Goal: Task Accomplishment & Management: Manage account settings

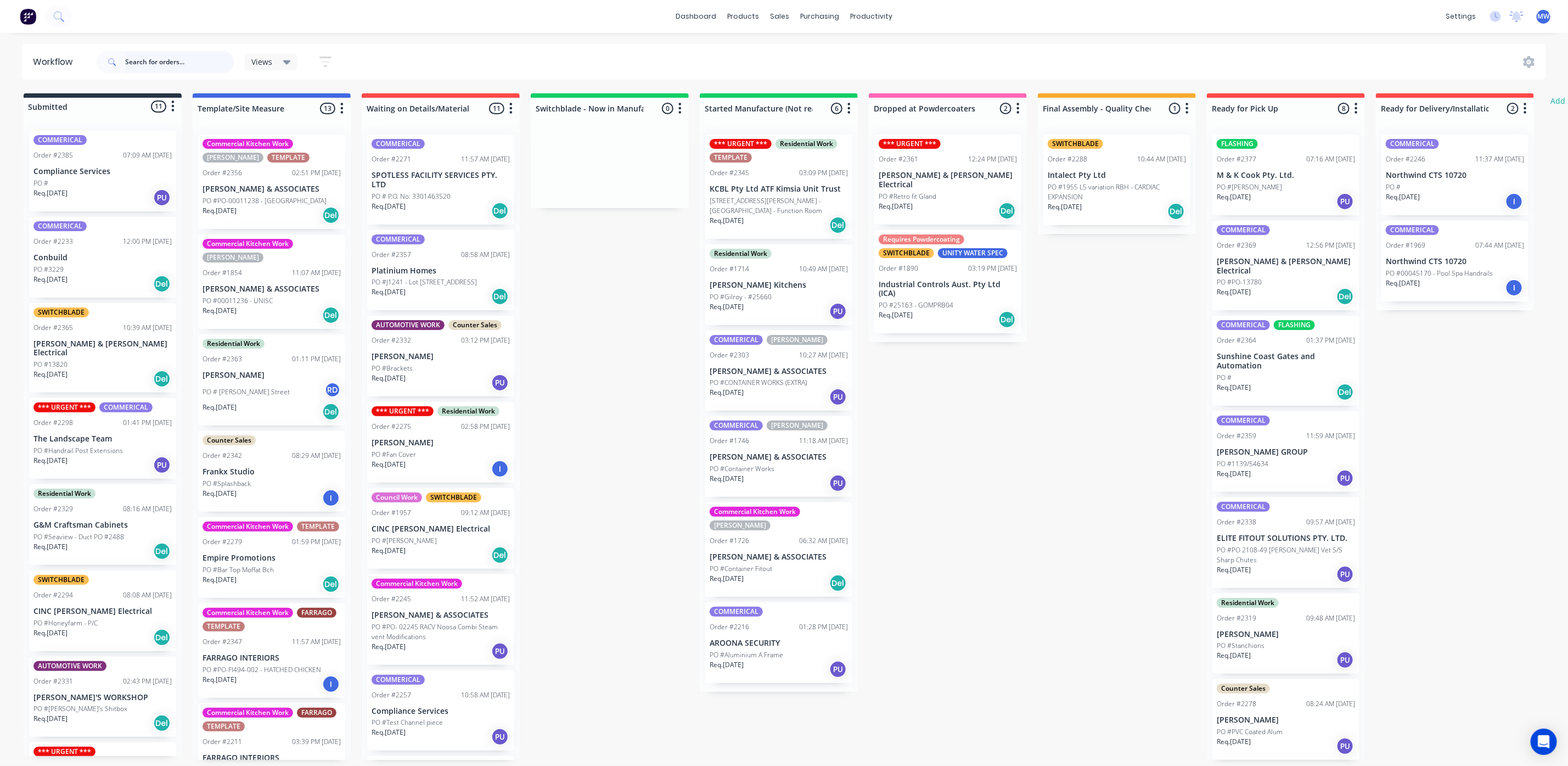
click at [180, 65] on input "text" at bounding box center [179, 61] width 109 height 22
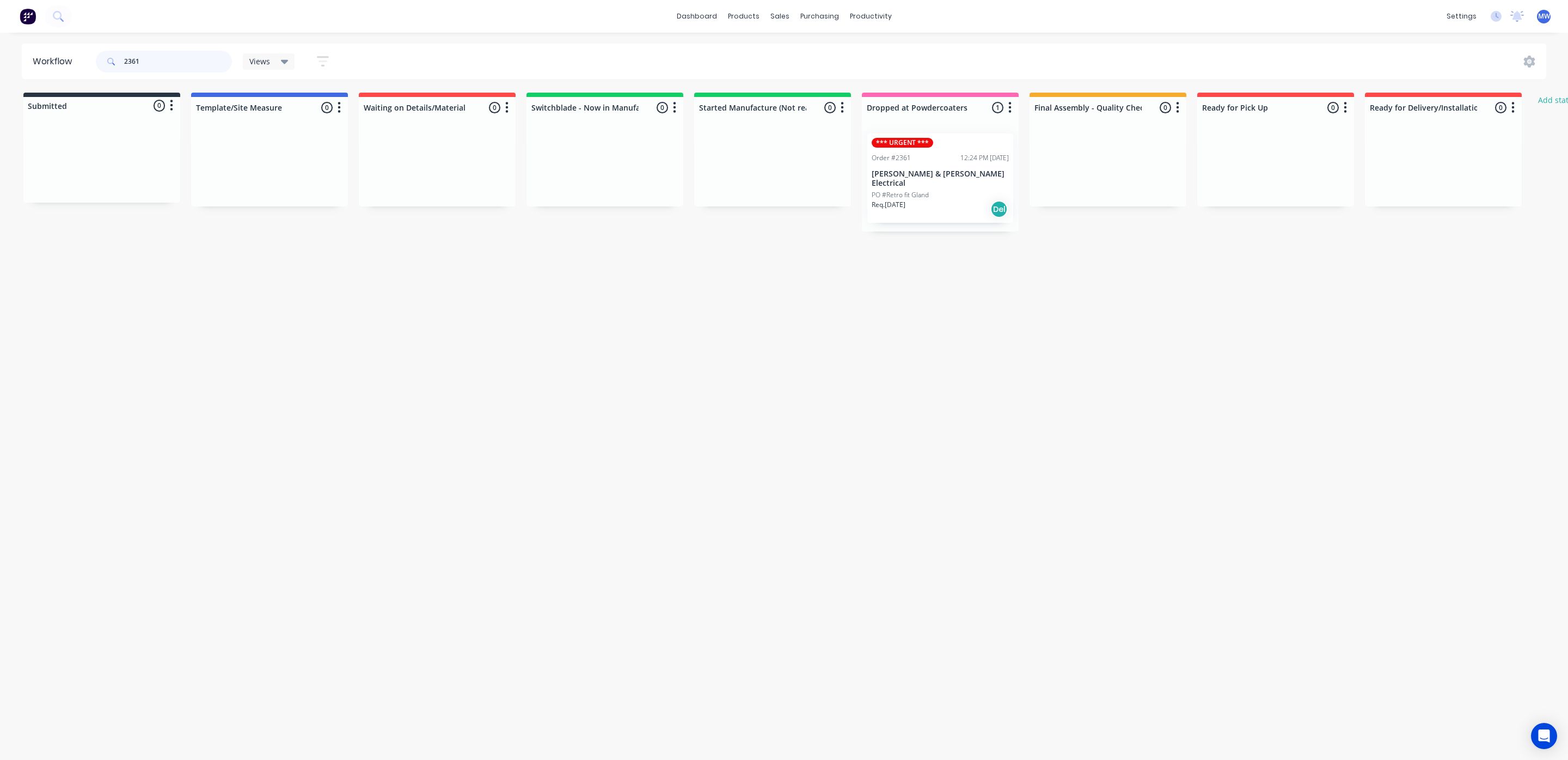
type input "2361"
click at [918, 174] on p "[PERSON_NAME] & [PERSON_NAME] Electrical" at bounding box center [939, 179] width 137 height 19
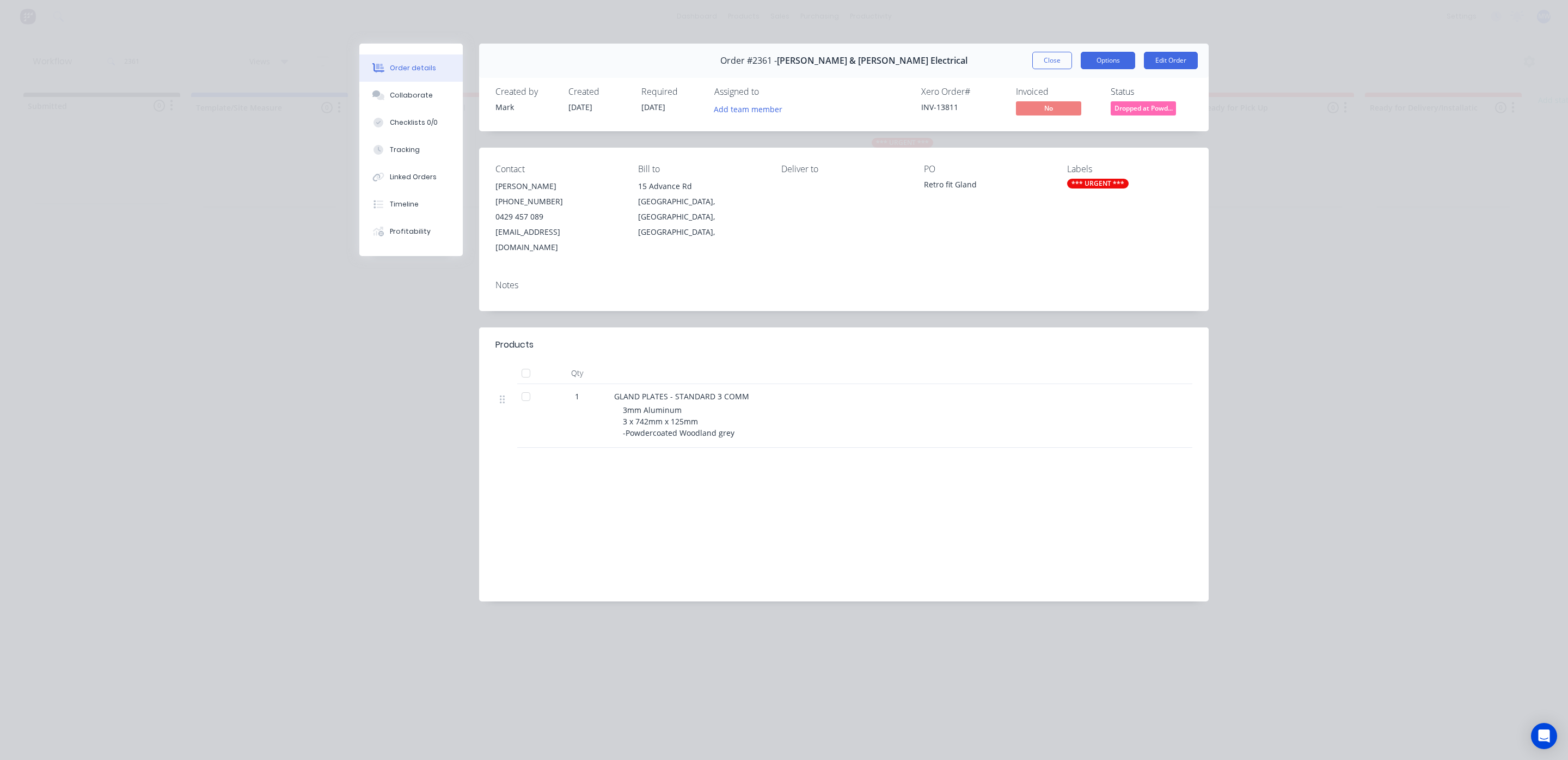
click at [1102, 58] on button "Options" at bounding box center [1108, 61] width 54 height 18
click at [1059, 134] on div "Delivery Docket" at bounding box center [1078, 131] width 95 height 16
click at [1048, 133] on div "Standard" at bounding box center [1078, 131] width 95 height 16
click at [1055, 59] on button "Close" at bounding box center [1052, 61] width 40 height 18
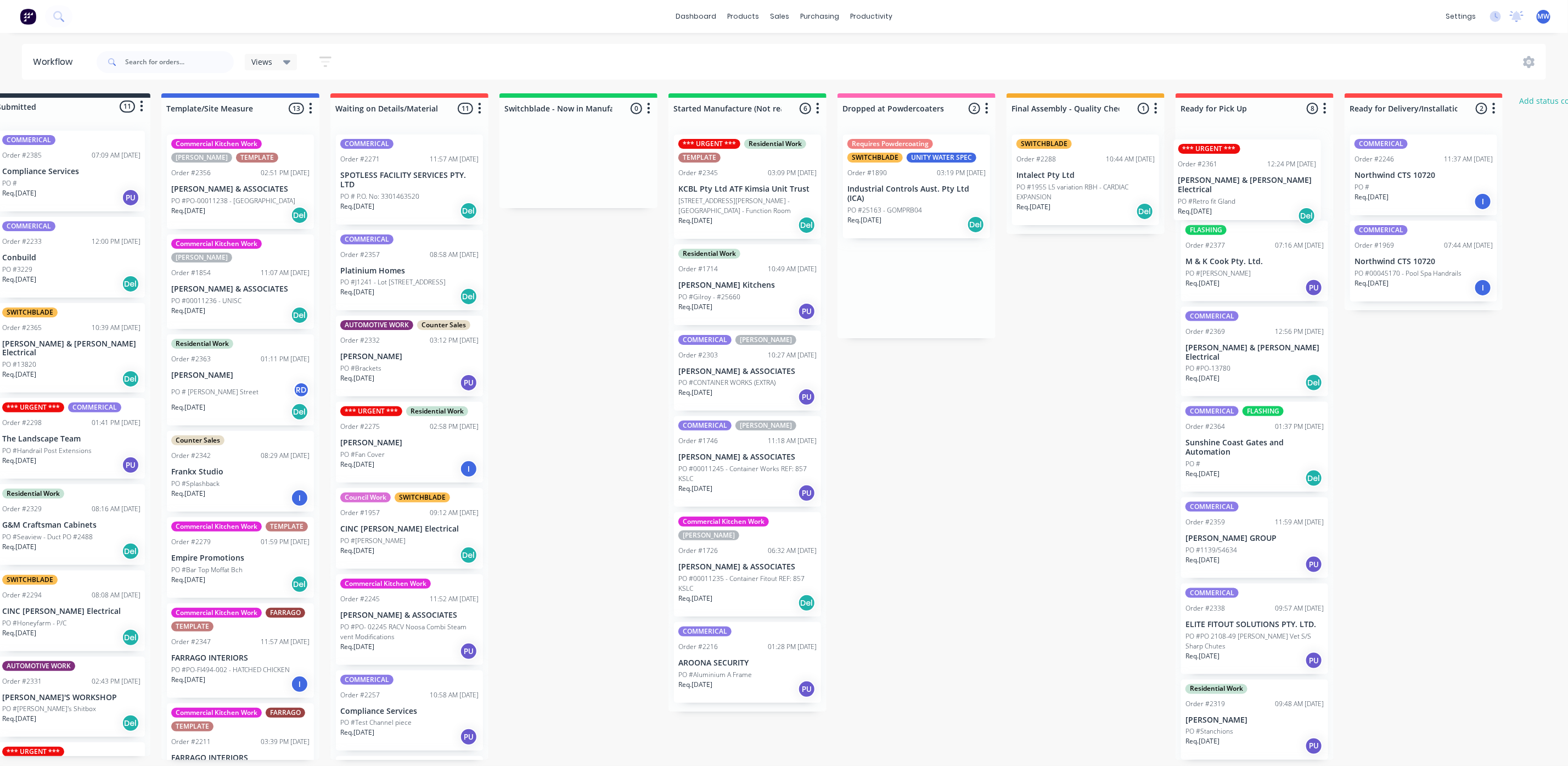
drag, startPoint x: 928, startPoint y: 192, endPoint x: 1244, endPoint y: 198, distance: 316.1
click at [1244, 198] on div "Submitted 11 Status colour #273444 hex #273444 Save Cancel Summaries Total orde…" at bounding box center [875, 426] width 1830 height 666
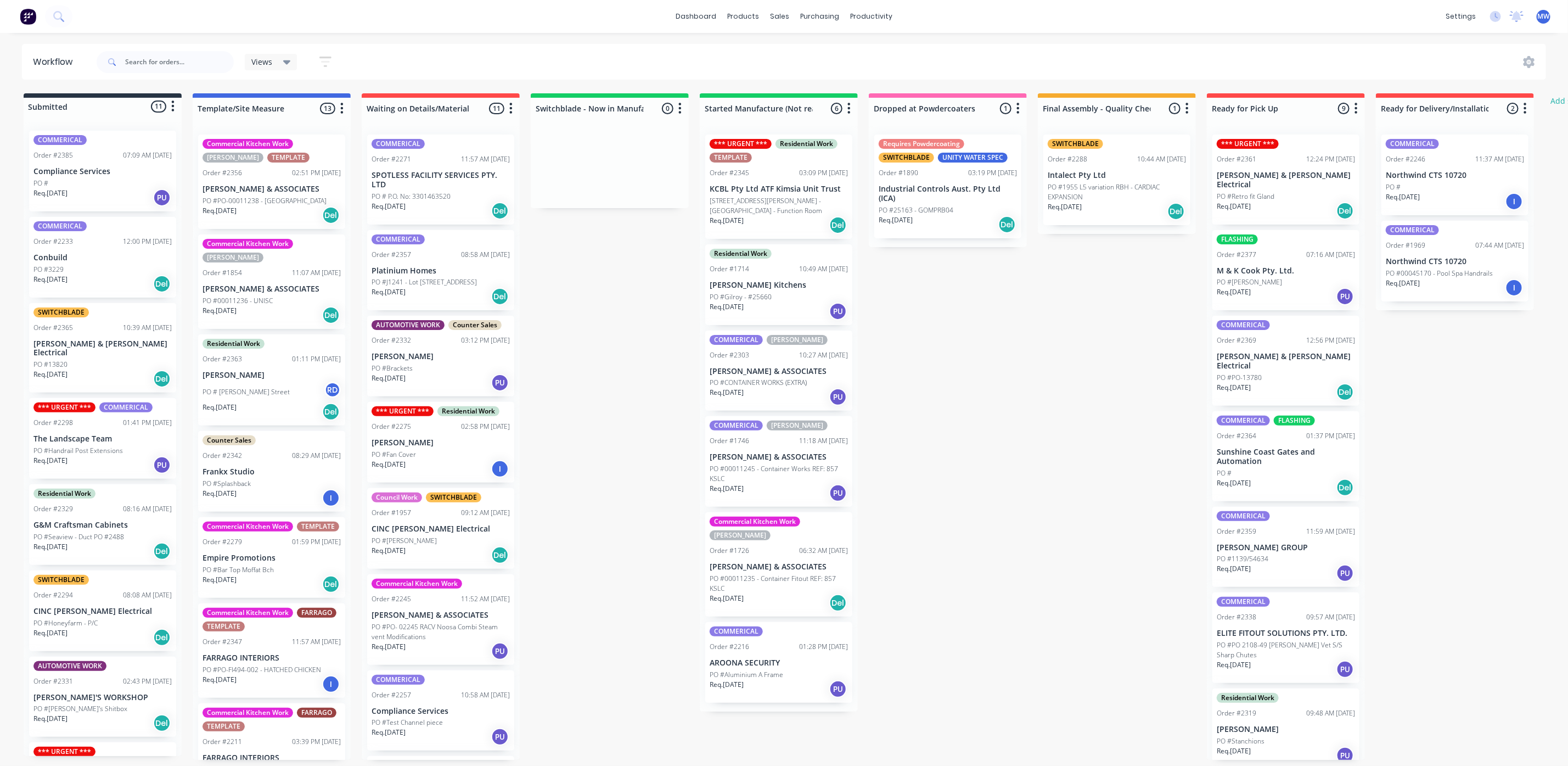
click at [117, 193] on div "COMMERICAL Order #2385 07:09 AM 01/10/25 Compliance Services PO # Req. 01/10/25…" at bounding box center [102, 438] width 158 height 634
click at [115, 193] on div "Req. 01/10/25 PU" at bounding box center [102, 198] width 138 height 19
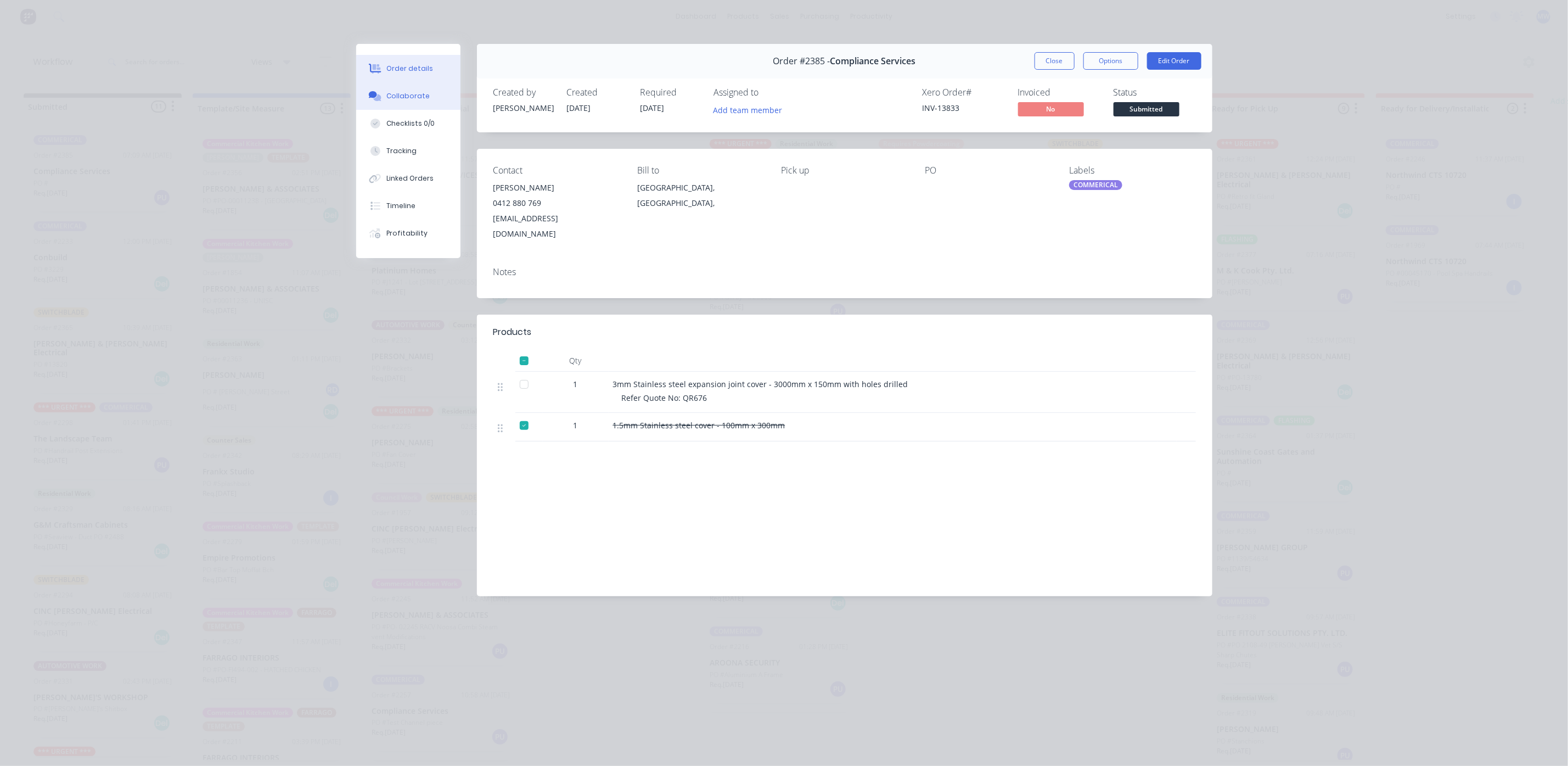
click at [420, 99] on div "Collaborate" at bounding box center [408, 96] width 43 height 10
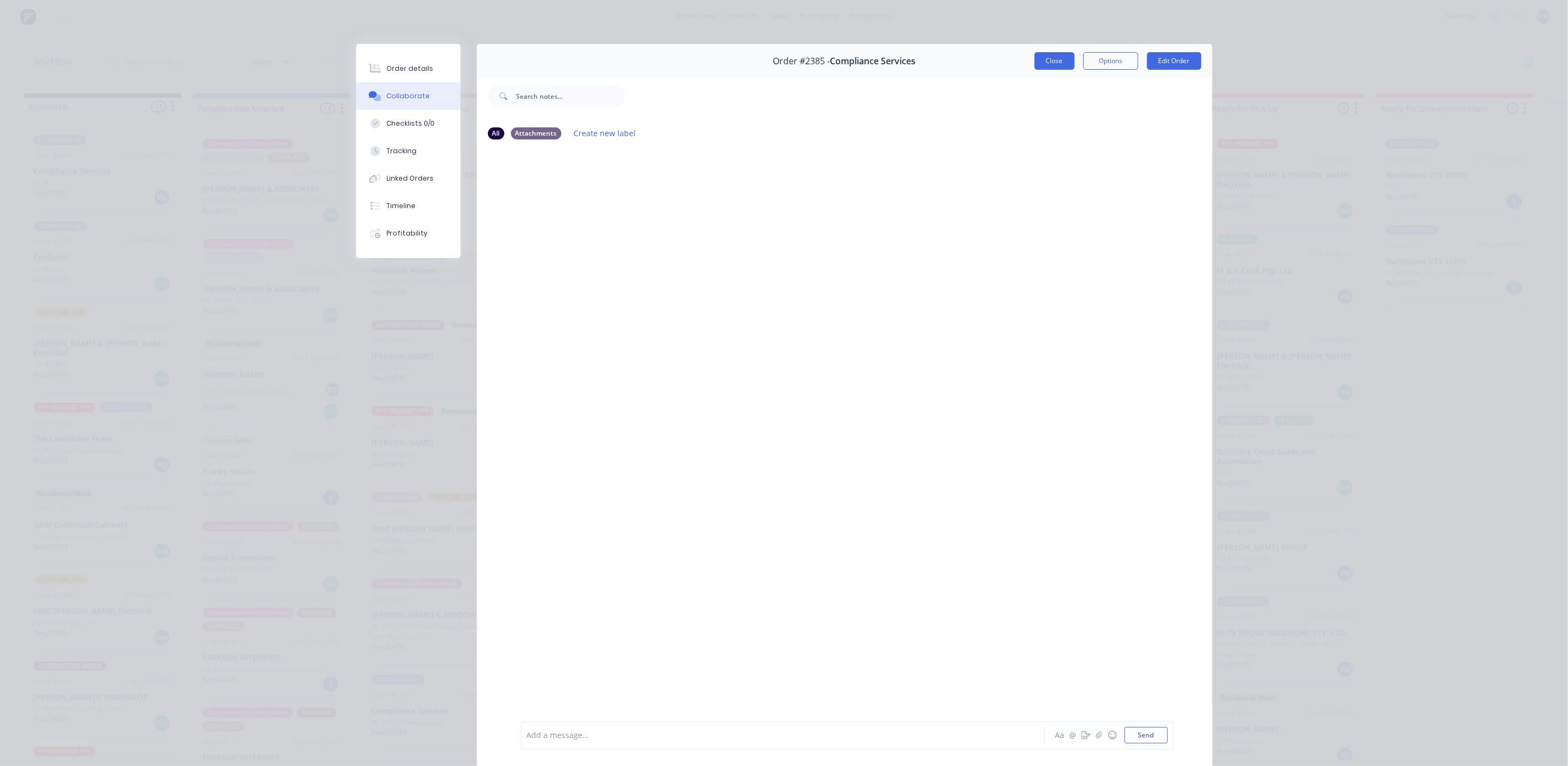
click at [1034, 61] on button "Close" at bounding box center [1054, 61] width 40 height 18
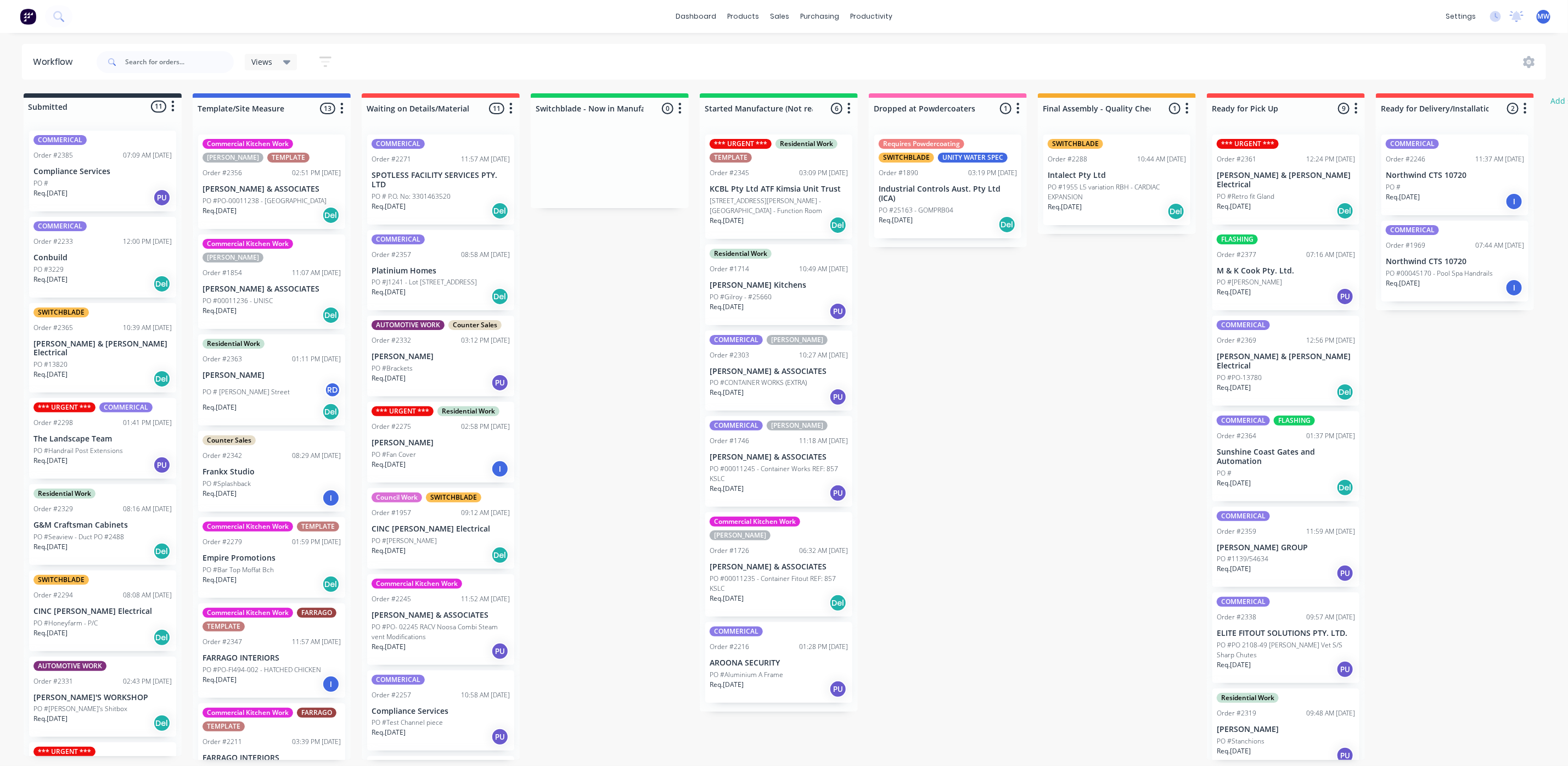
click at [114, 184] on div "PO #" at bounding box center [102, 183] width 138 height 10
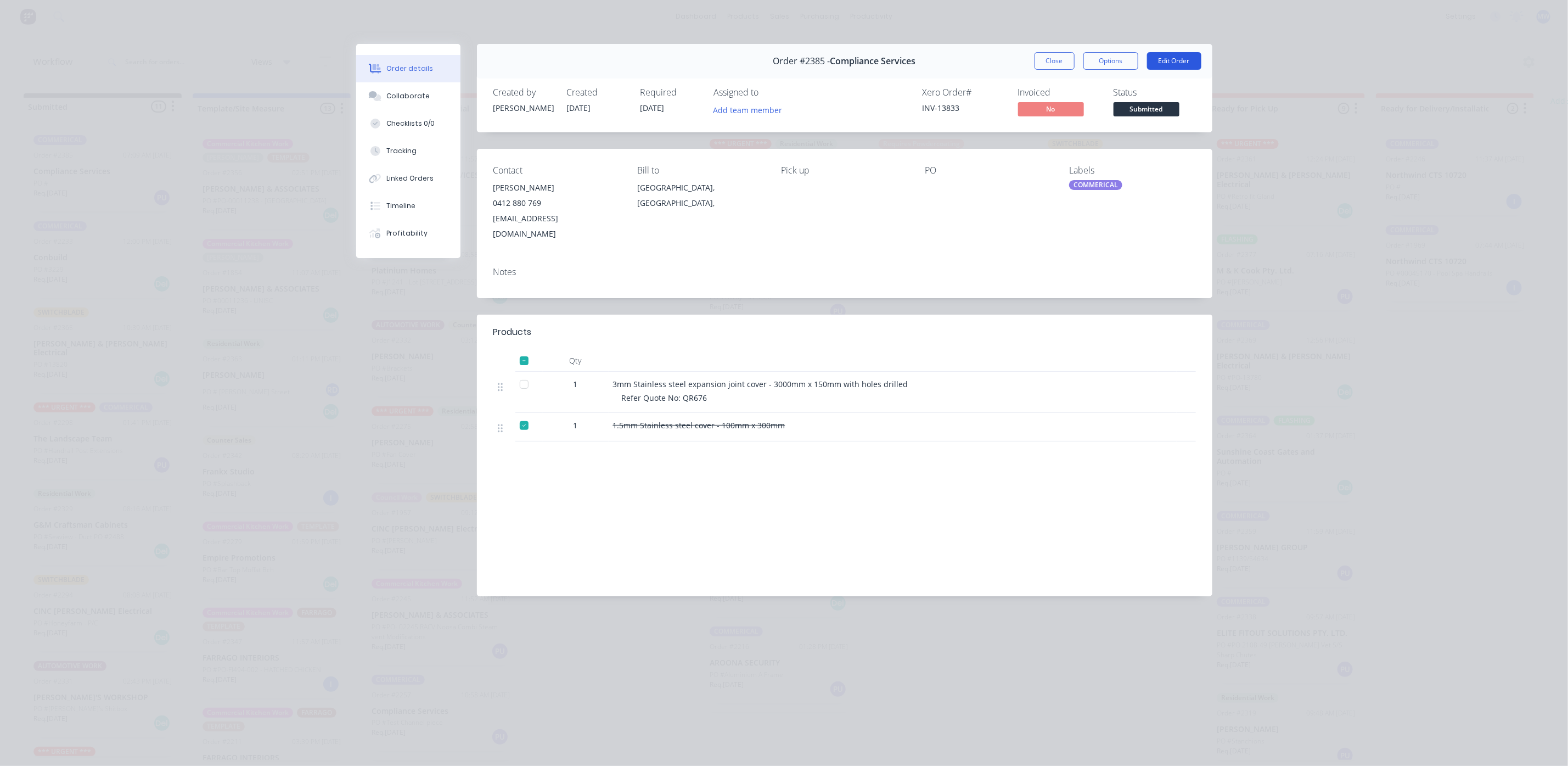
click at [1170, 64] on button "Edit Order" at bounding box center [1174, 61] width 54 height 18
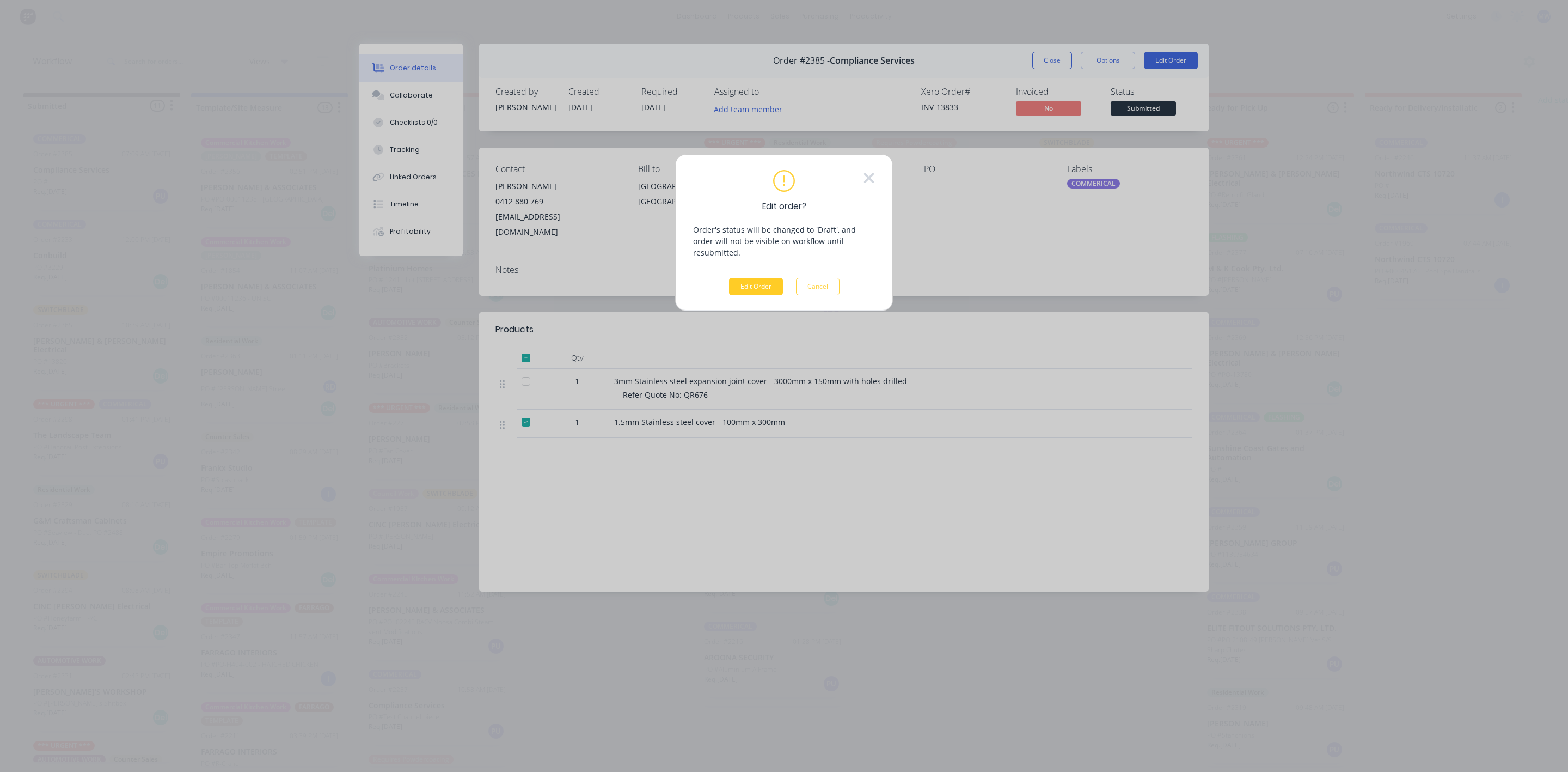
click at [772, 278] on button "Edit Order" at bounding box center [756, 286] width 54 height 18
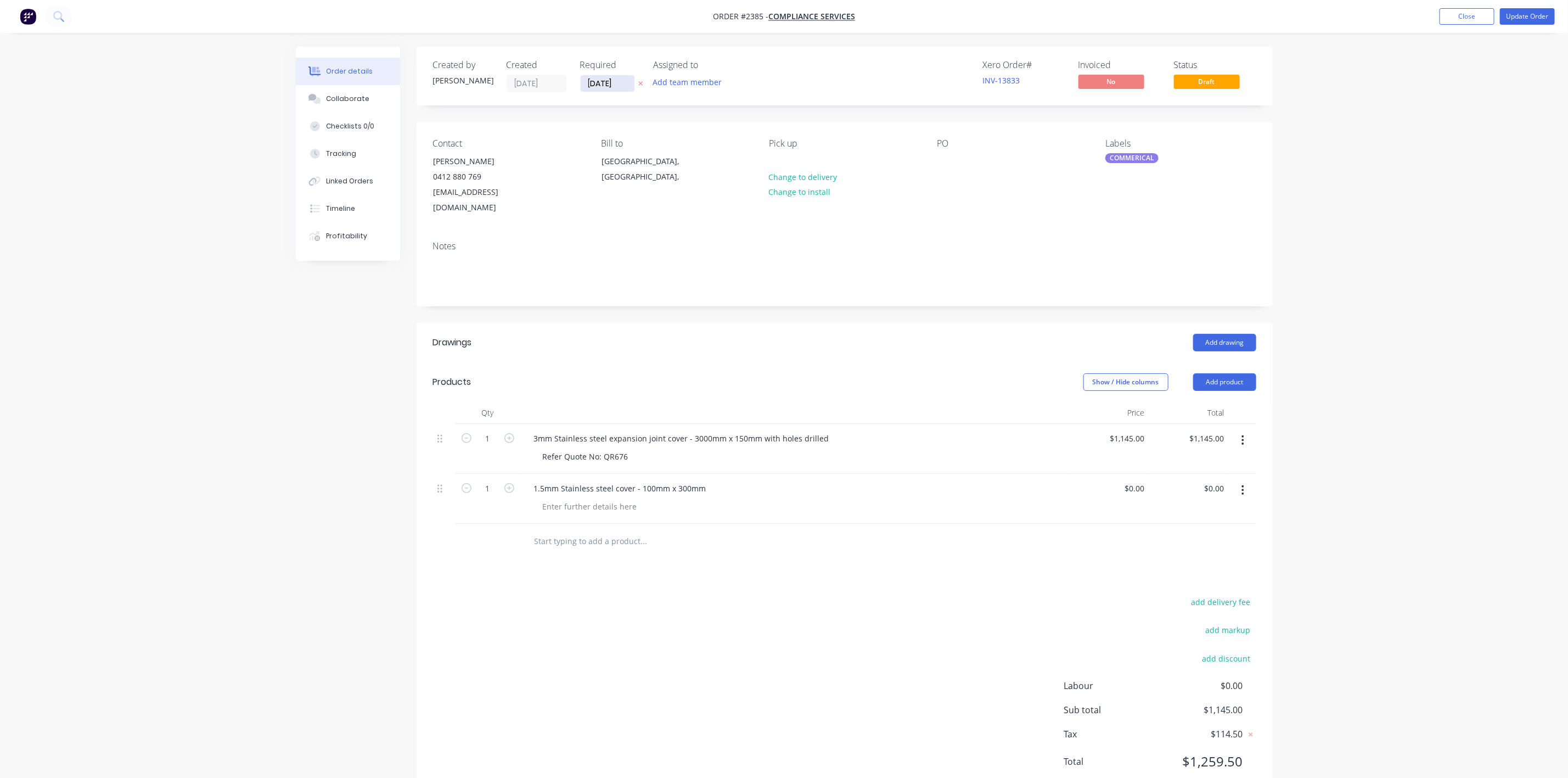
click at [593, 84] on input "[DATE]" at bounding box center [607, 84] width 53 height 17
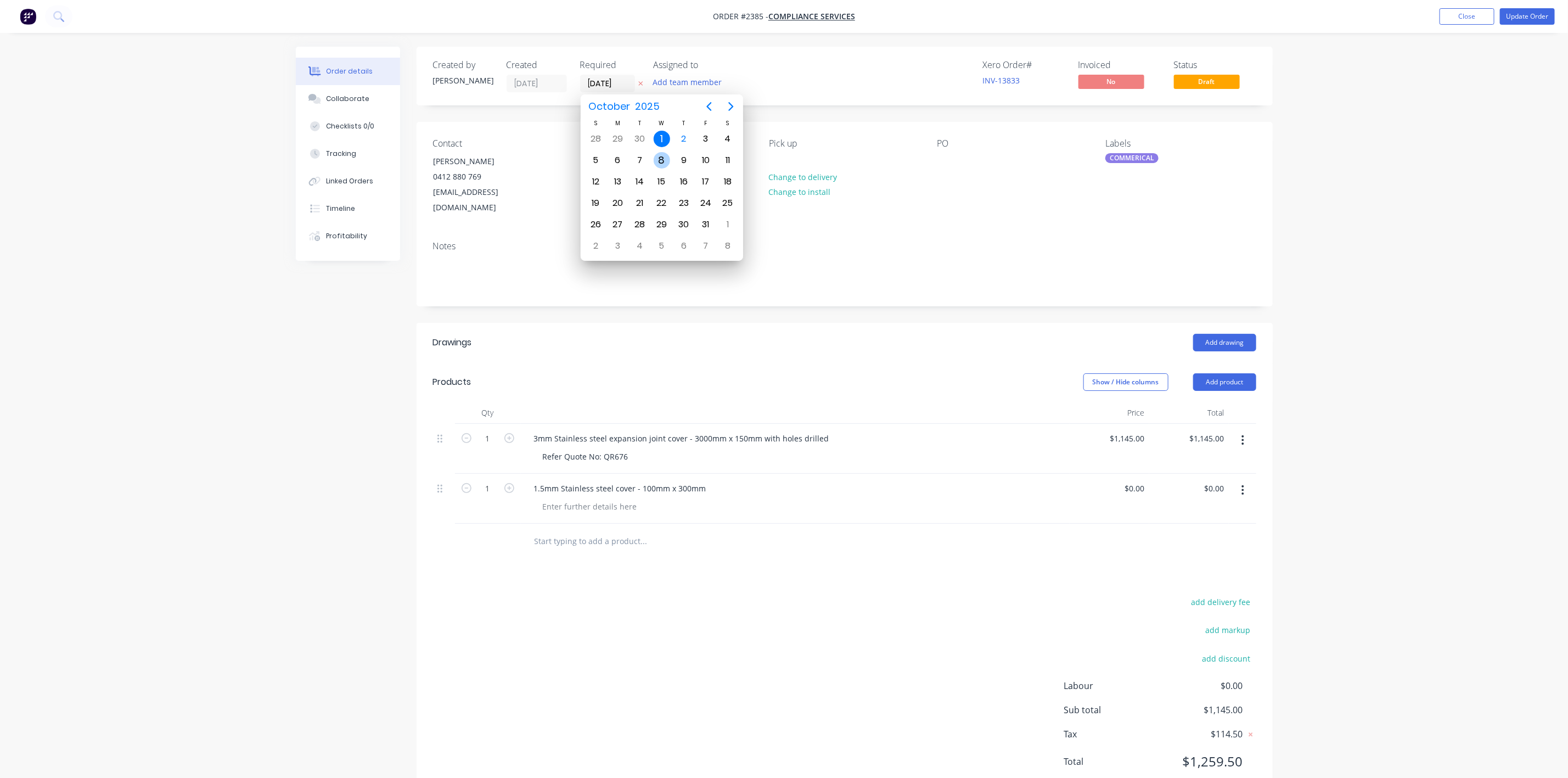
click at [659, 163] on div "8" at bounding box center [662, 160] width 17 height 17
type input "[DATE]"
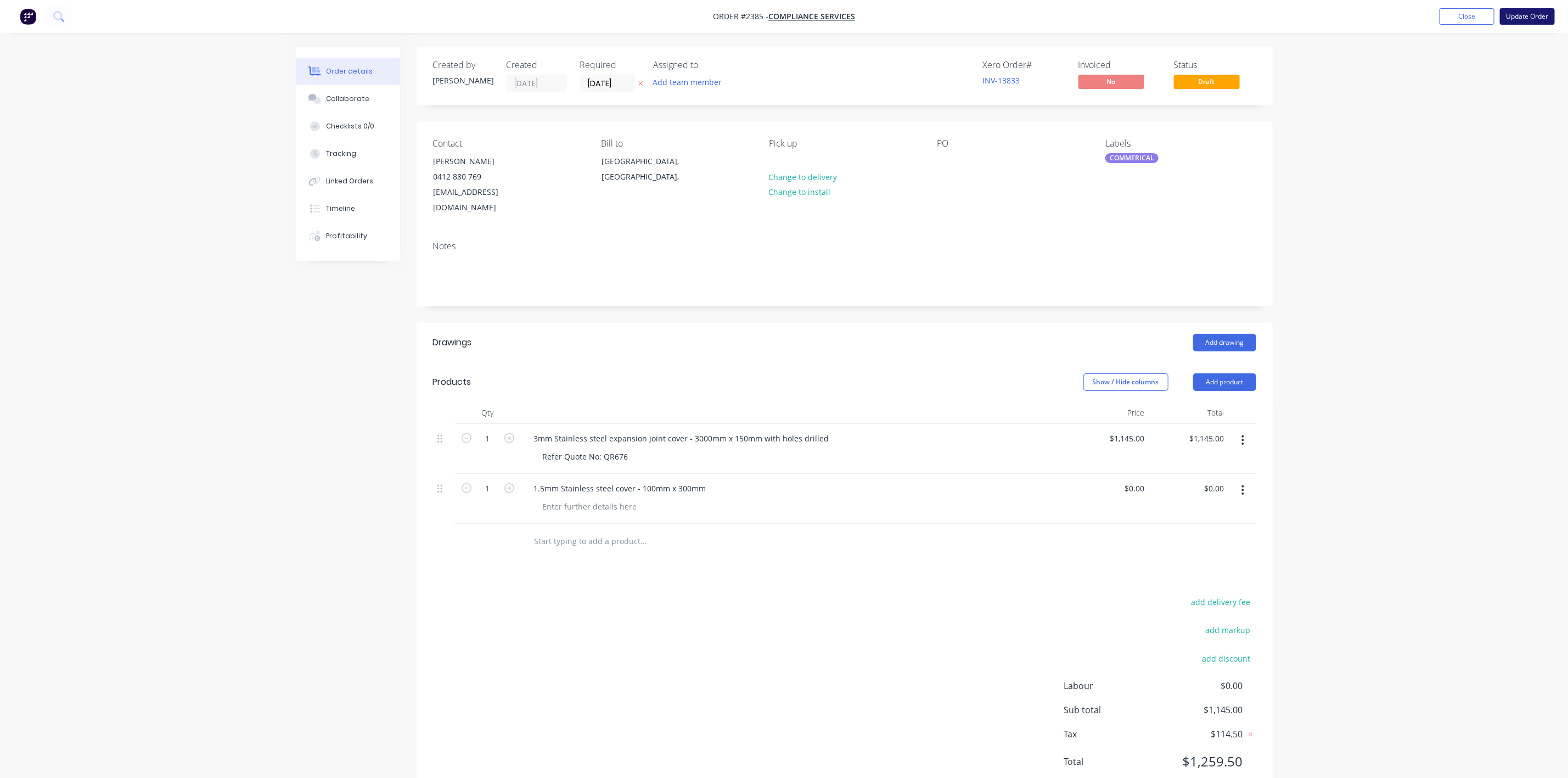
click at [1530, 15] on button "Update Order" at bounding box center [1527, 17] width 54 height 17
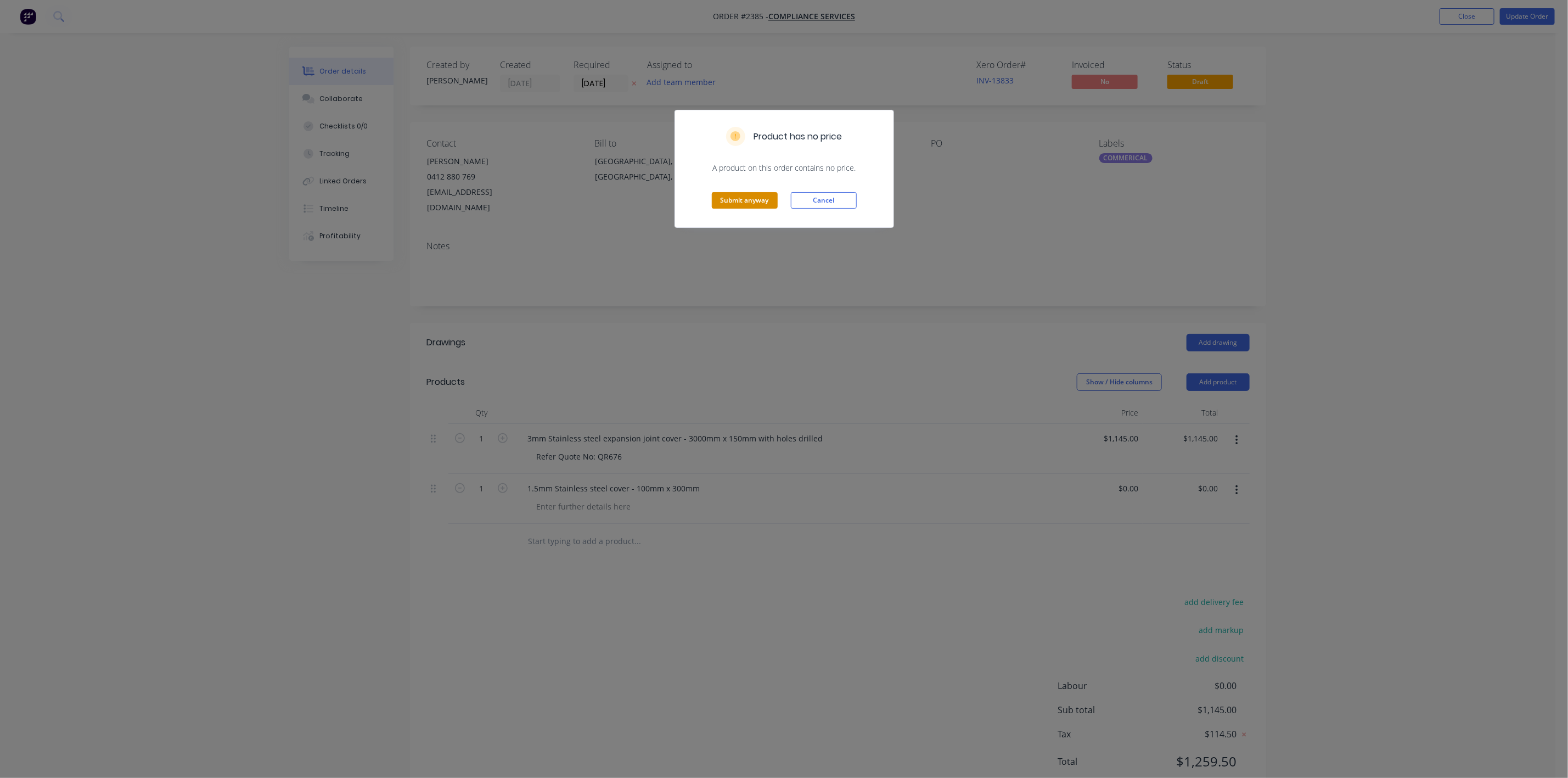
click at [752, 203] on button "Submit anyway" at bounding box center [744, 201] width 66 height 17
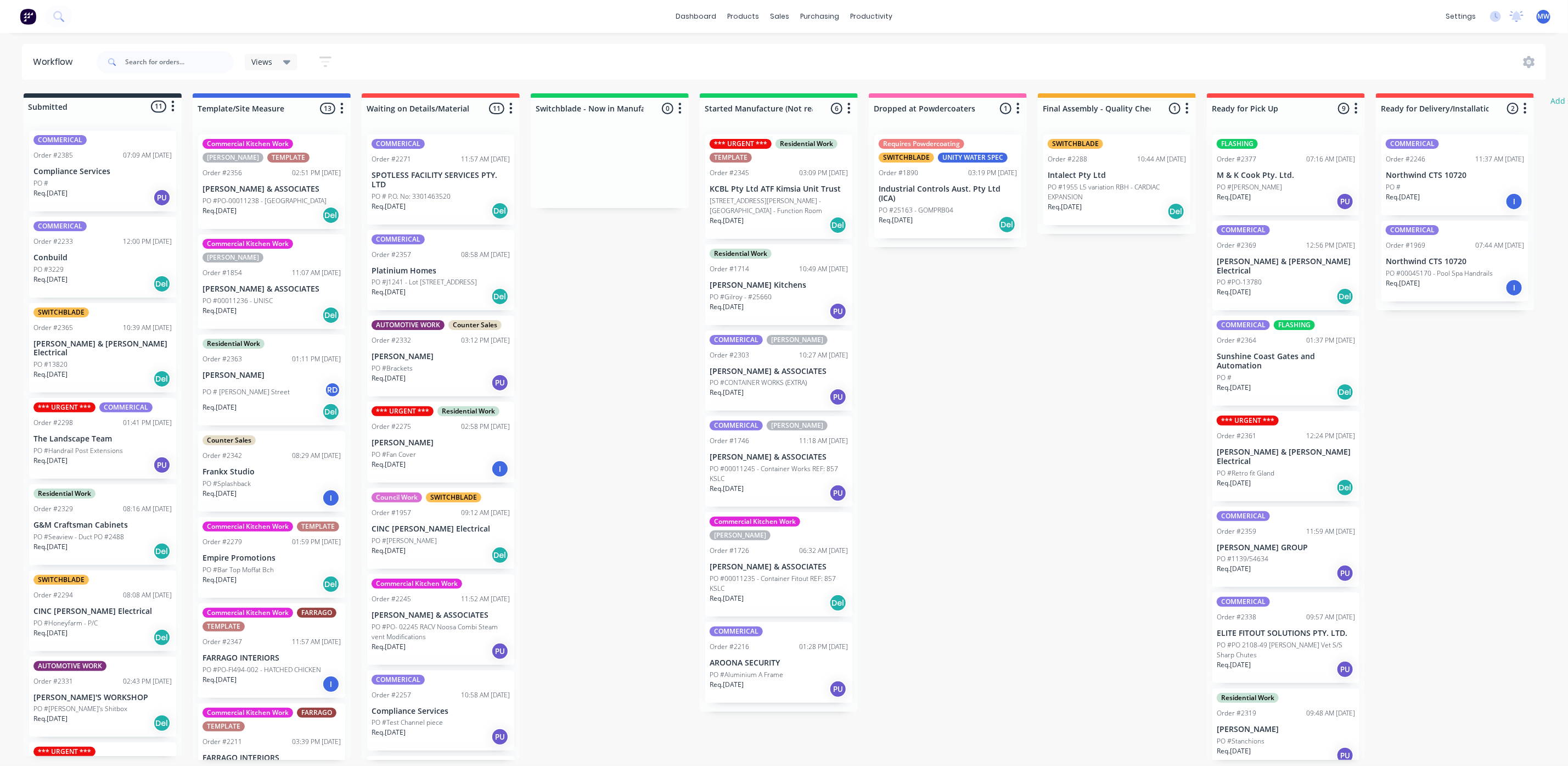
click at [92, 179] on div "PO #" at bounding box center [102, 183] width 138 height 10
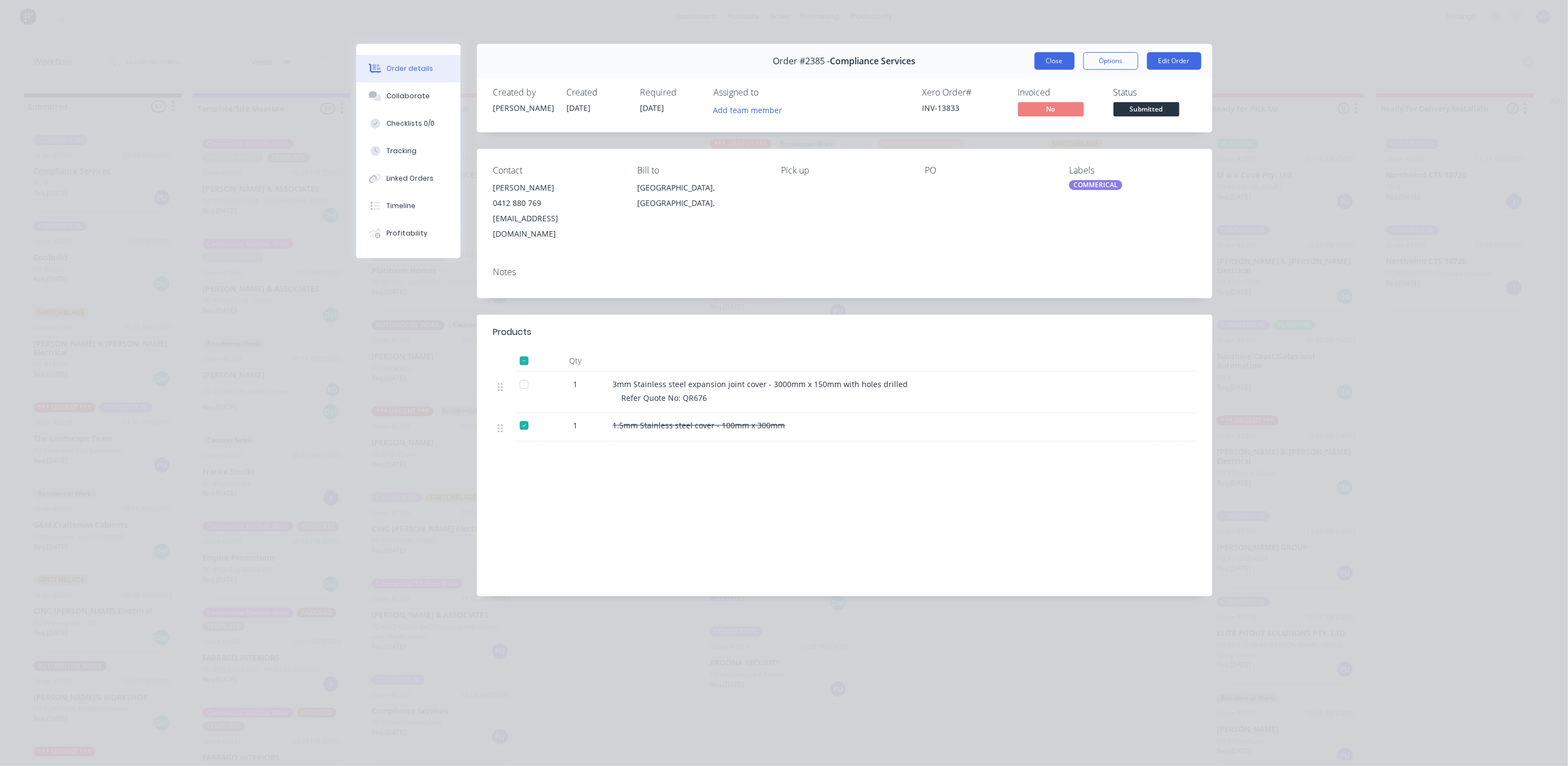
click at [1047, 61] on button "Close" at bounding box center [1054, 61] width 40 height 18
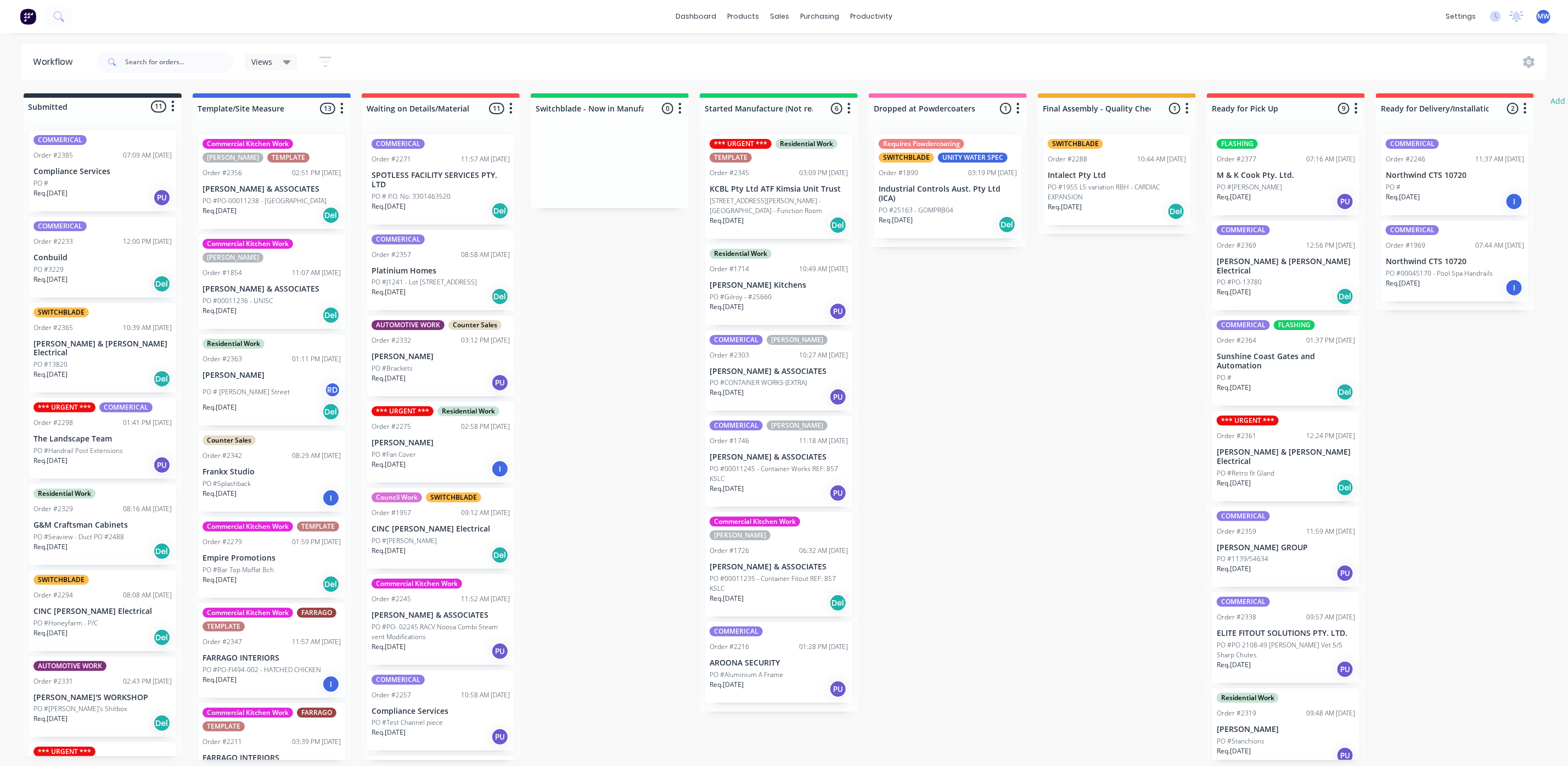
click at [93, 258] on p "Conbuild" at bounding box center [102, 258] width 138 height 9
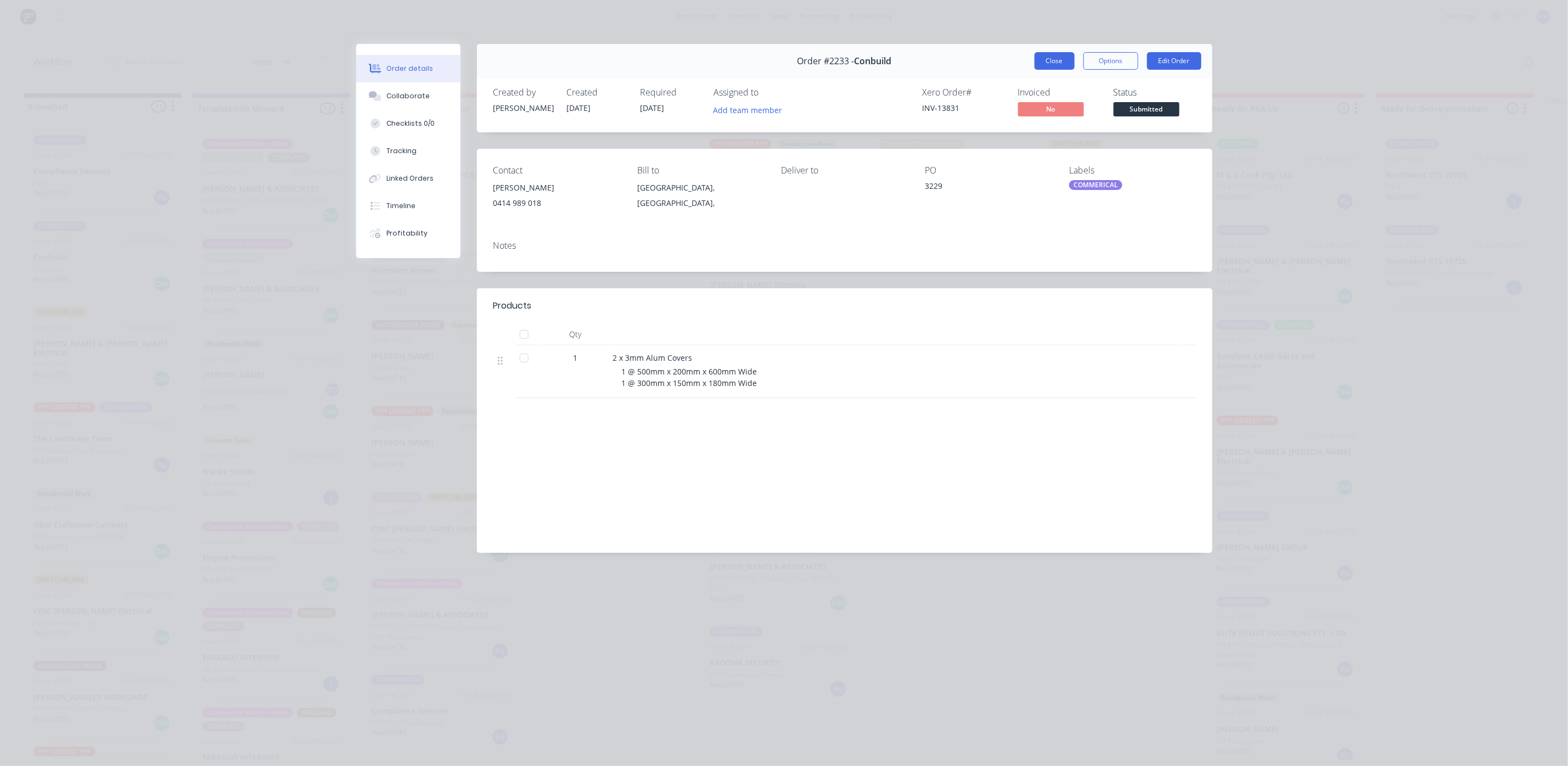
click at [1057, 66] on button "Close" at bounding box center [1054, 61] width 40 height 18
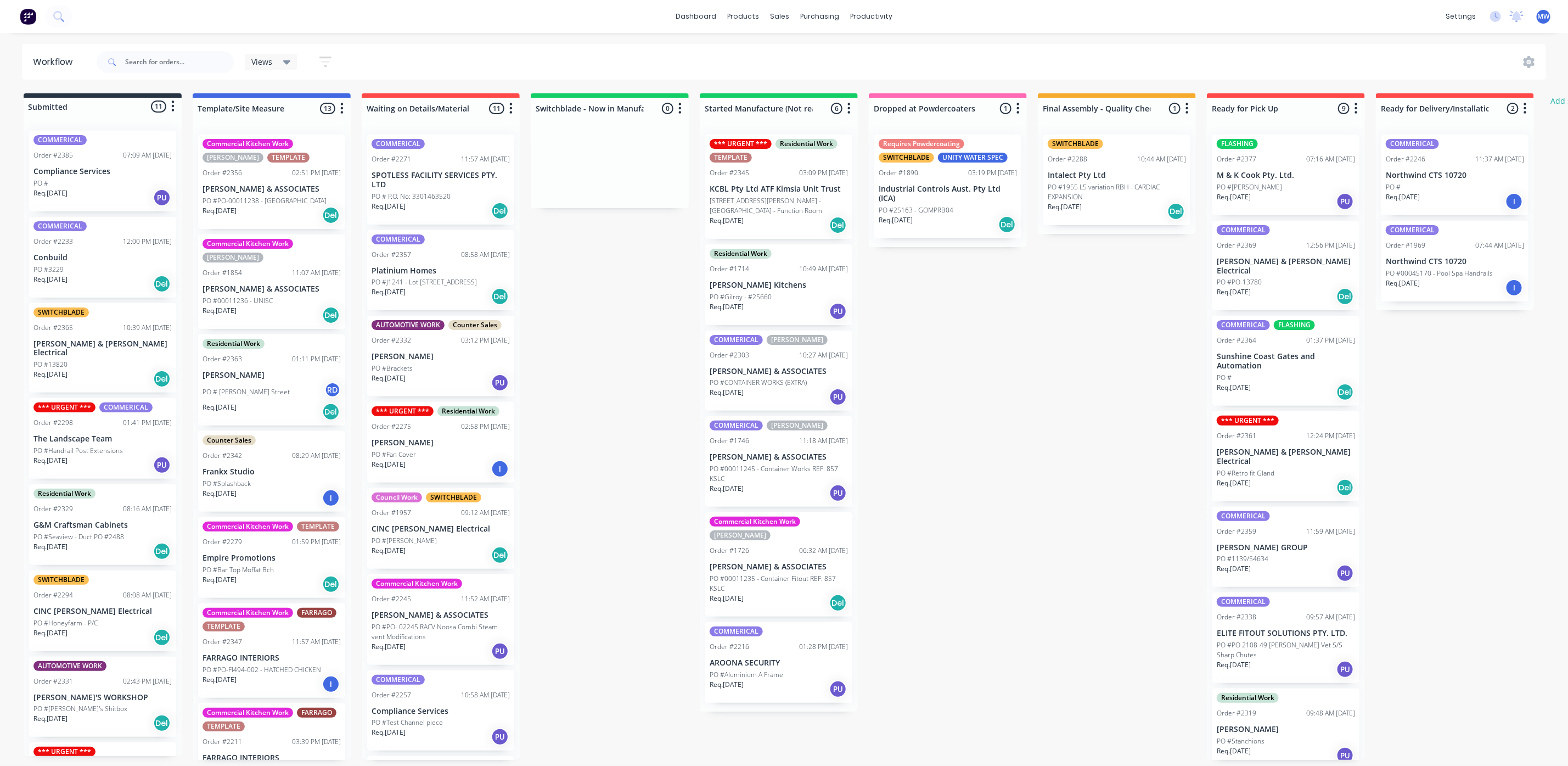
click at [1258, 468] on p "PO #Retro fit Gland" at bounding box center [1244, 473] width 57 height 10
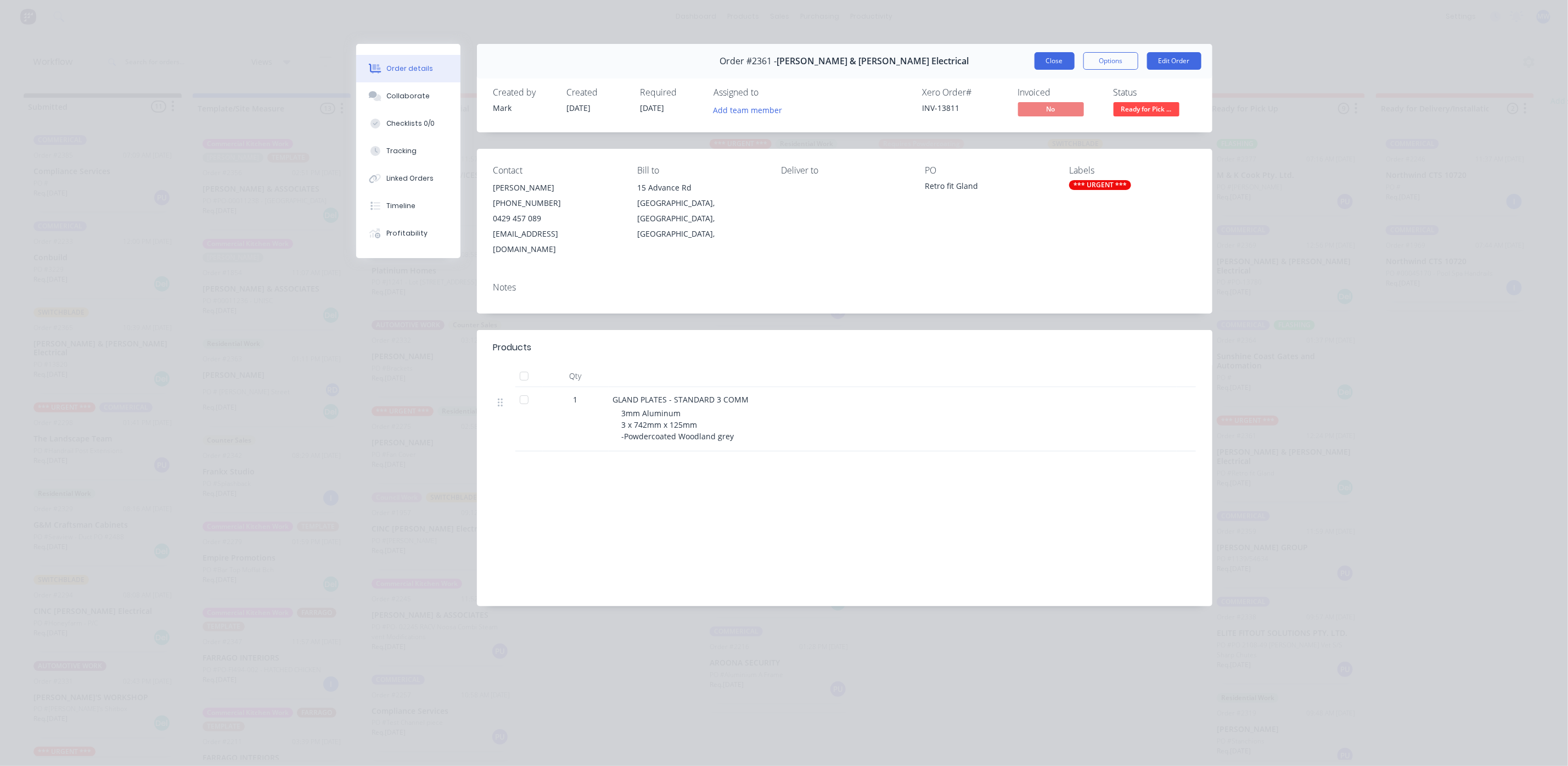
click at [1051, 63] on button "Close" at bounding box center [1054, 61] width 40 height 18
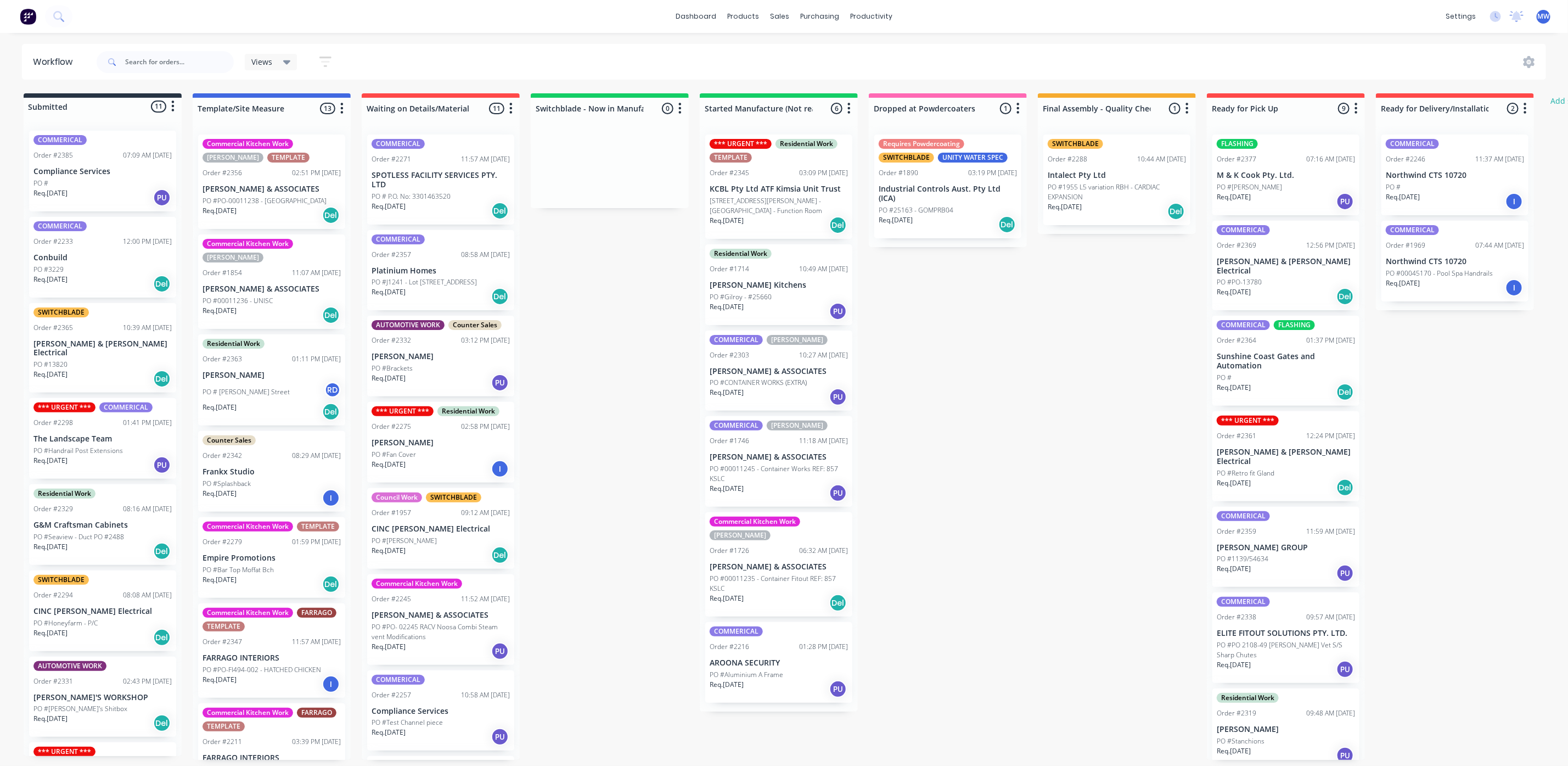
click at [451, 203] on div "Req. 23/10/25 Del" at bounding box center [440, 211] width 138 height 19
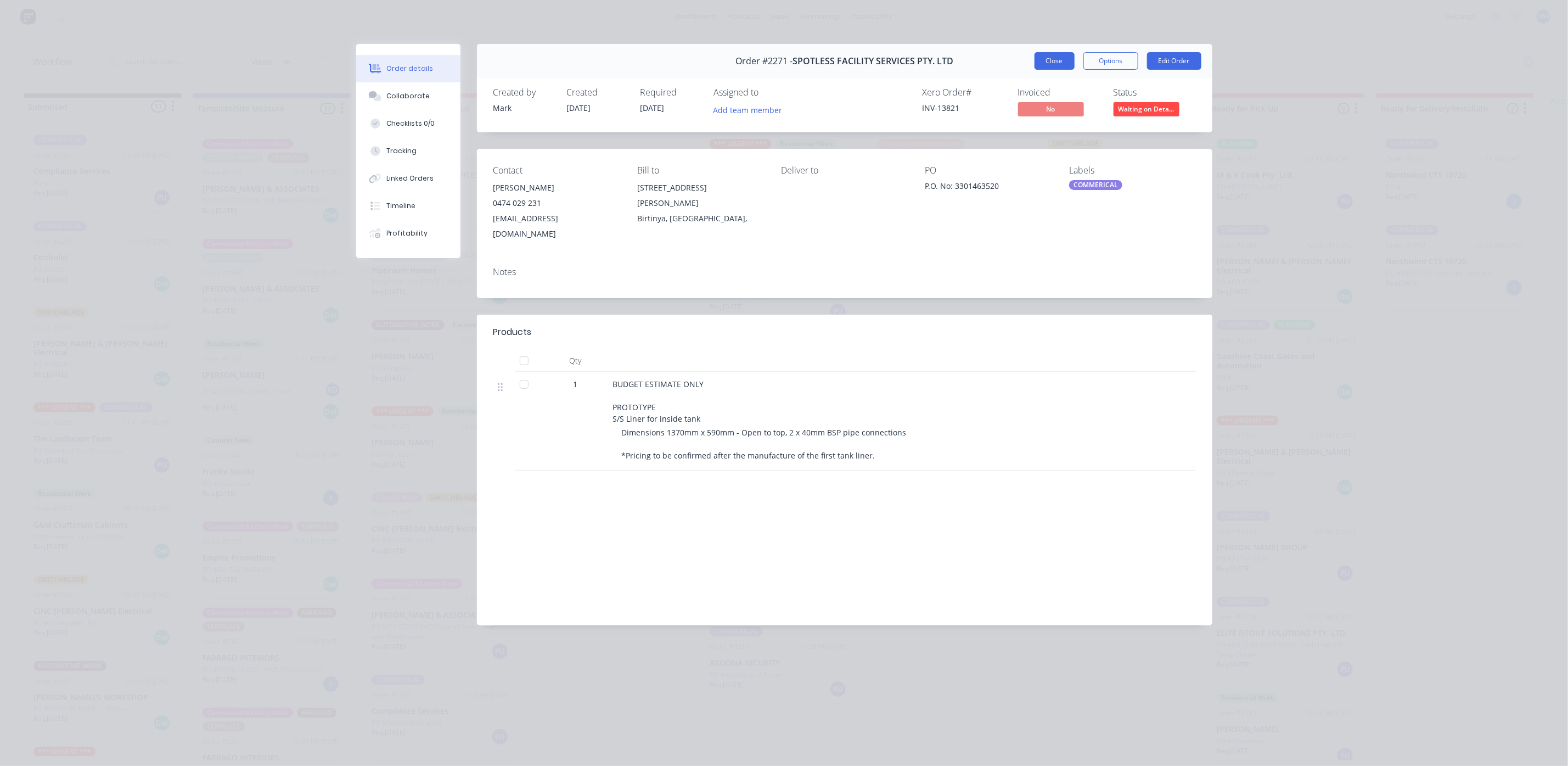
click at [1049, 60] on button "Close" at bounding box center [1054, 61] width 40 height 18
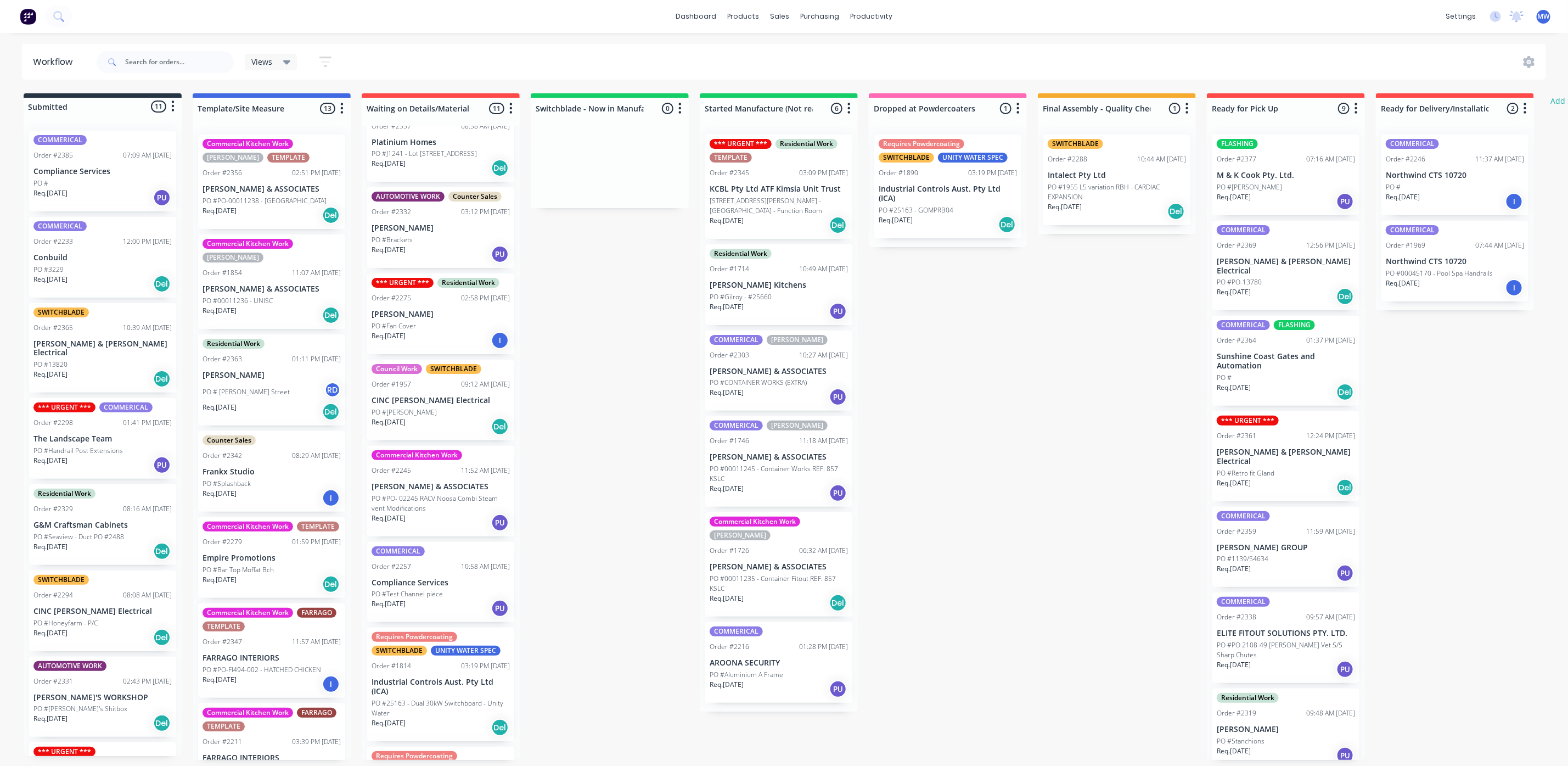
scroll to position [164, 0]
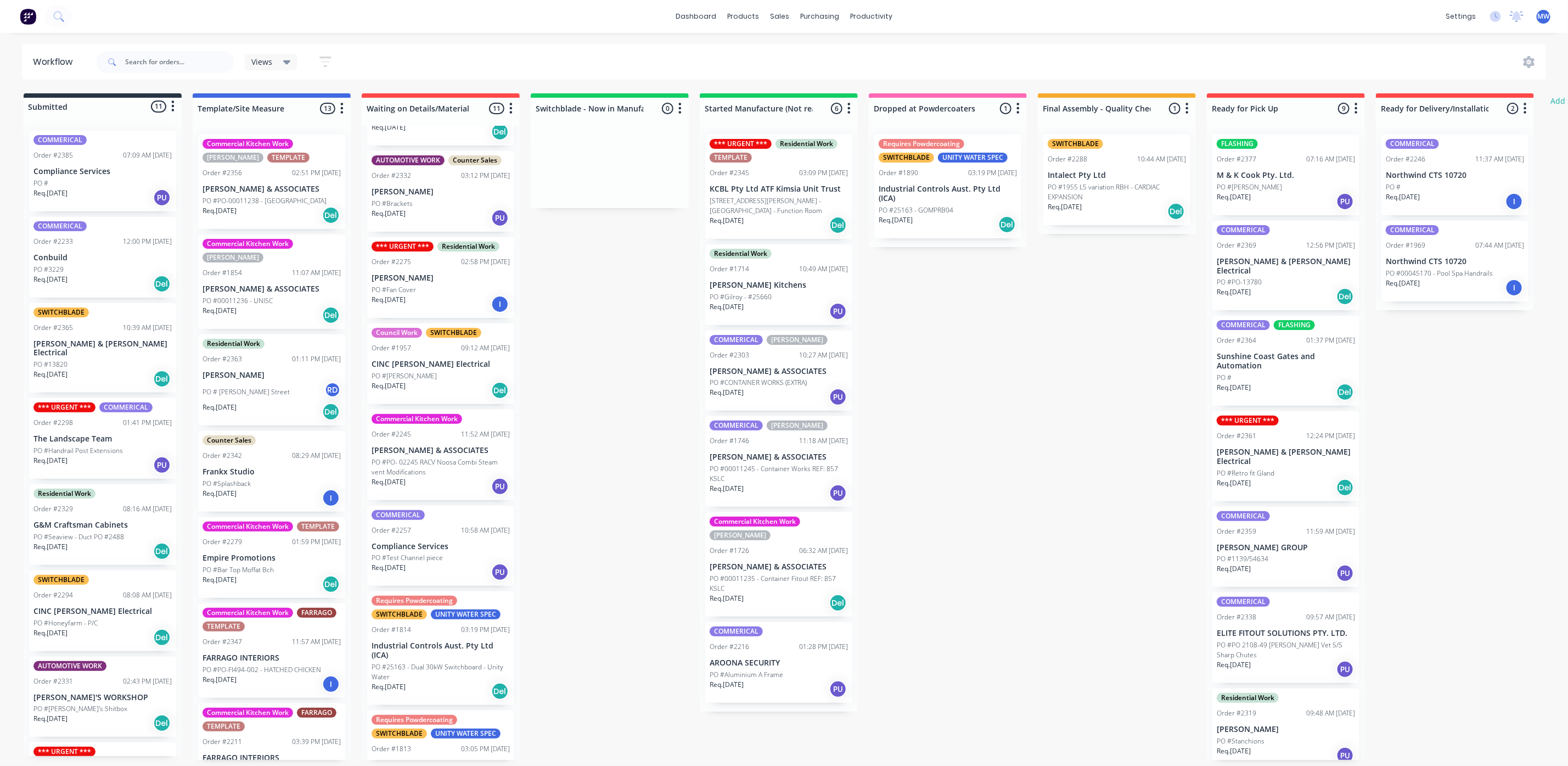
click at [423, 295] on div "PO #Fan Cover" at bounding box center [440, 289] width 138 height 10
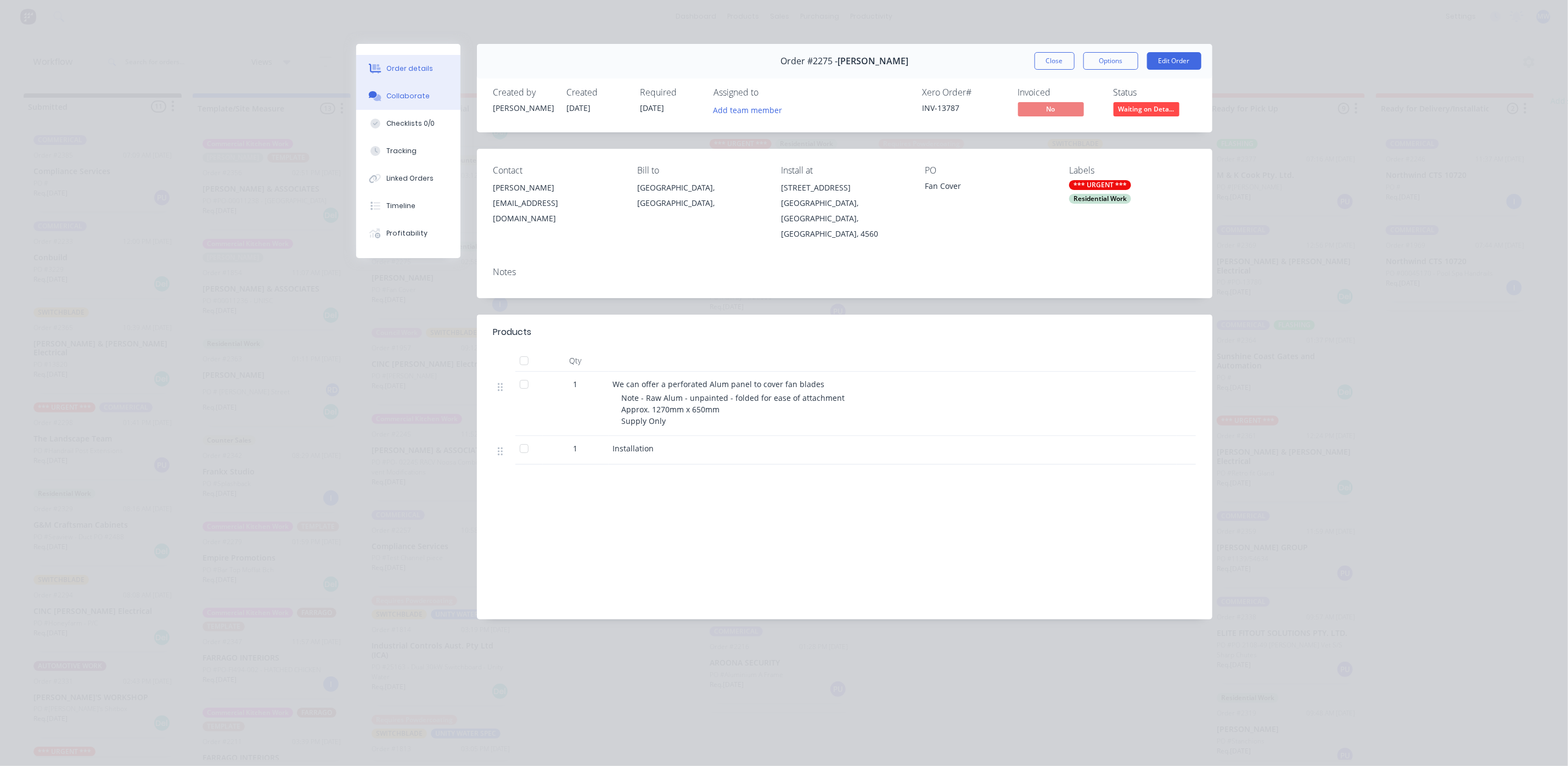
click at [422, 100] on div "Collaborate" at bounding box center [408, 96] width 43 height 10
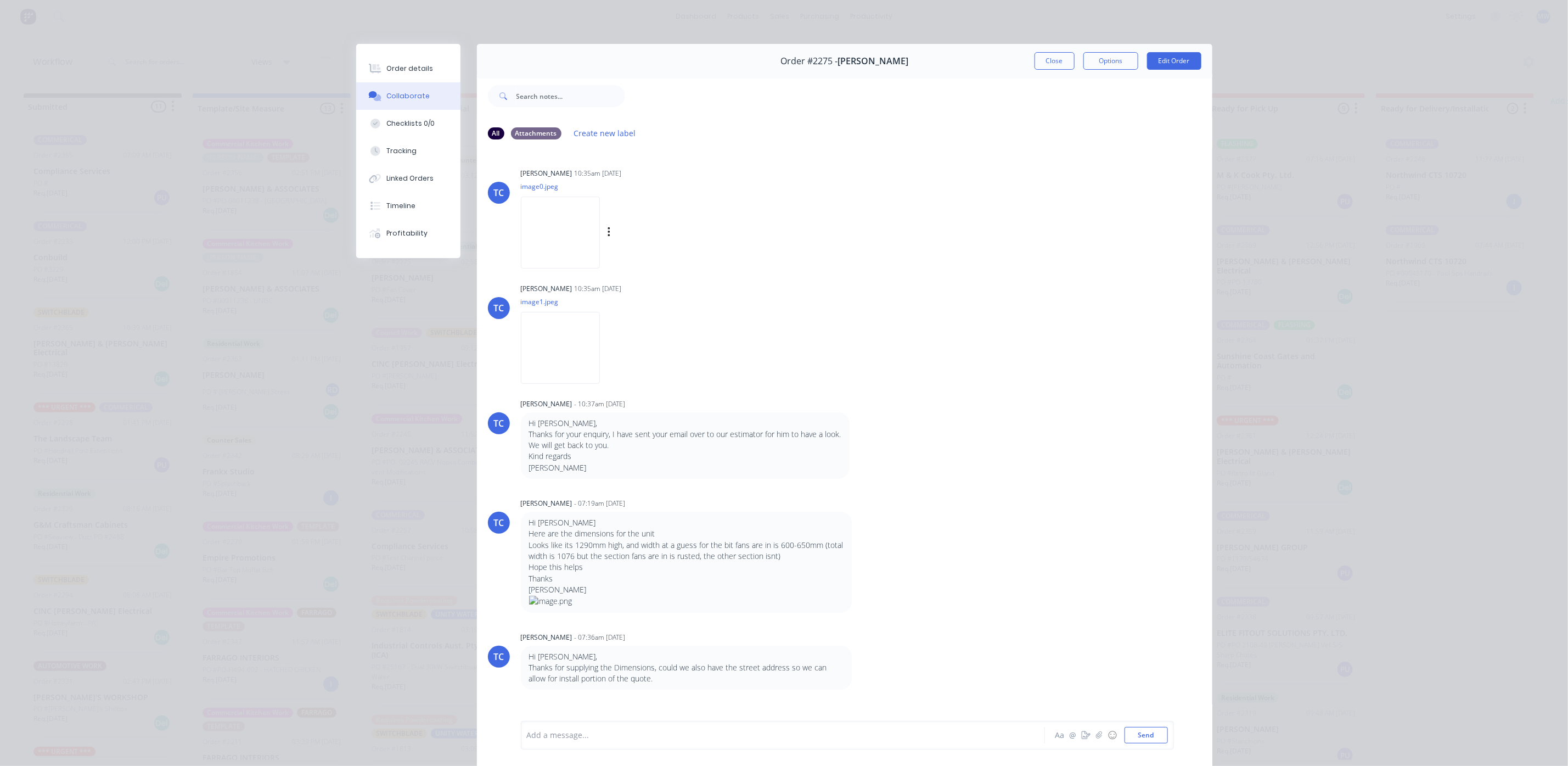
click at [562, 236] on img at bounding box center [560, 232] width 79 height 72
click at [564, 345] on img at bounding box center [560, 347] width 79 height 72
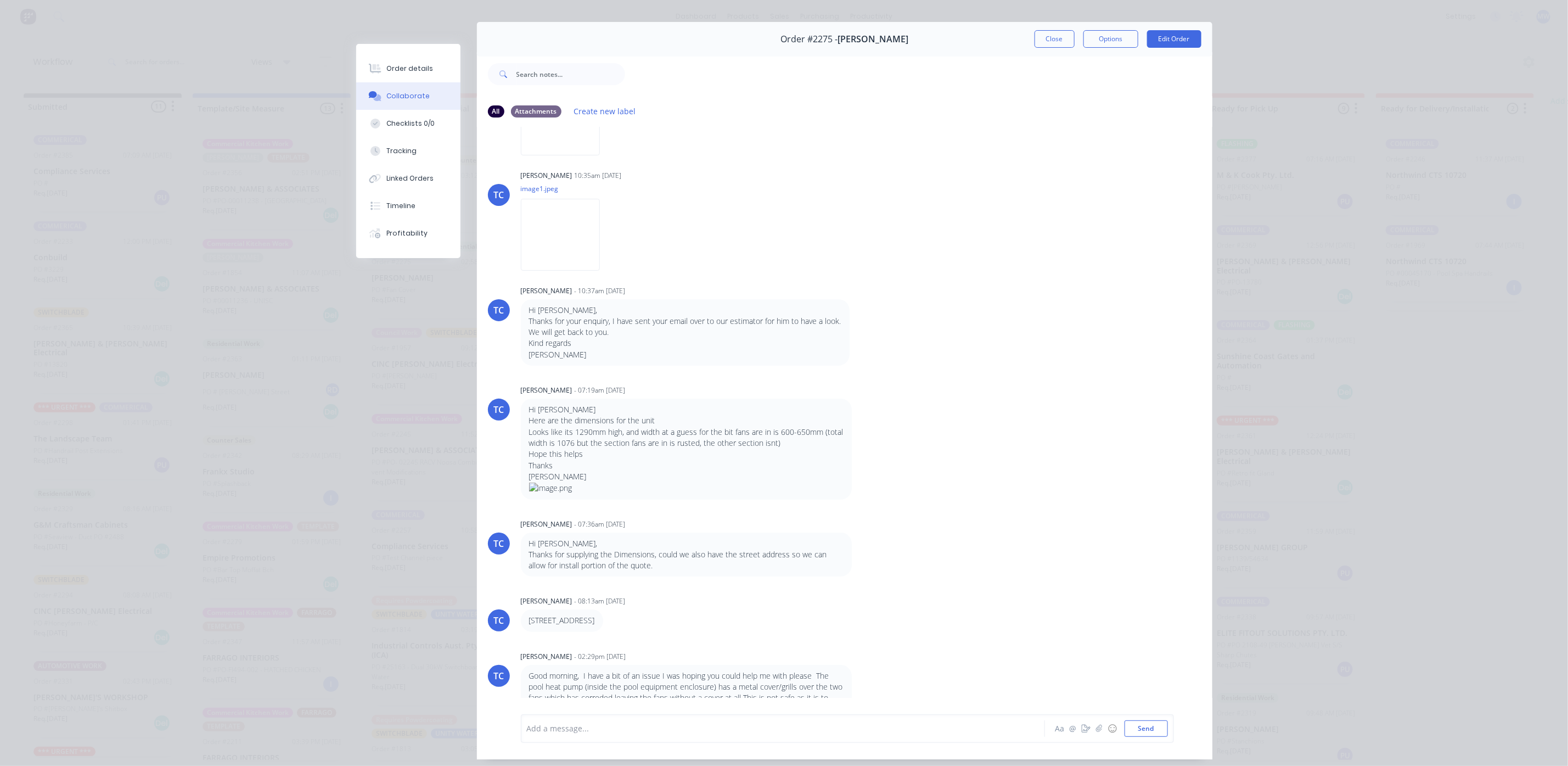
scroll to position [0, 0]
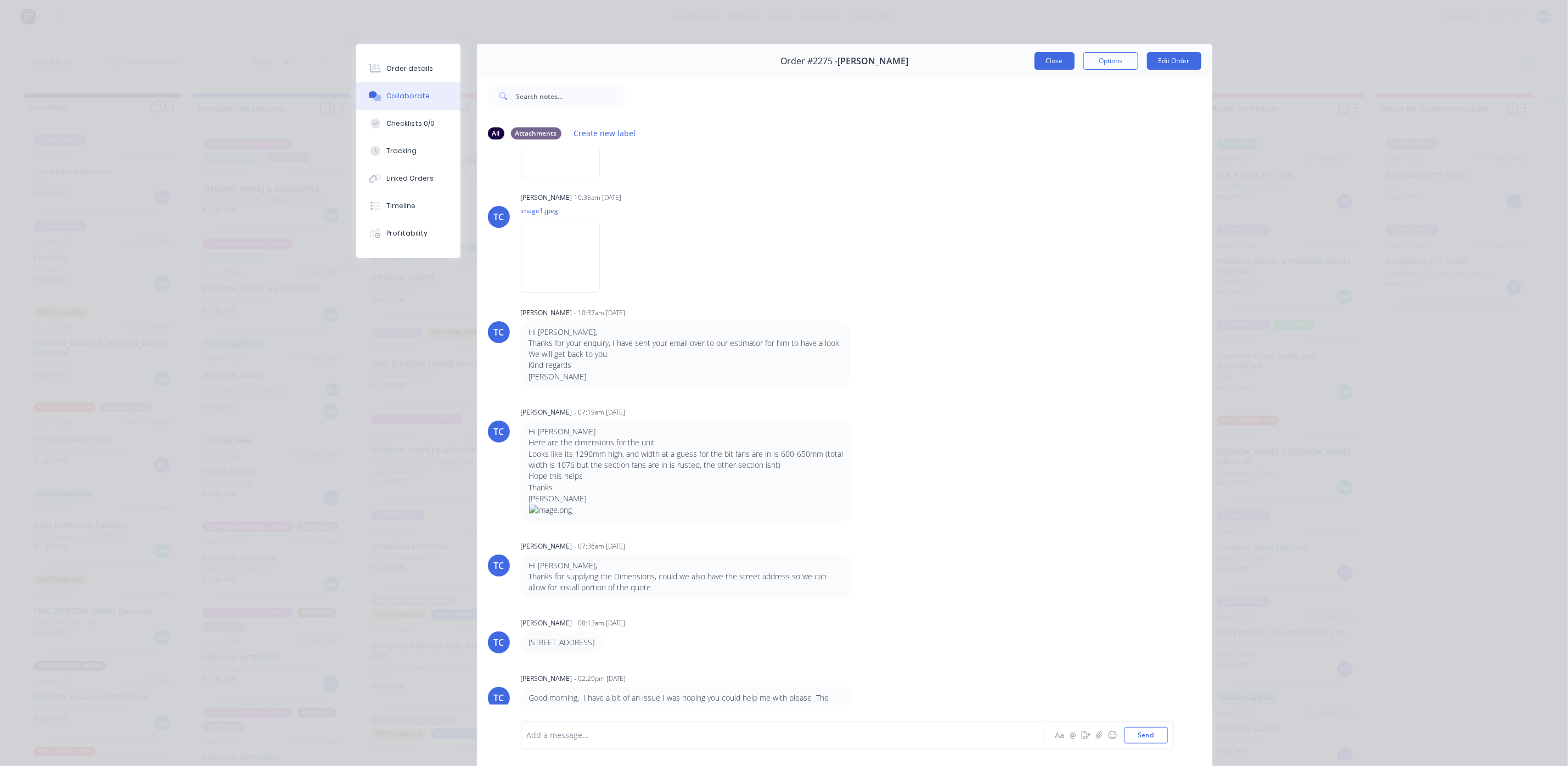
click at [1049, 60] on button "Close" at bounding box center [1054, 61] width 40 height 18
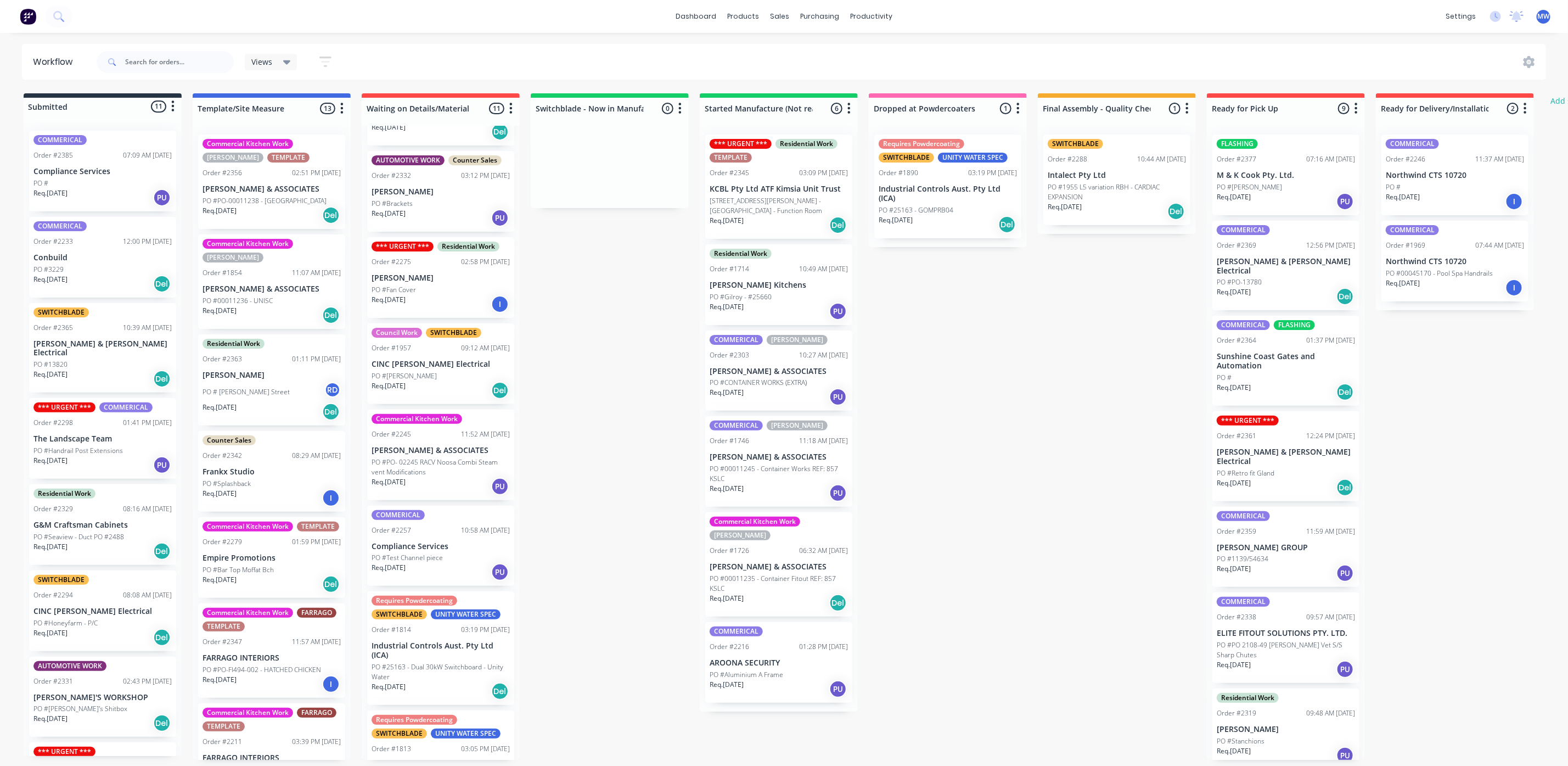
click at [784, 576] on p "PO #00011235 - Container Fitout REF: 857 KSLC" at bounding box center [778, 583] width 138 height 20
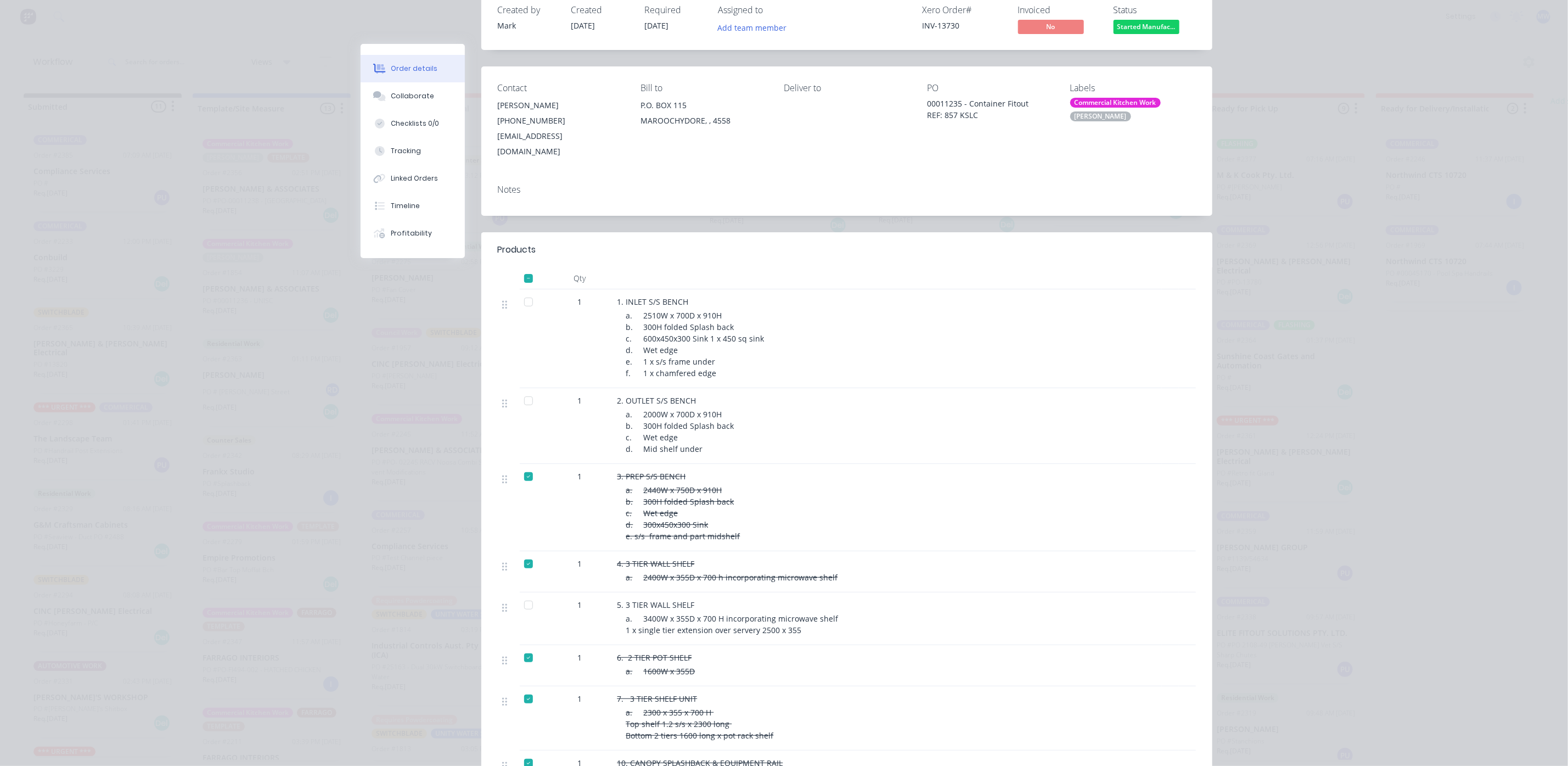
scroll to position [247, 0]
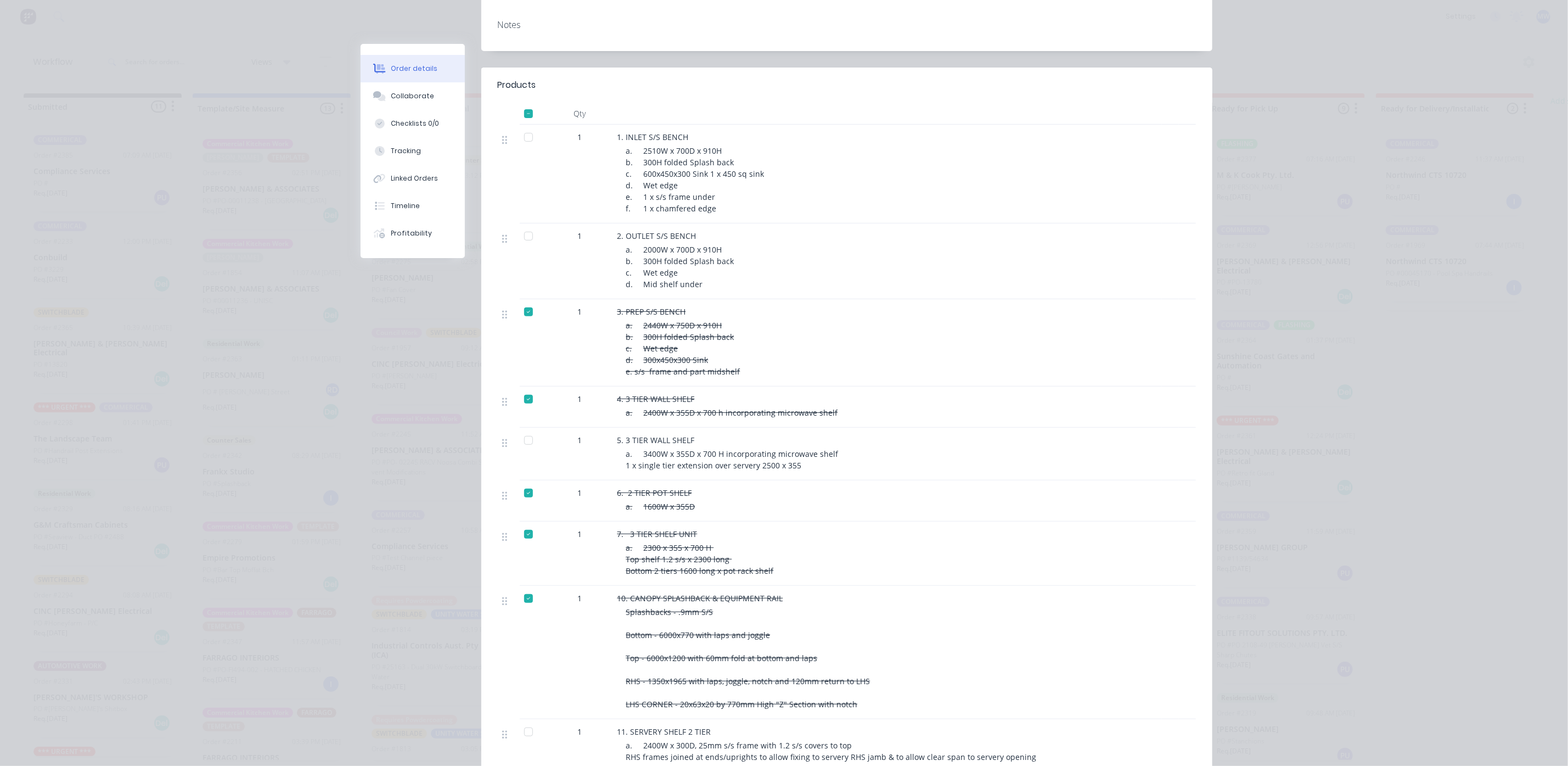
click at [523, 126] on div at bounding box center [527, 136] width 22 height 22
click at [524, 225] on div at bounding box center [527, 236] width 22 height 22
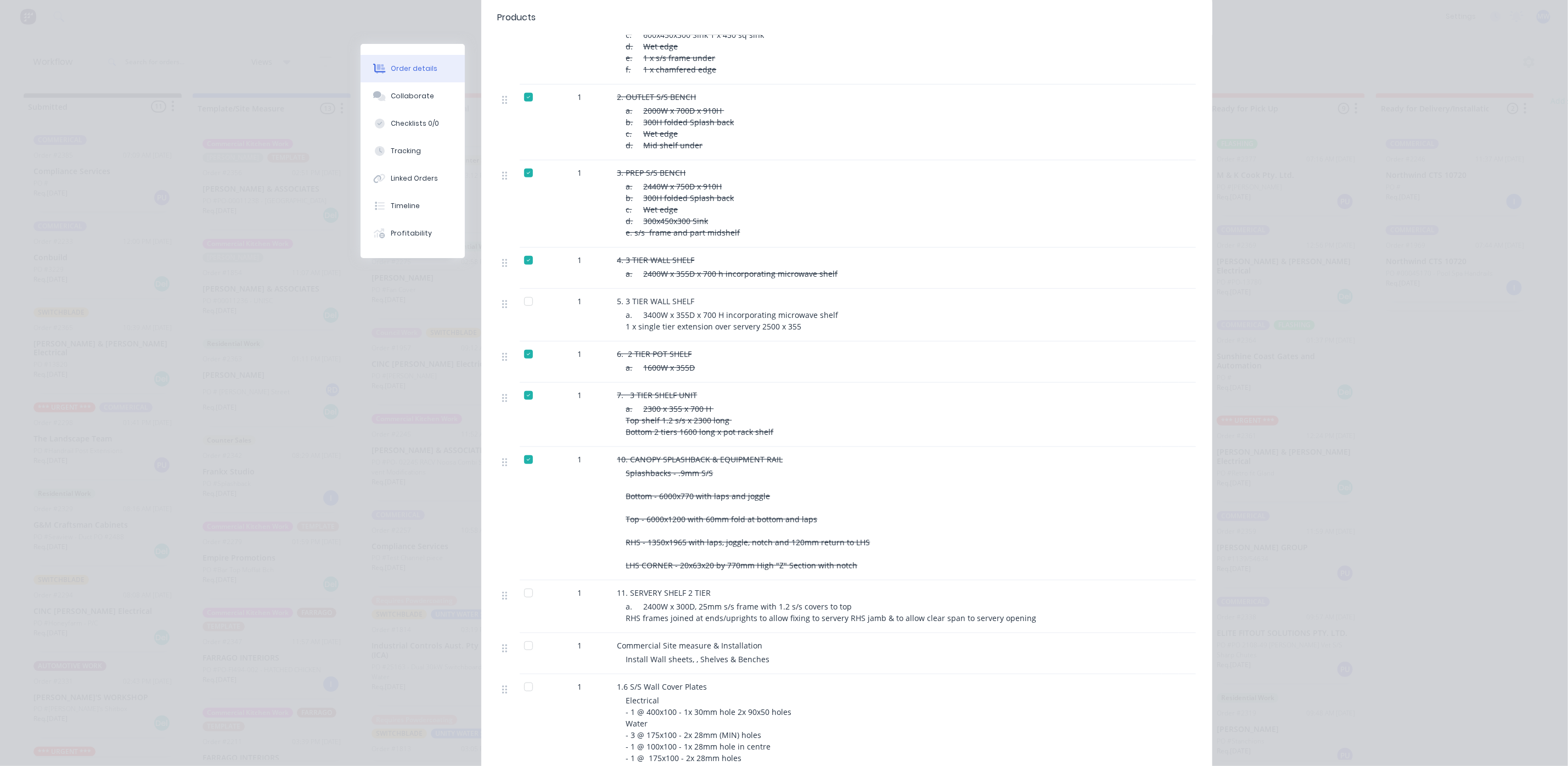
scroll to position [412, 0]
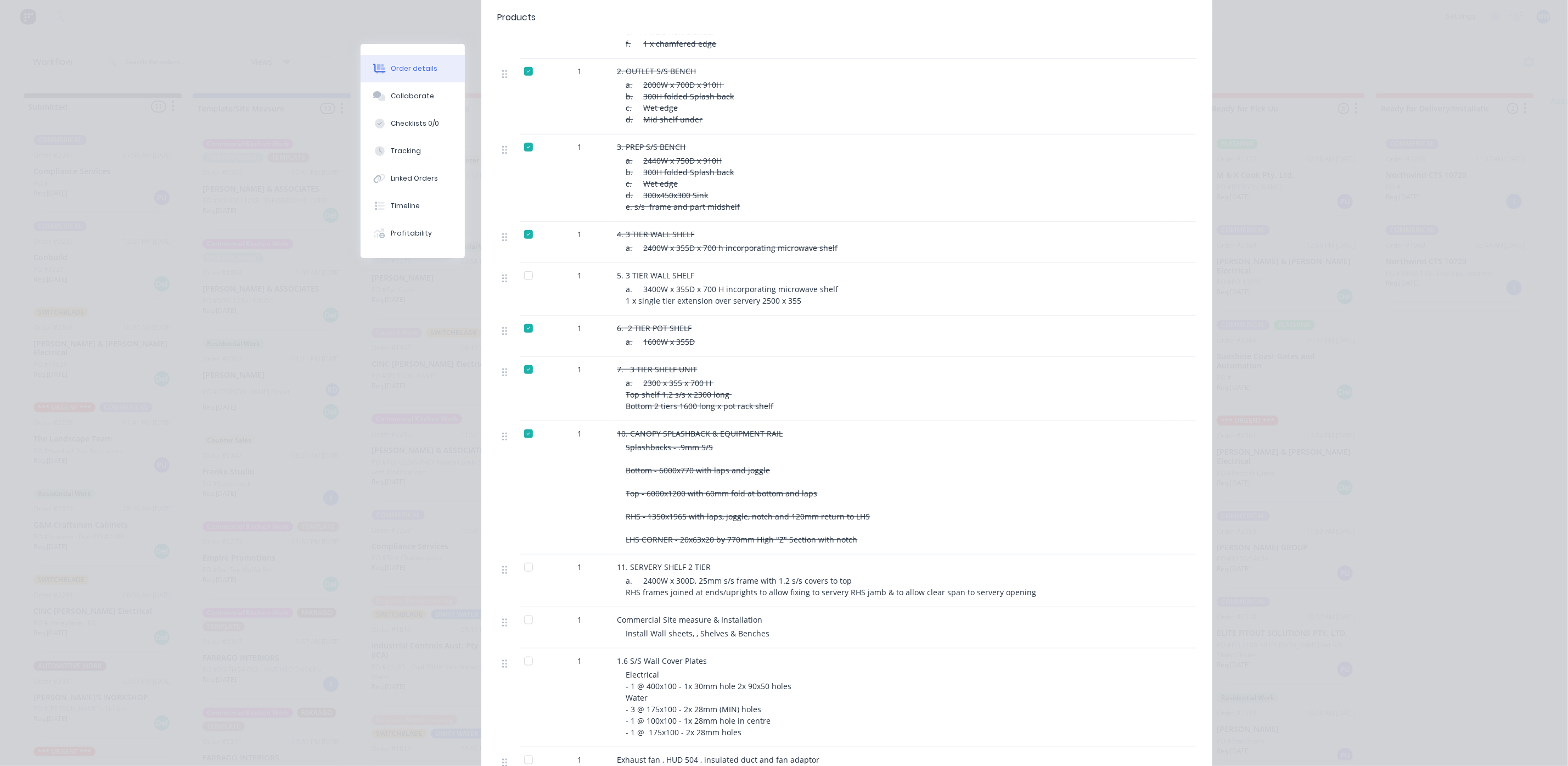
click at [519, 265] on div at bounding box center [527, 275] width 22 height 22
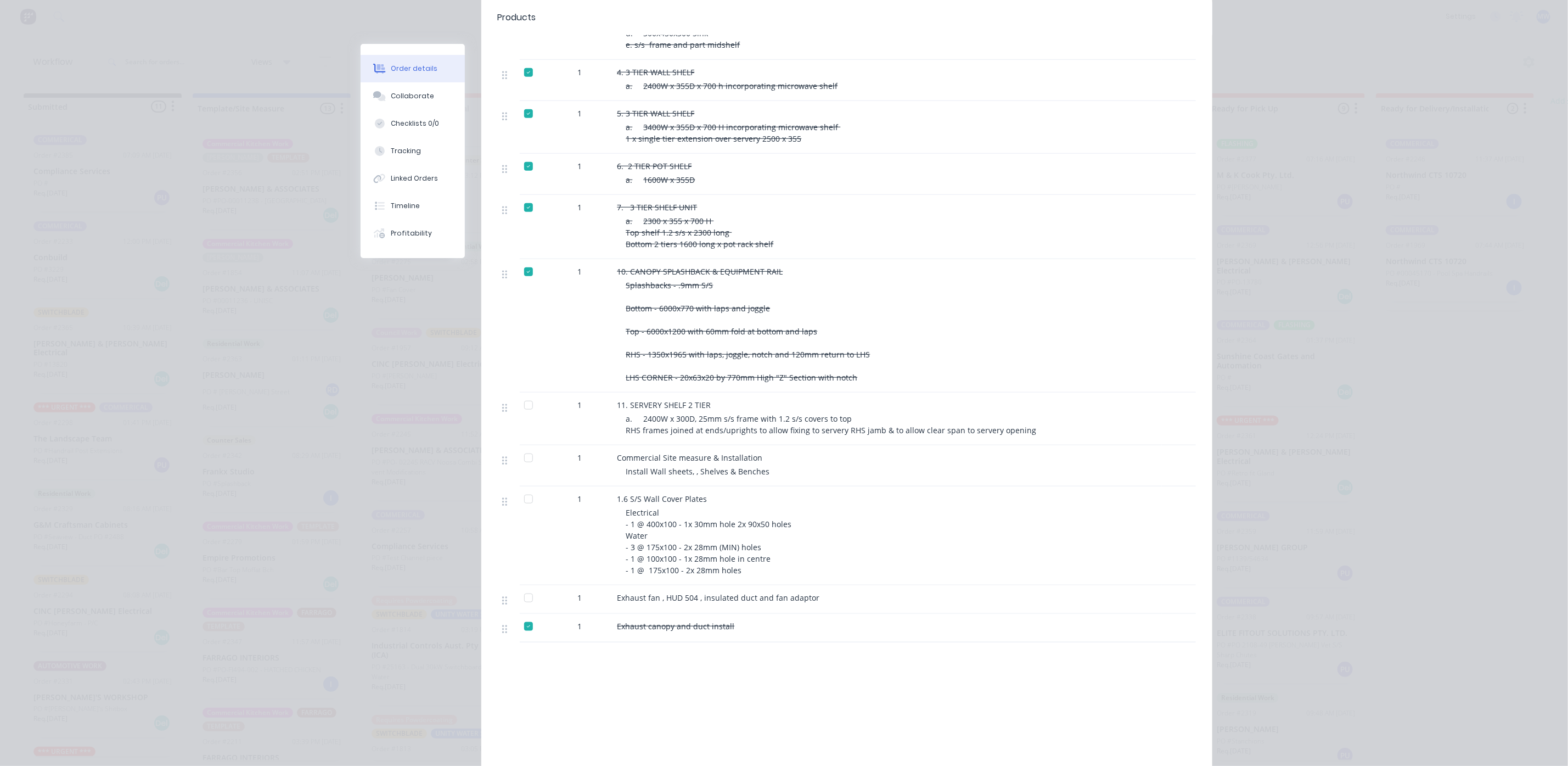
scroll to position [576, 0]
click at [519, 193] on div at bounding box center [527, 204] width 22 height 22
click at [524, 485] on div at bounding box center [527, 496] width 22 height 22
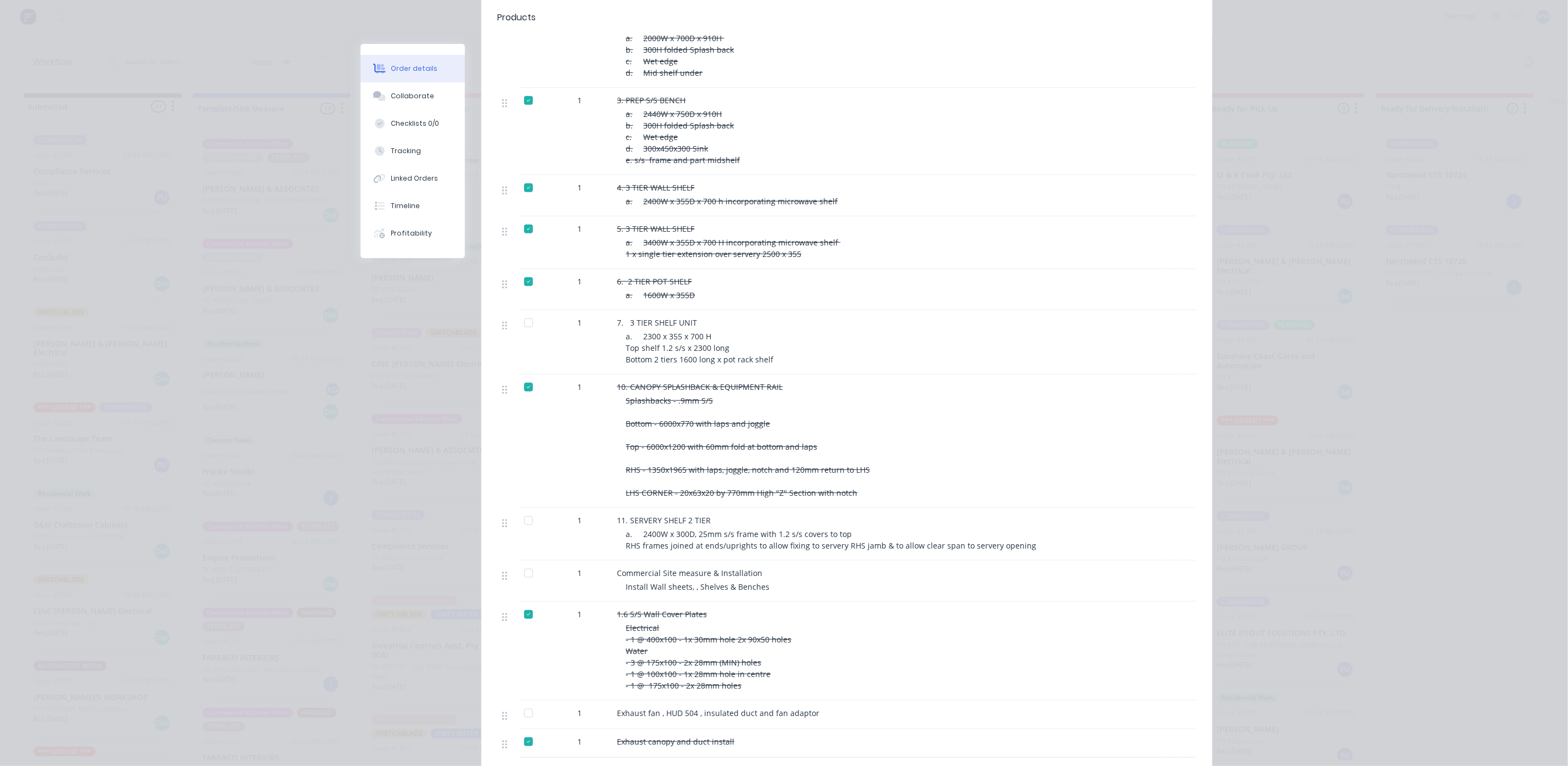
scroll to position [0, 0]
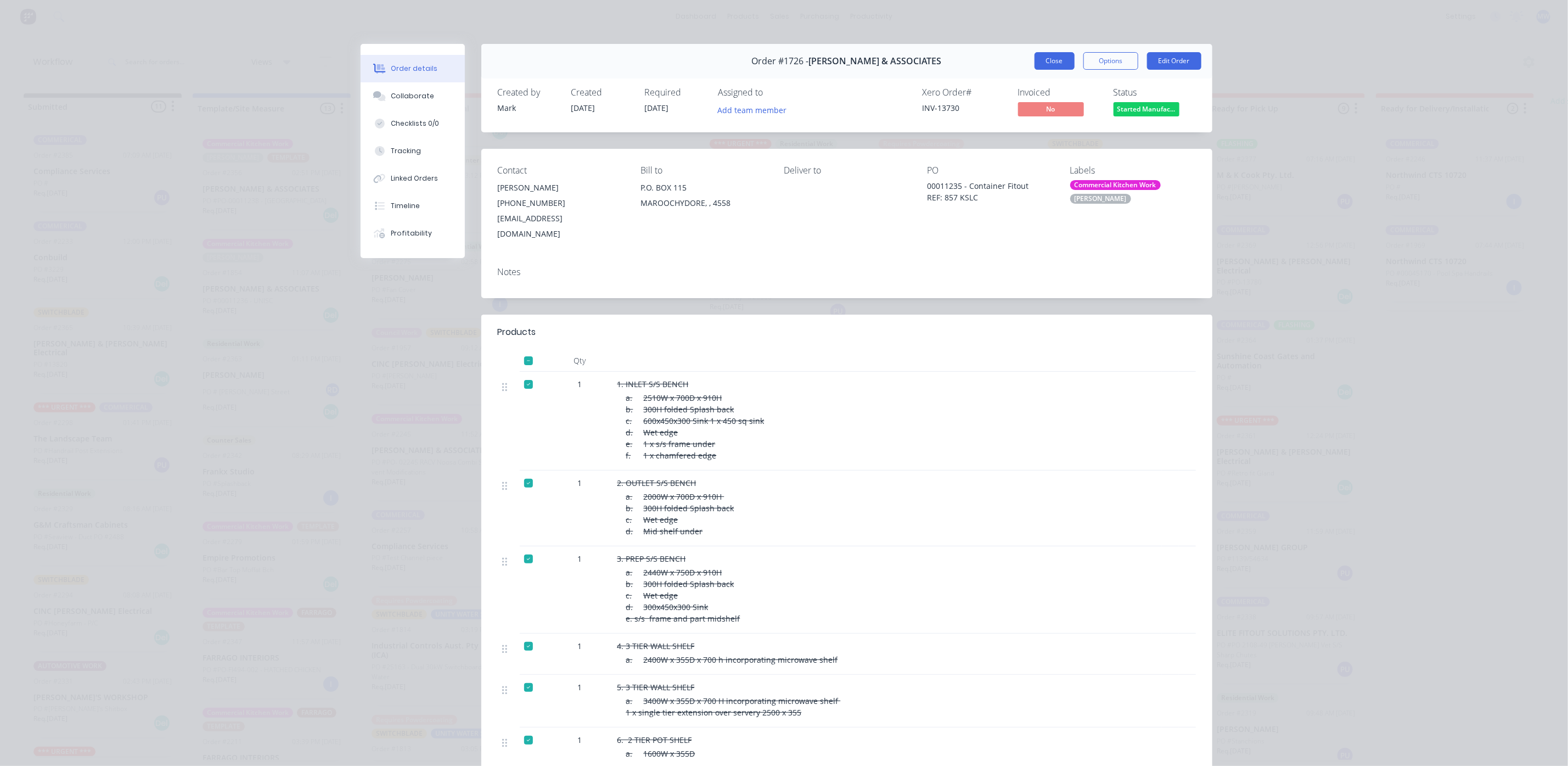
click at [1050, 58] on button "Close" at bounding box center [1054, 61] width 40 height 18
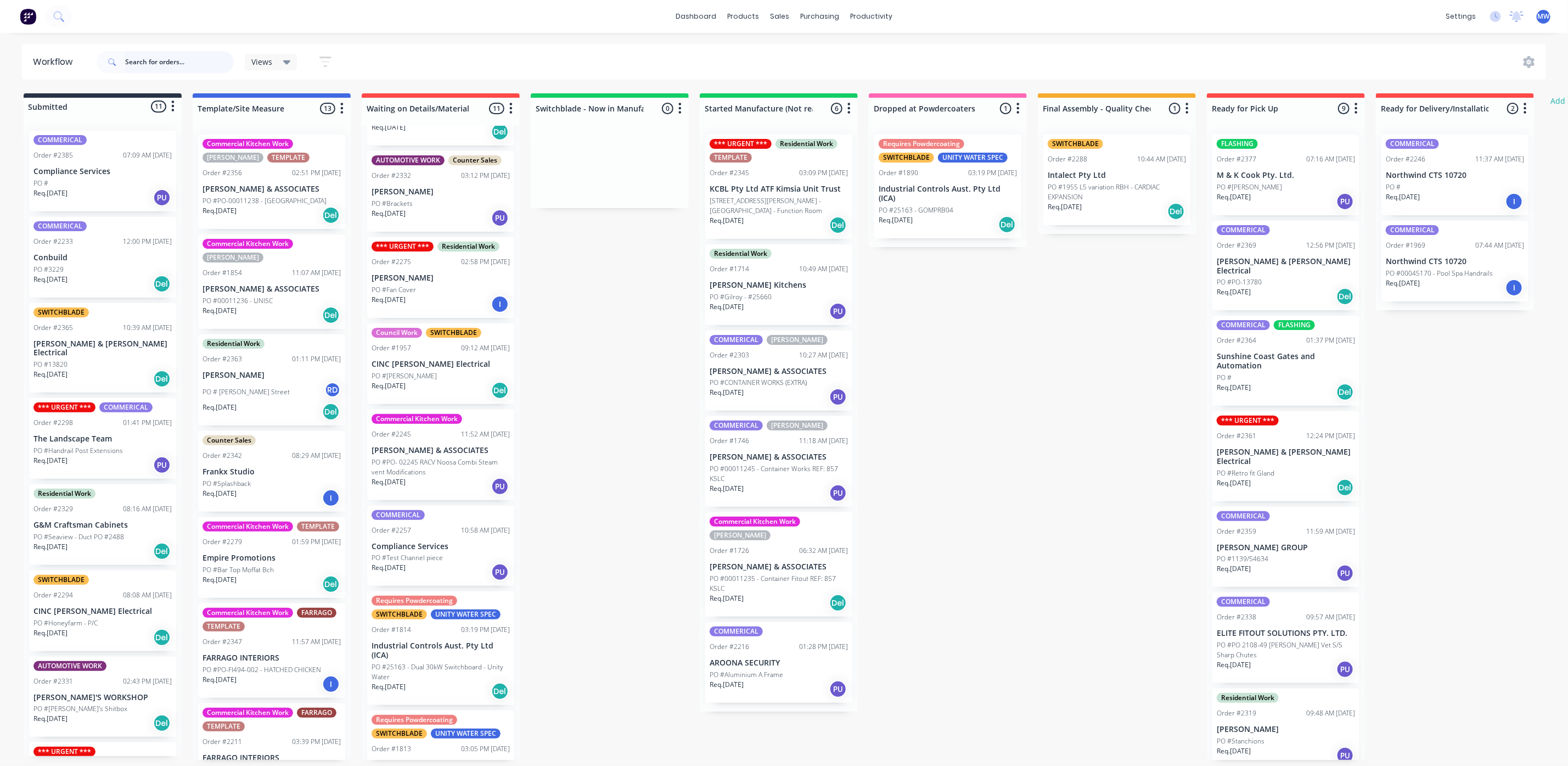
click at [159, 64] on input "text" at bounding box center [179, 61] width 109 height 22
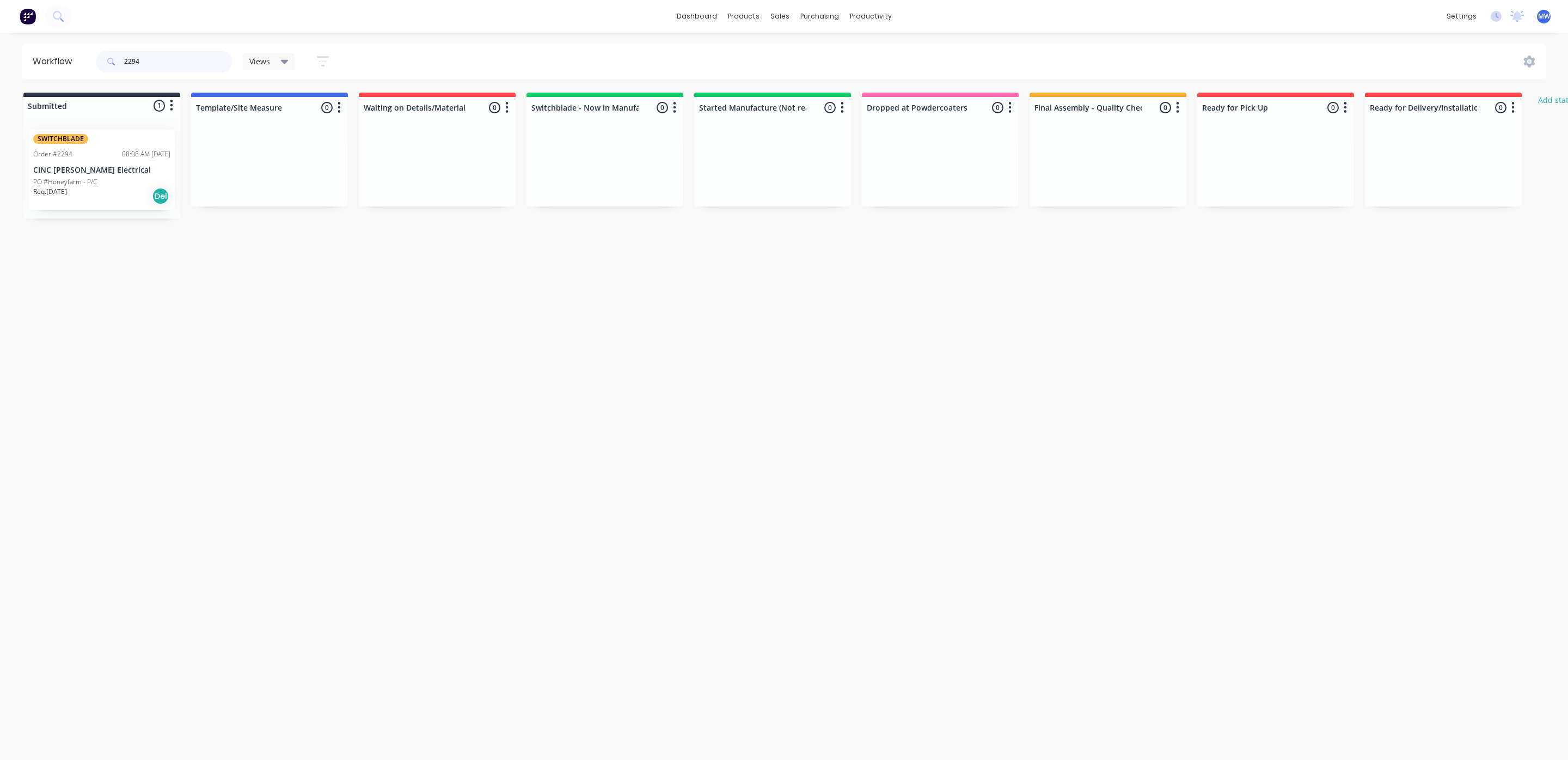
type input "2294"
click at [94, 189] on div "Req. 02/10/25 Del" at bounding box center [101, 197] width 137 height 19
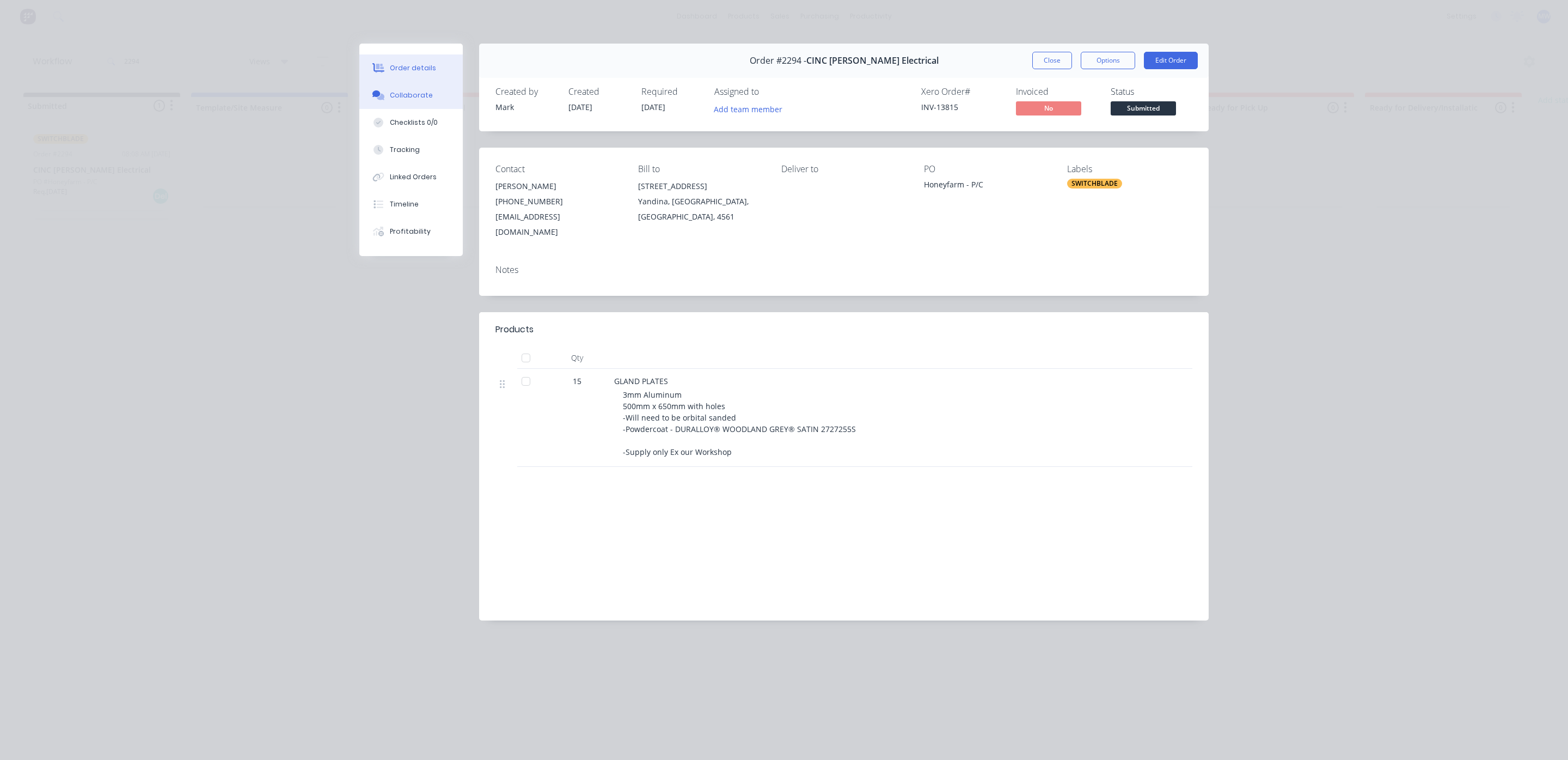
click at [412, 100] on div "Collaborate" at bounding box center [412, 95] width 43 height 10
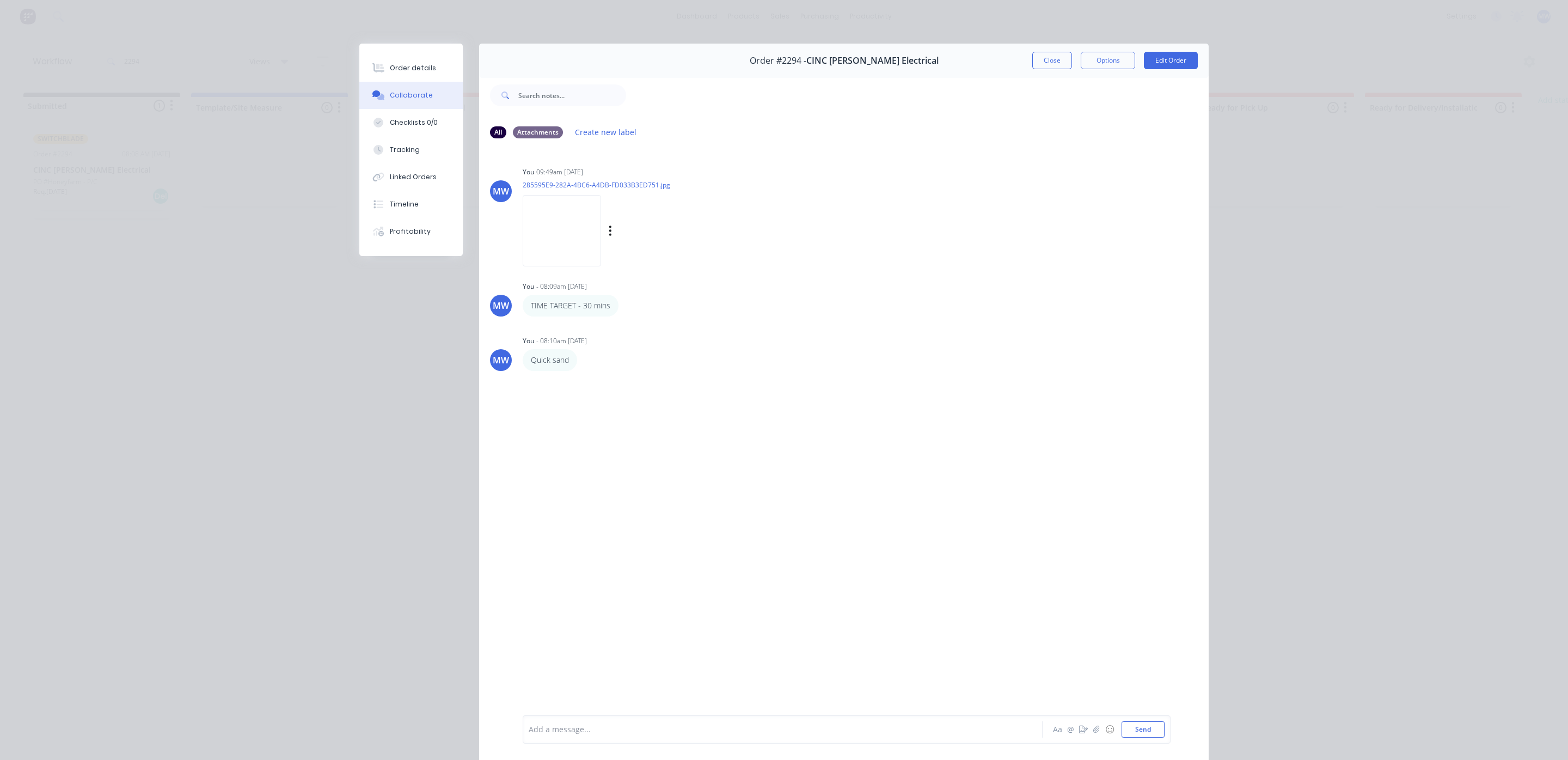
click at [564, 234] on img at bounding box center [561, 230] width 78 height 72
click at [1047, 59] on button "Close" at bounding box center [1052, 61] width 40 height 18
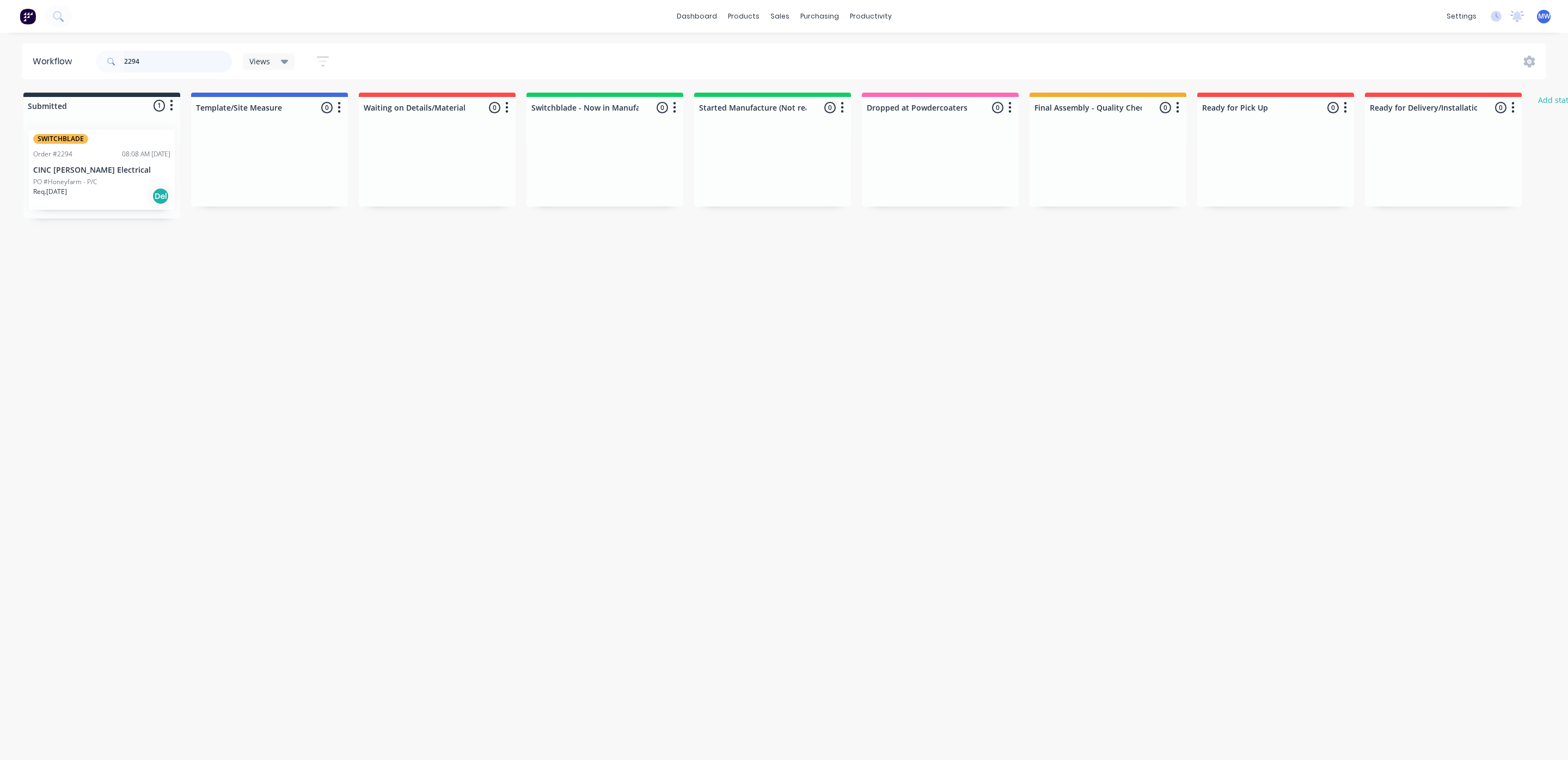
click at [4, 69] on div "Workflow 2294 Views Save new view None (Default) edit SCSM - MAIN edit SUNCOAST…" at bounding box center [784, 61] width 1568 height 35
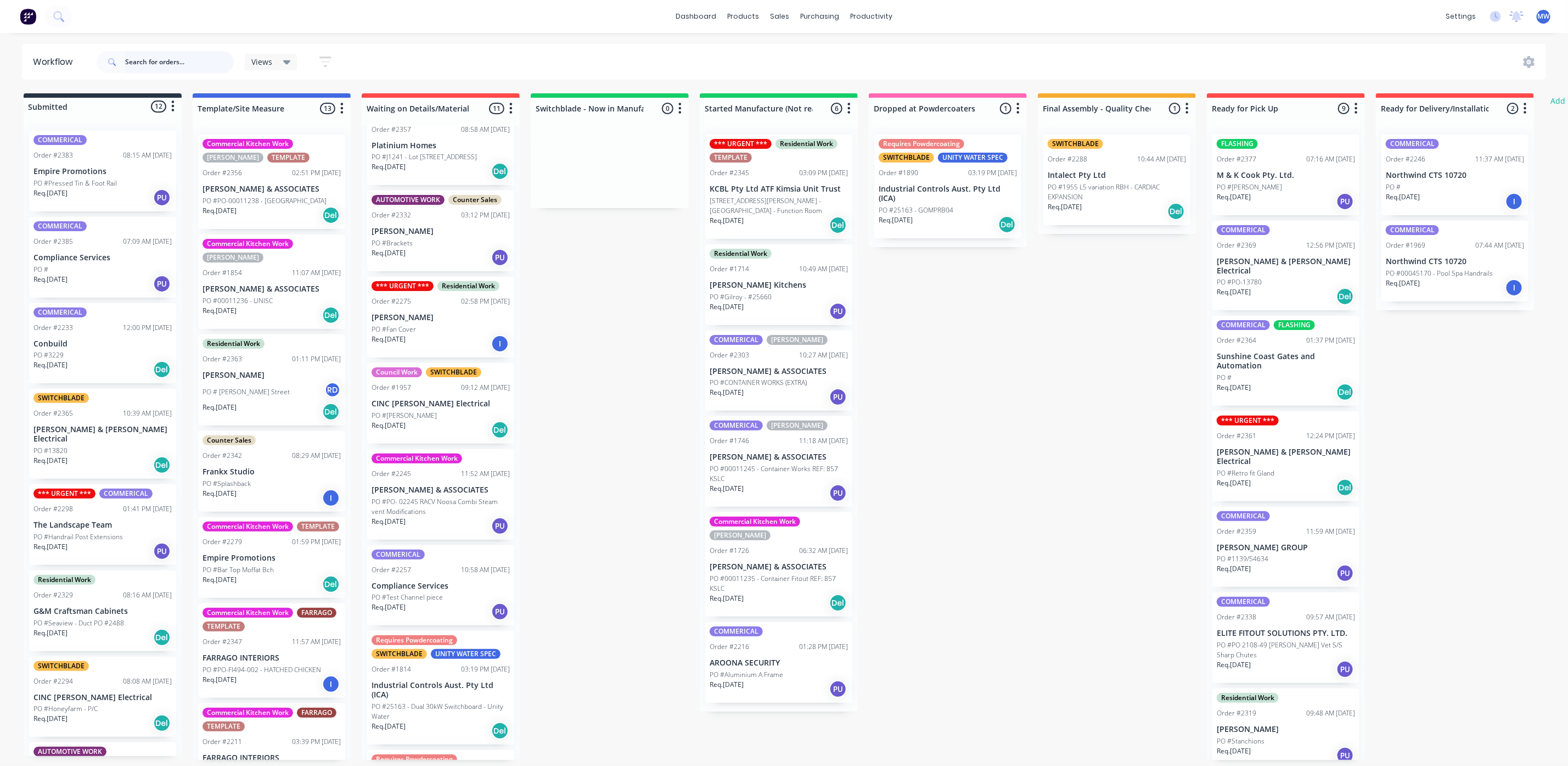
scroll to position [164, 0]
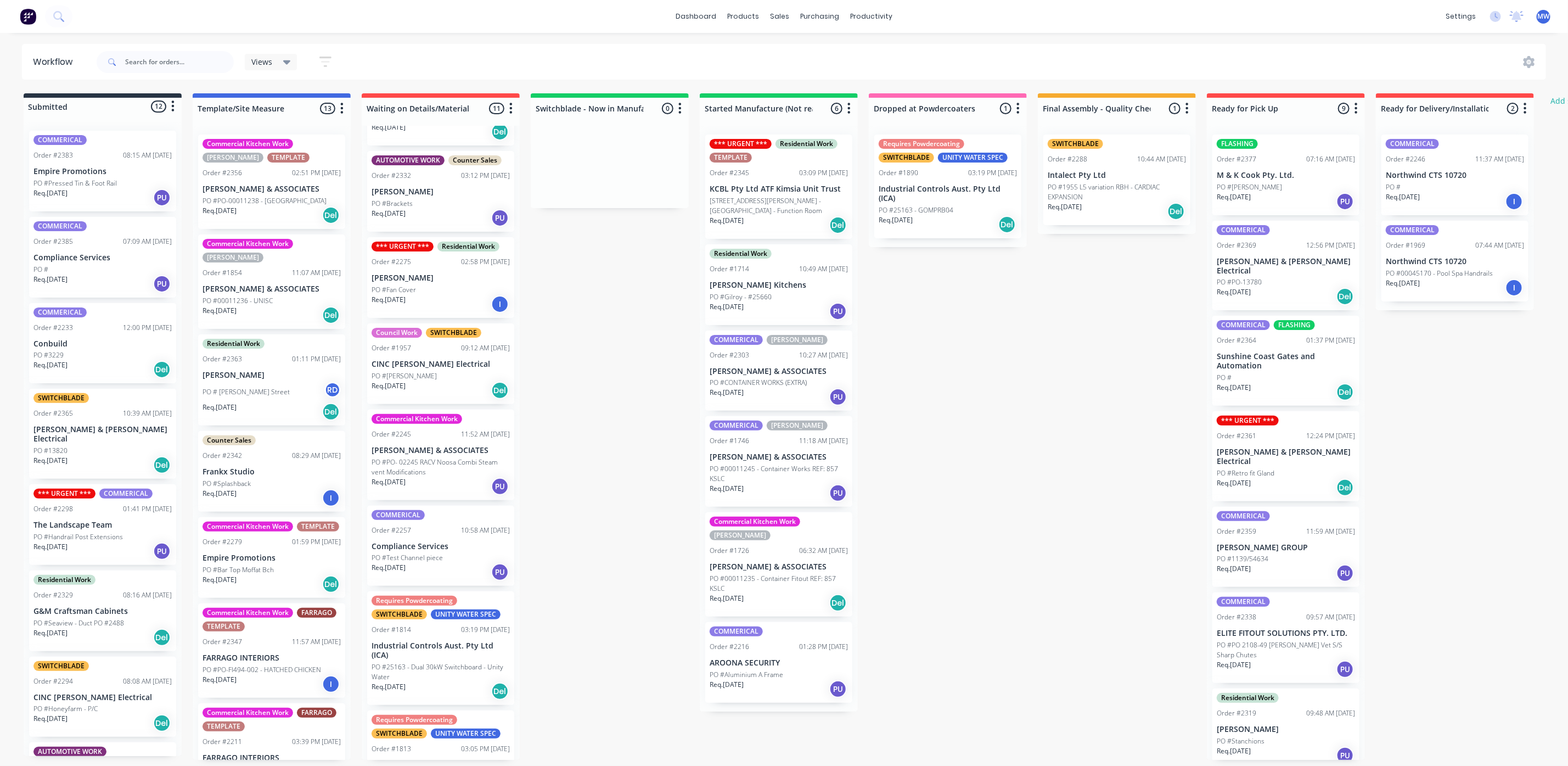
click at [469, 391] on div "Req. 31/10/25 Del" at bounding box center [440, 391] width 138 height 19
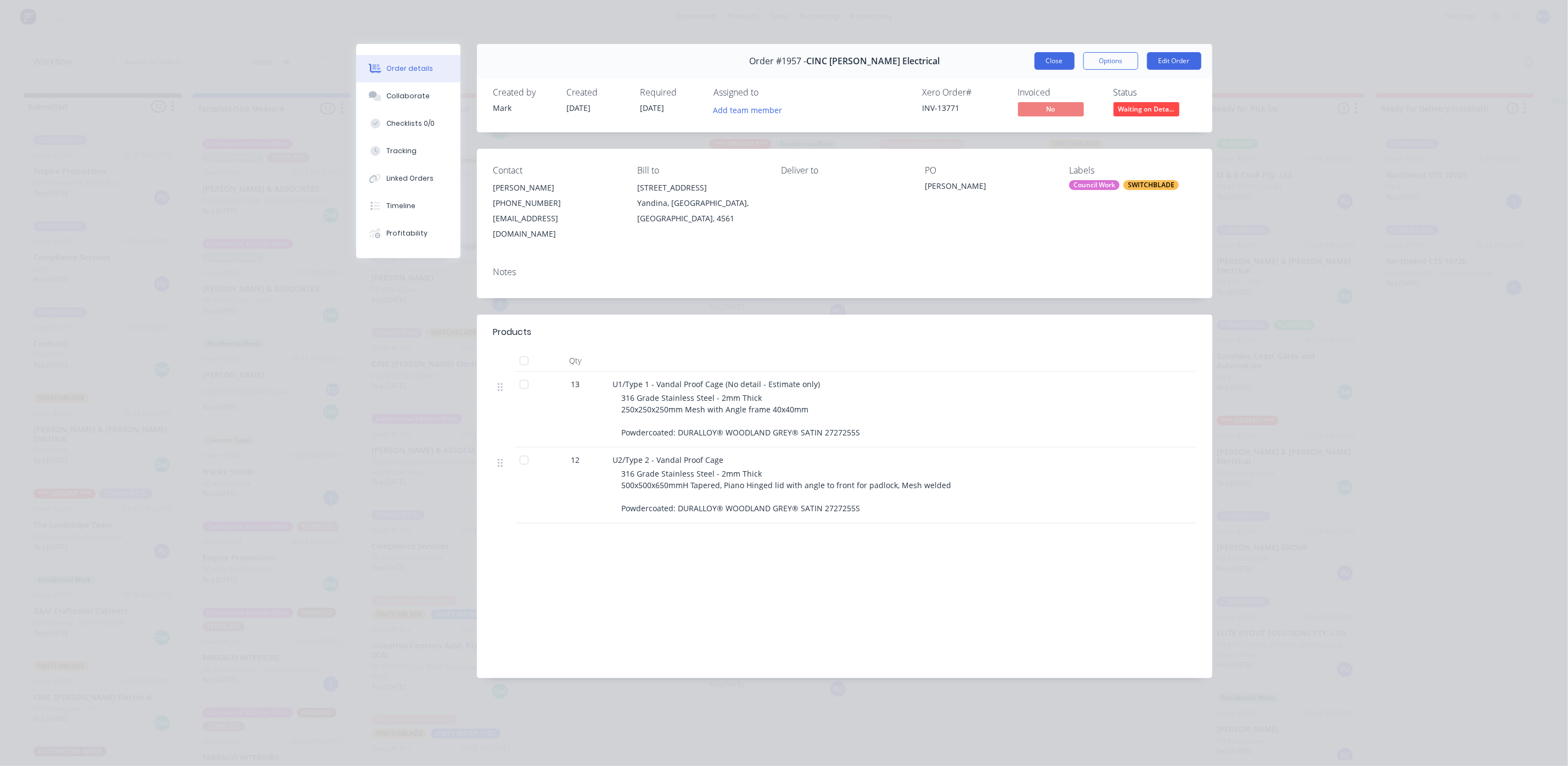
click at [1048, 60] on button "Close" at bounding box center [1054, 61] width 40 height 18
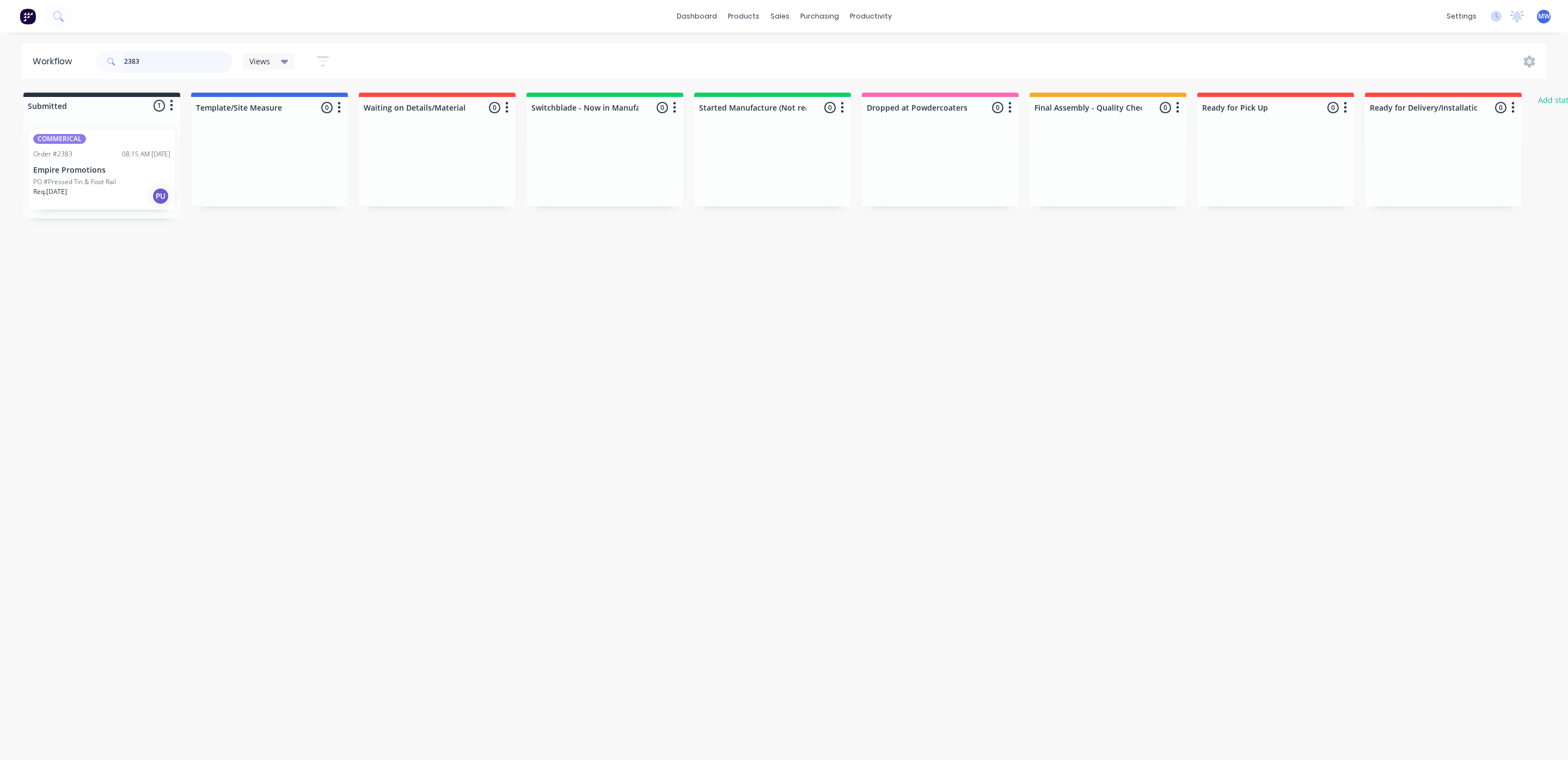
type input "2383"
click at [116, 177] on div "PO #Pressed Tin & Foot Rail" at bounding box center [101, 182] width 137 height 10
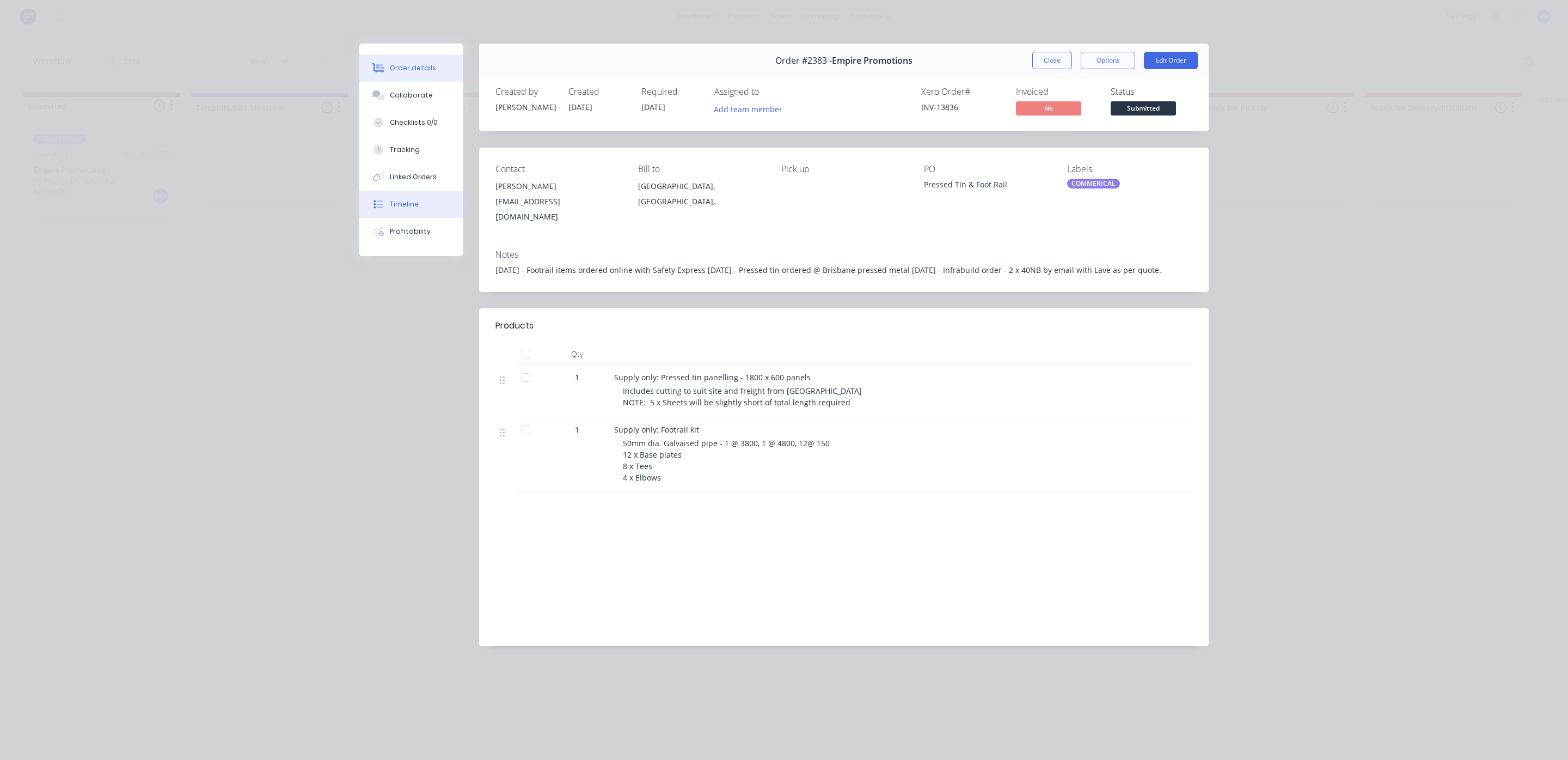
click at [402, 191] on button "Timeline" at bounding box center [411, 204] width 103 height 27
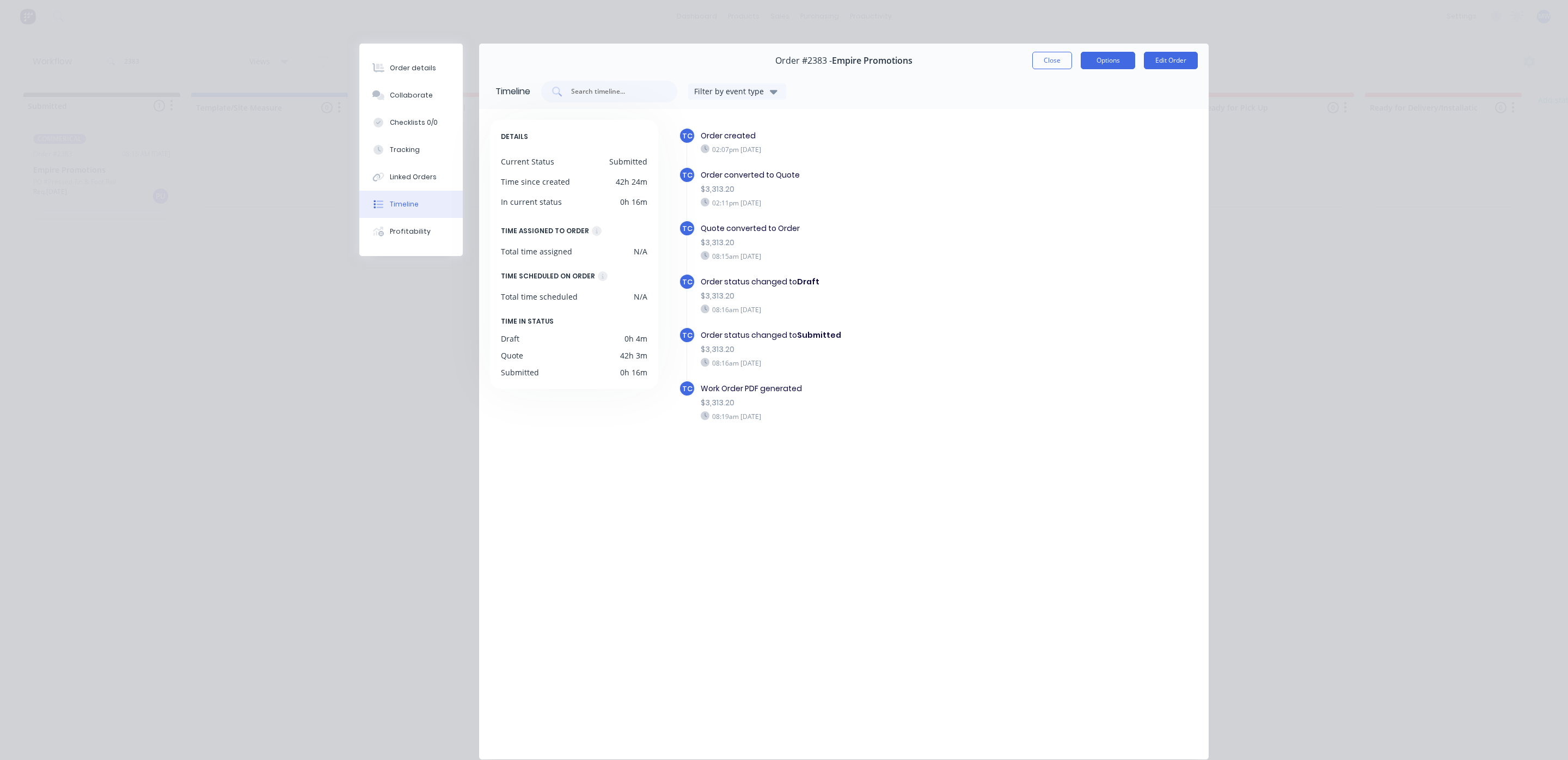
click at [1095, 54] on button "Options" at bounding box center [1108, 61] width 54 height 18
click at [1033, 128] on div "Delivery Docket" at bounding box center [1078, 131] width 95 height 16
click at [1050, 134] on div "Standard" at bounding box center [1078, 131] width 95 height 16
click at [1046, 62] on button "Close" at bounding box center [1052, 61] width 40 height 18
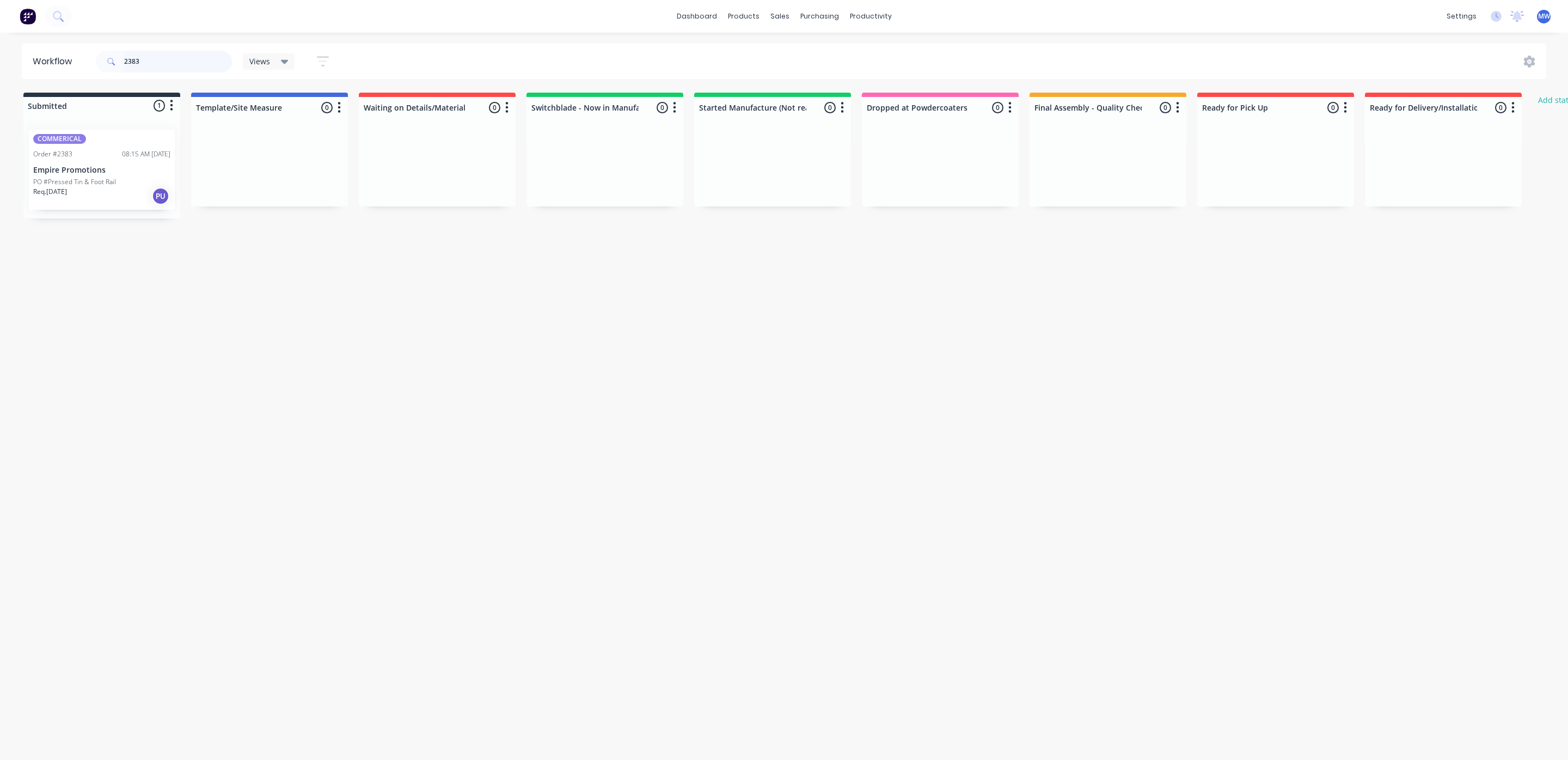
drag, startPoint x: 147, startPoint y: 62, endPoint x: 71, endPoint y: 62, distance: 76.0
click at [71, 62] on header "Workflow 2383 Views Save new view None (Default) edit SCSM - MAIN edit SUNCOAST…" at bounding box center [784, 61] width 1525 height 35
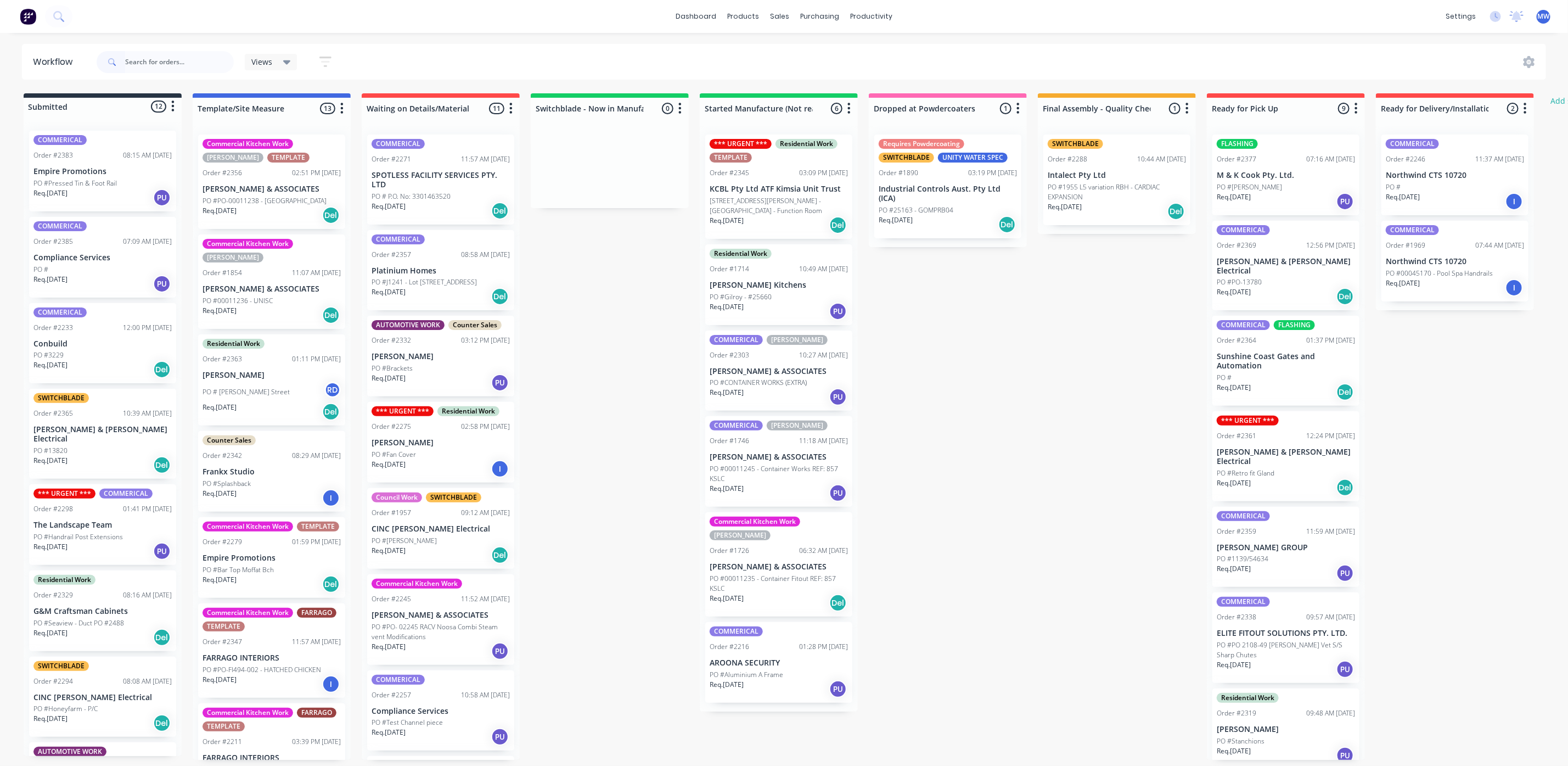
click at [121, 187] on div "PO #Pressed Tin & Foot Rail" at bounding box center [102, 183] width 138 height 10
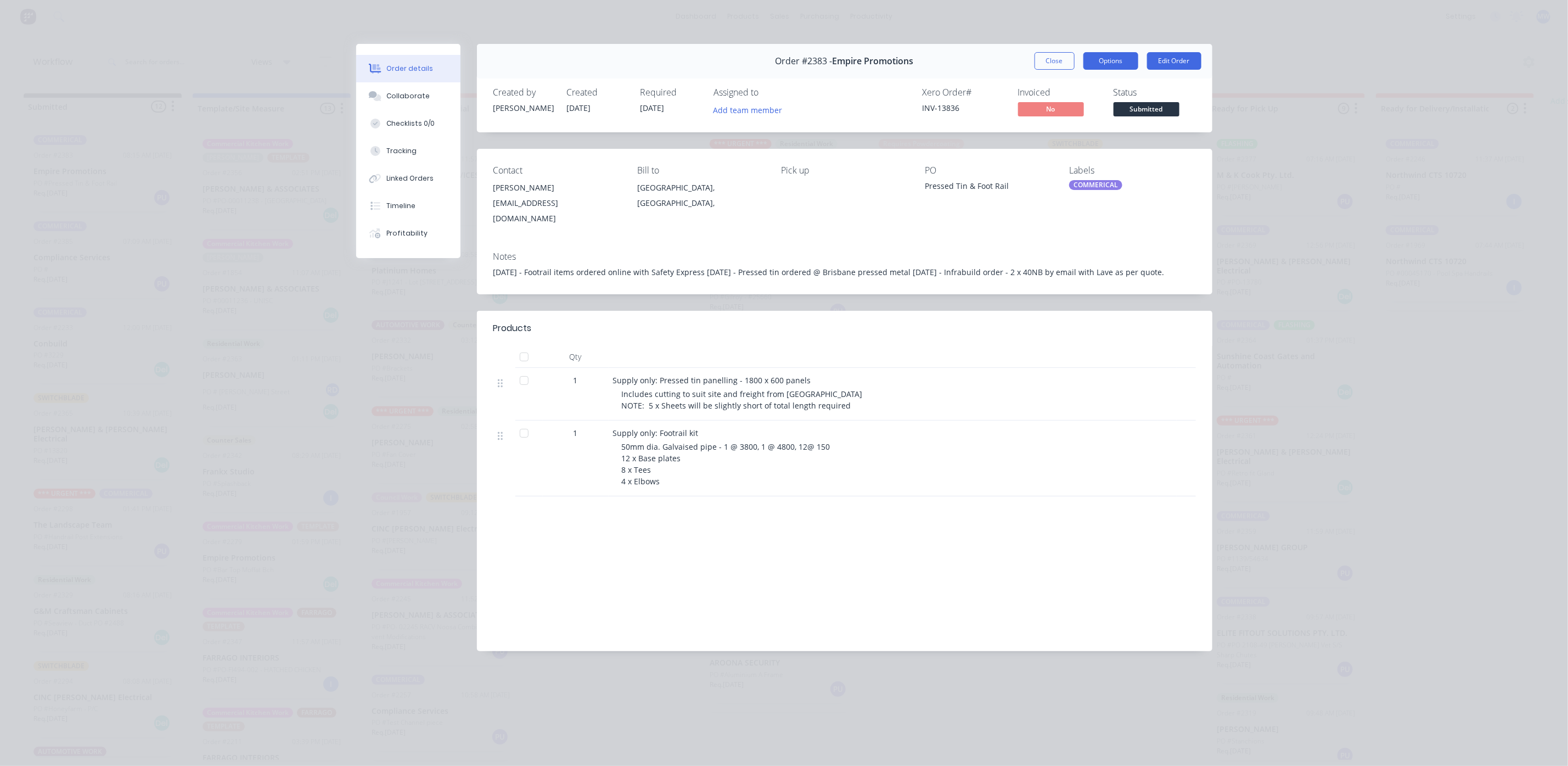
click at [1106, 61] on button "Options" at bounding box center [1110, 61] width 54 height 18
click at [1165, 59] on button "Edit Order" at bounding box center [1174, 61] width 54 height 18
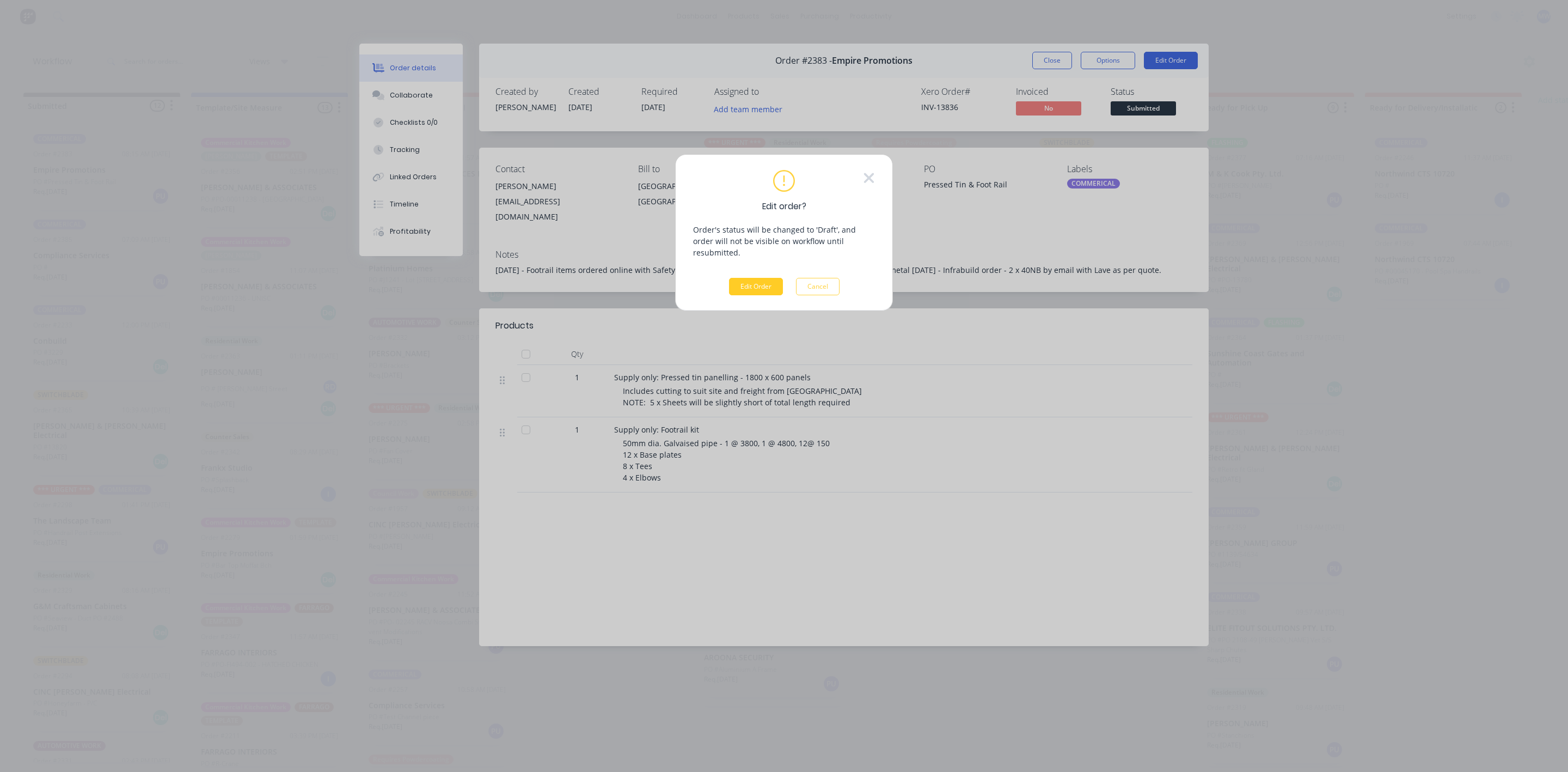
click at [733, 278] on button "Edit Order" at bounding box center [756, 286] width 54 height 18
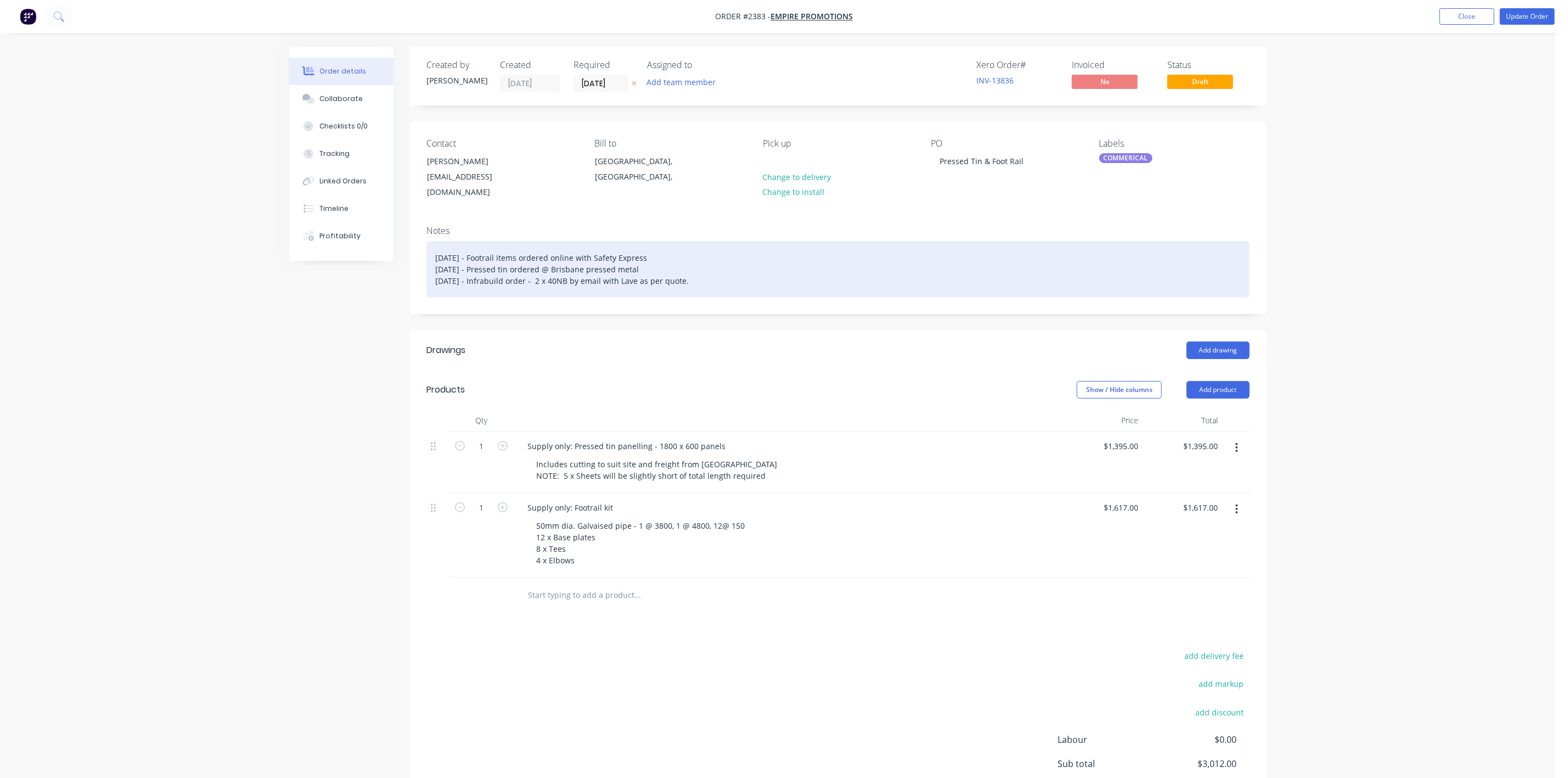
drag, startPoint x: 434, startPoint y: 244, endPoint x: 693, endPoint y: 271, distance: 260.4
click at [693, 271] on div "2/10/25 - Footrail items ordered online with Safety Express 02/10/25 - Pressed …" at bounding box center [837, 269] width 823 height 56
copy div "2/10/25 - Footrail items ordered online with Safety Express 02/10/25 - Pressed …"
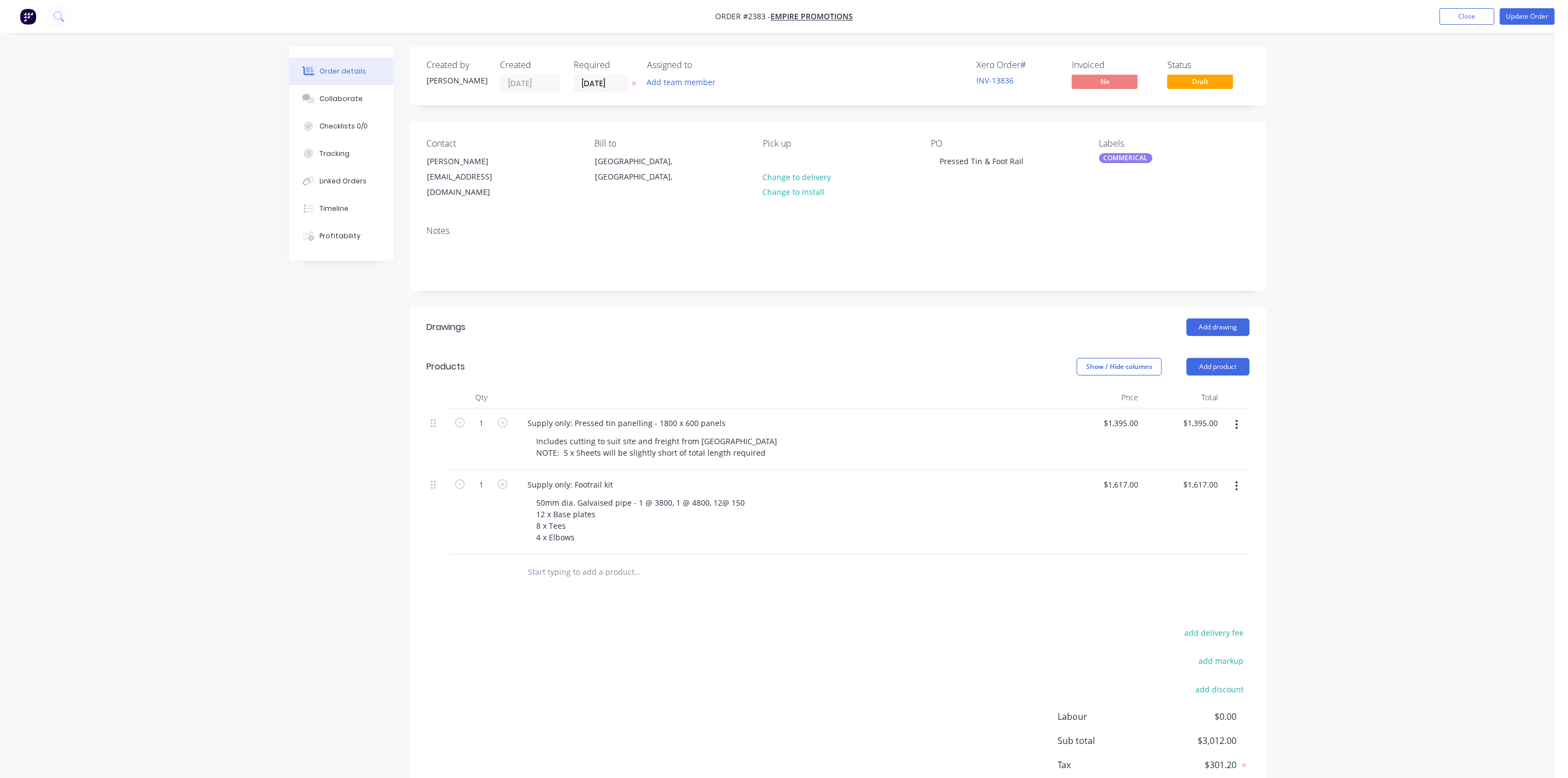
click at [738, 652] on div "add delivery fee add markup add discount Labour $0.00 Sub total $3,012.00 Tax $…" at bounding box center [837, 719] width 823 height 188
click at [1520, 21] on button "Update Order" at bounding box center [1527, 17] width 54 height 17
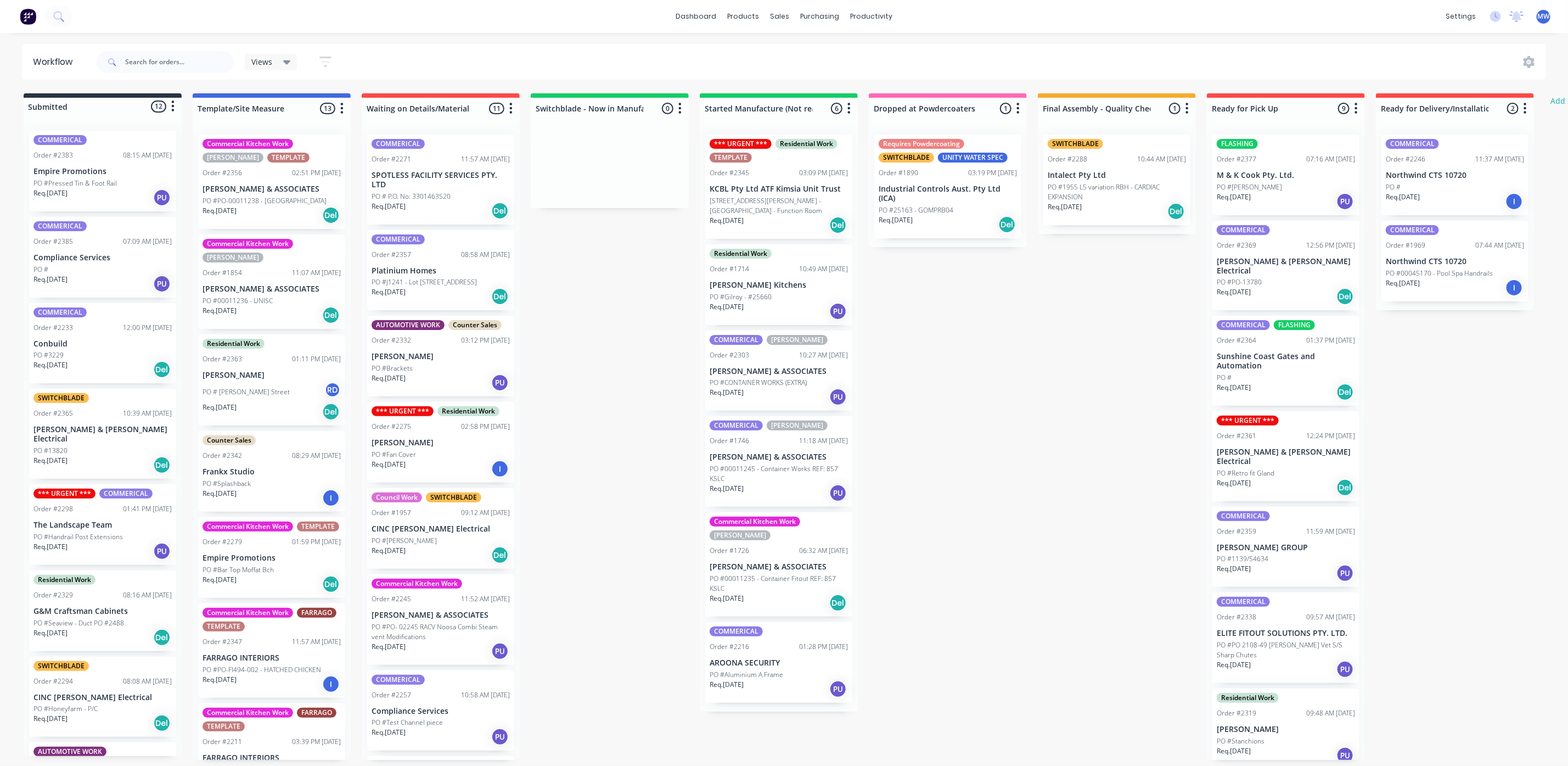
click at [113, 202] on div "Req. [DATE] PU" at bounding box center [102, 198] width 138 height 19
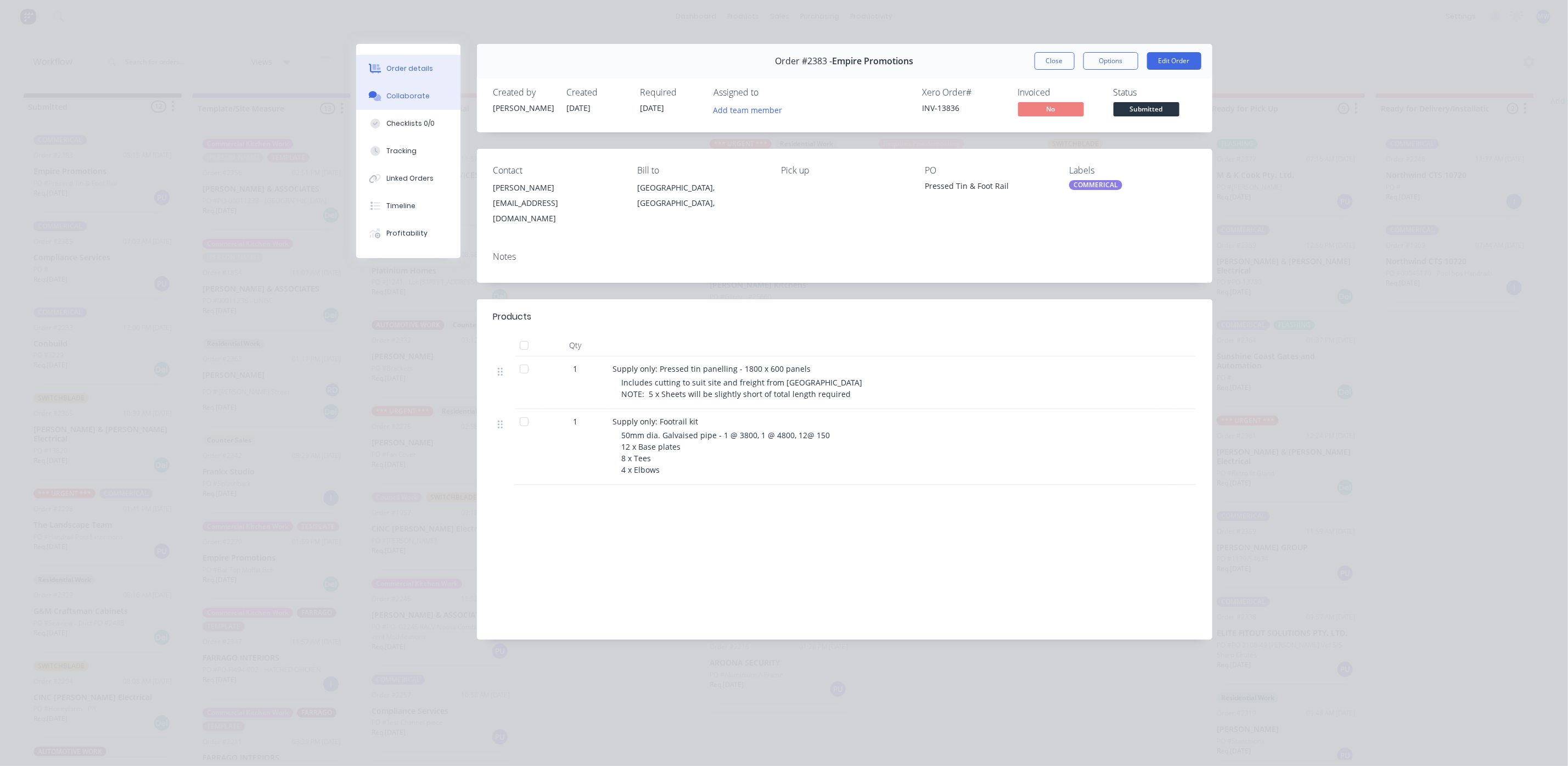
click at [412, 98] on div "Collaborate" at bounding box center [408, 96] width 43 height 10
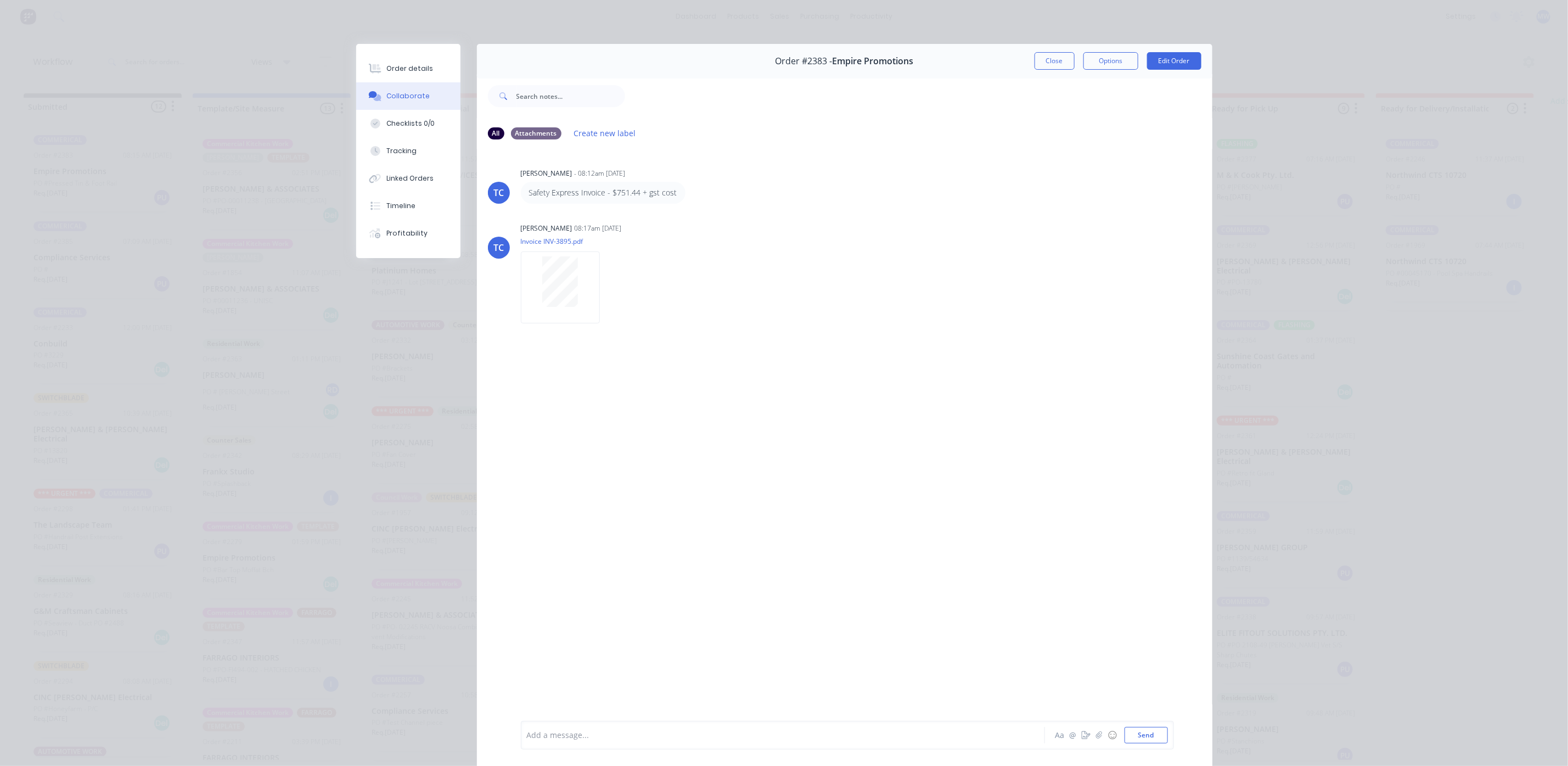
drag, startPoint x: 578, startPoint y: 415, endPoint x: 741, endPoint y: 463, distance: 169.9
click at [741, 463] on div "TC Tracy Corbett - 08:12am 02/10/25 Safety Express Invoice - $751.44 + gst cost…" at bounding box center [845, 434] width 736 height 571
drag, startPoint x: 685, startPoint y: 479, endPoint x: 700, endPoint y: 475, distance: 15.5
click at [701, 476] on div "TC Tracy Corbett - 08:12am 02/10/25 Safety Express Invoice - $751.44 + gst cost…" at bounding box center [845, 434] width 736 height 571
click at [564, 739] on div at bounding box center [768, 735] width 480 height 11
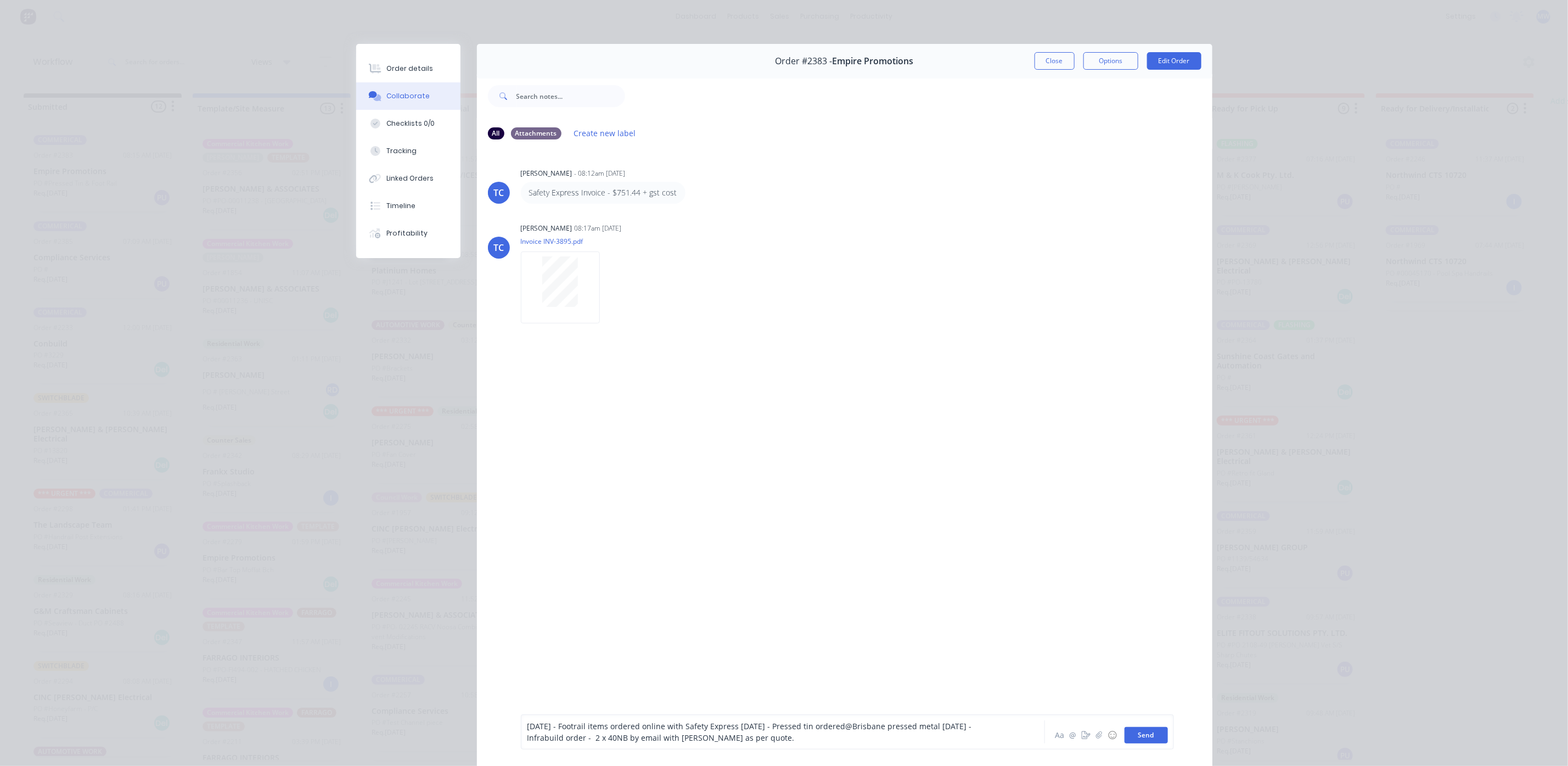
click at [1143, 728] on button "Send" at bounding box center [1146, 735] width 43 height 17
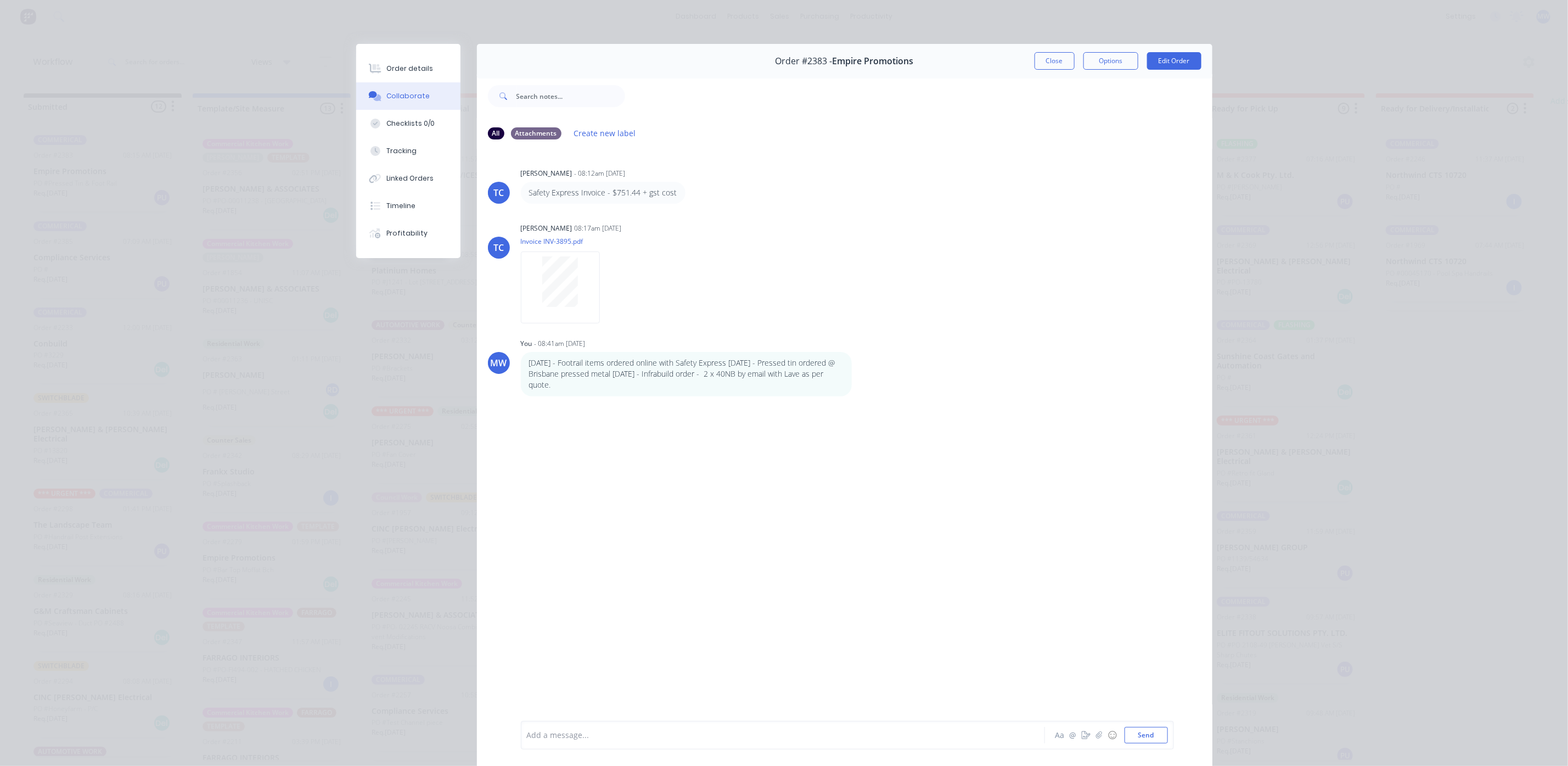
drag, startPoint x: 958, startPoint y: 526, endPoint x: 1044, endPoint y: 338, distance: 206.7
click at [960, 524] on div "TC Tracy Corbett - 08:12am 02/10/25 Safety Express Invoice - $751.44 + gst cost…" at bounding box center [845, 434] width 736 height 571
click at [1060, 59] on button "Close" at bounding box center [1054, 61] width 40 height 18
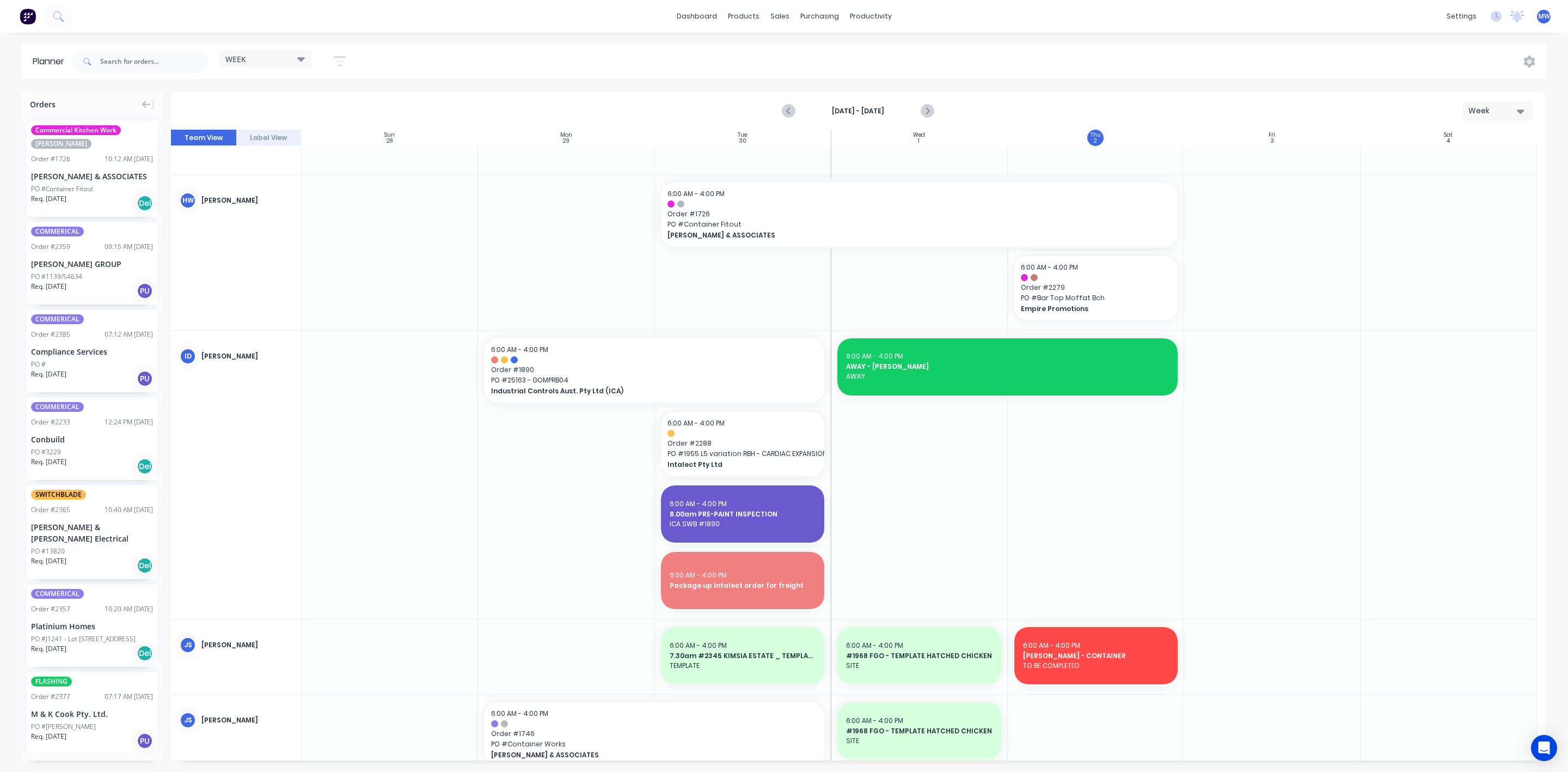
scroll to position [163, 0]
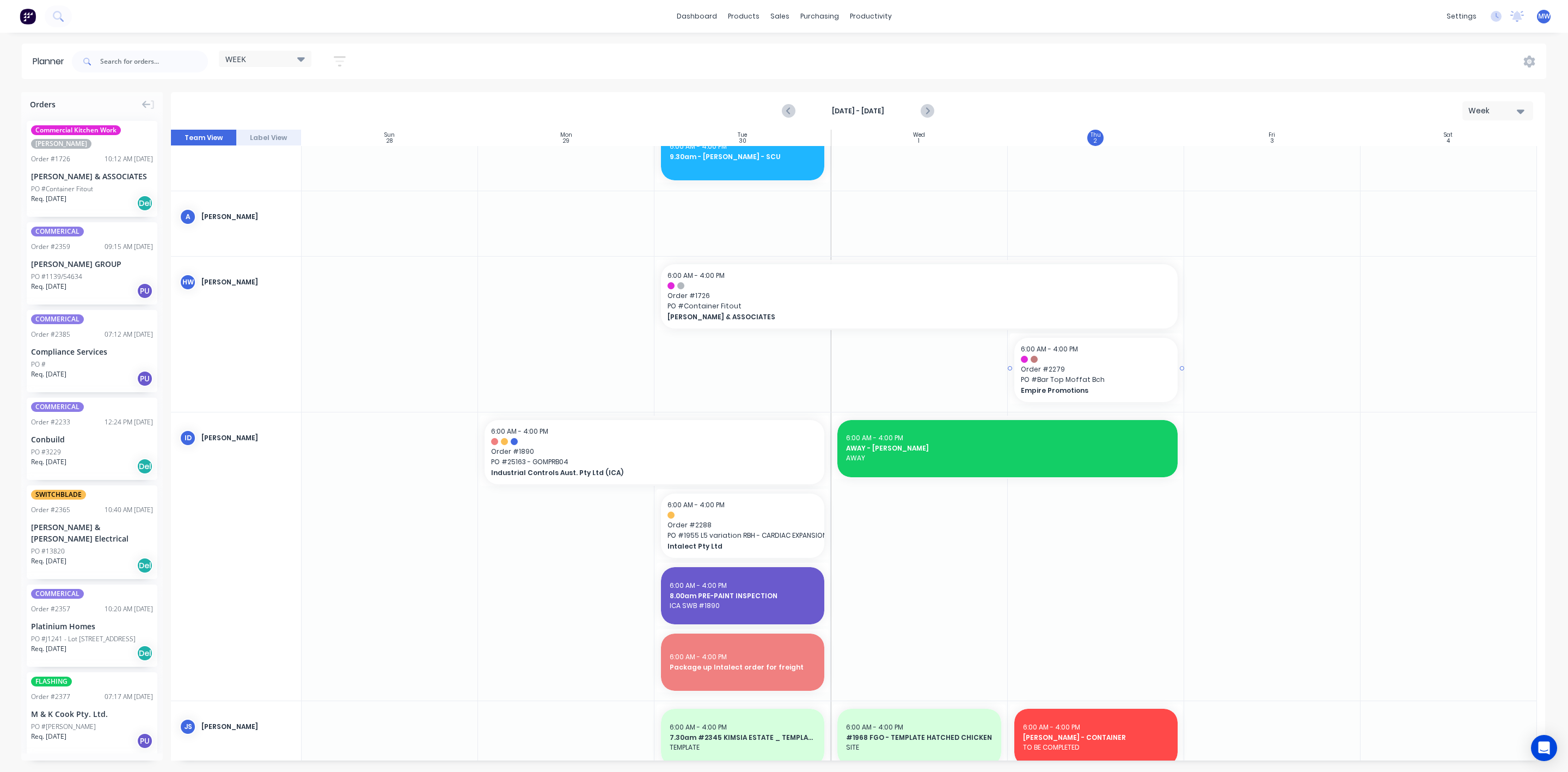
click at [1122, 375] on span "PO # Bar Top Moffat Bch" at bounding box center [1095, 379] width 150 height 10
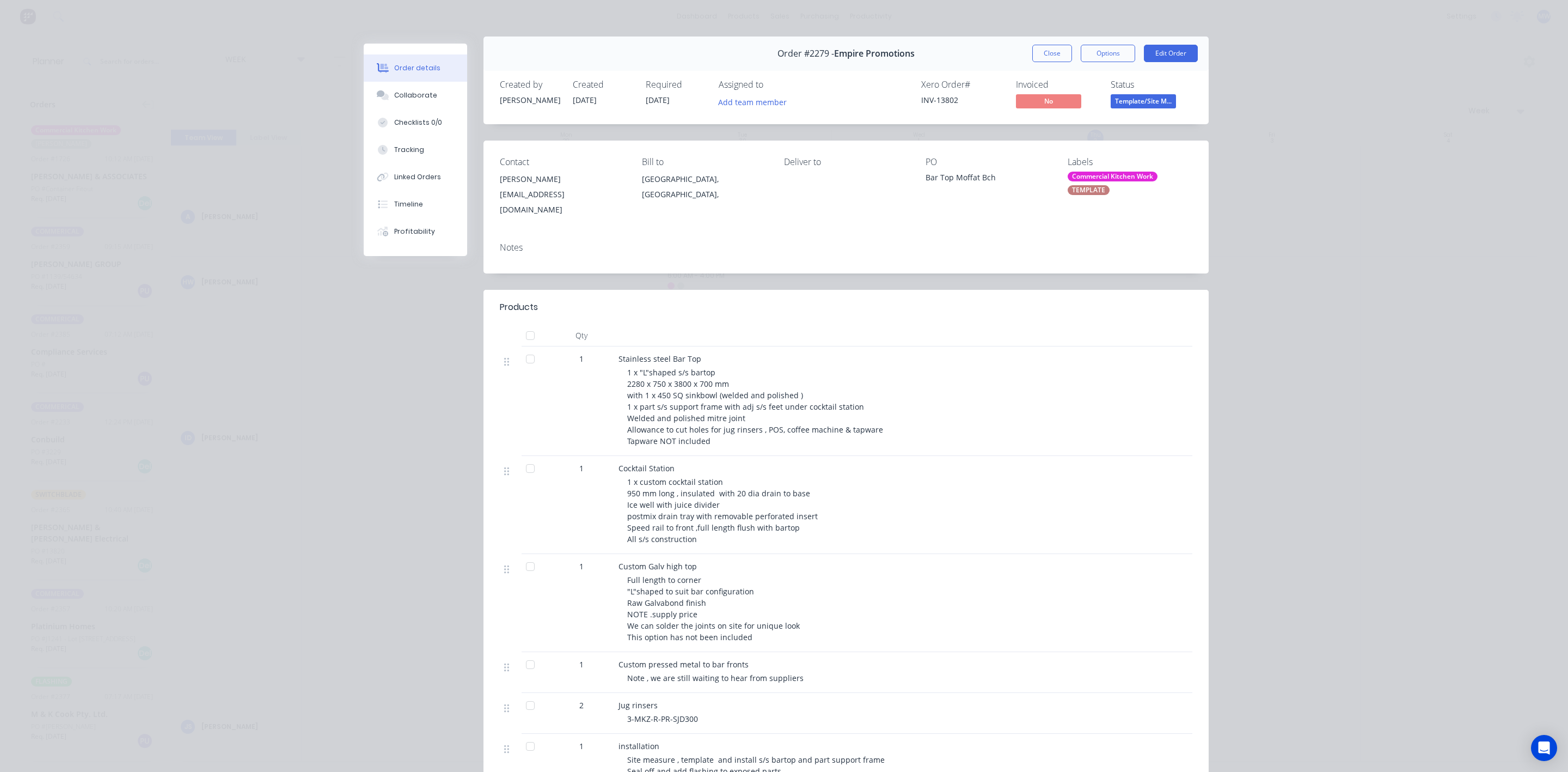
scroll to position [0, 0]
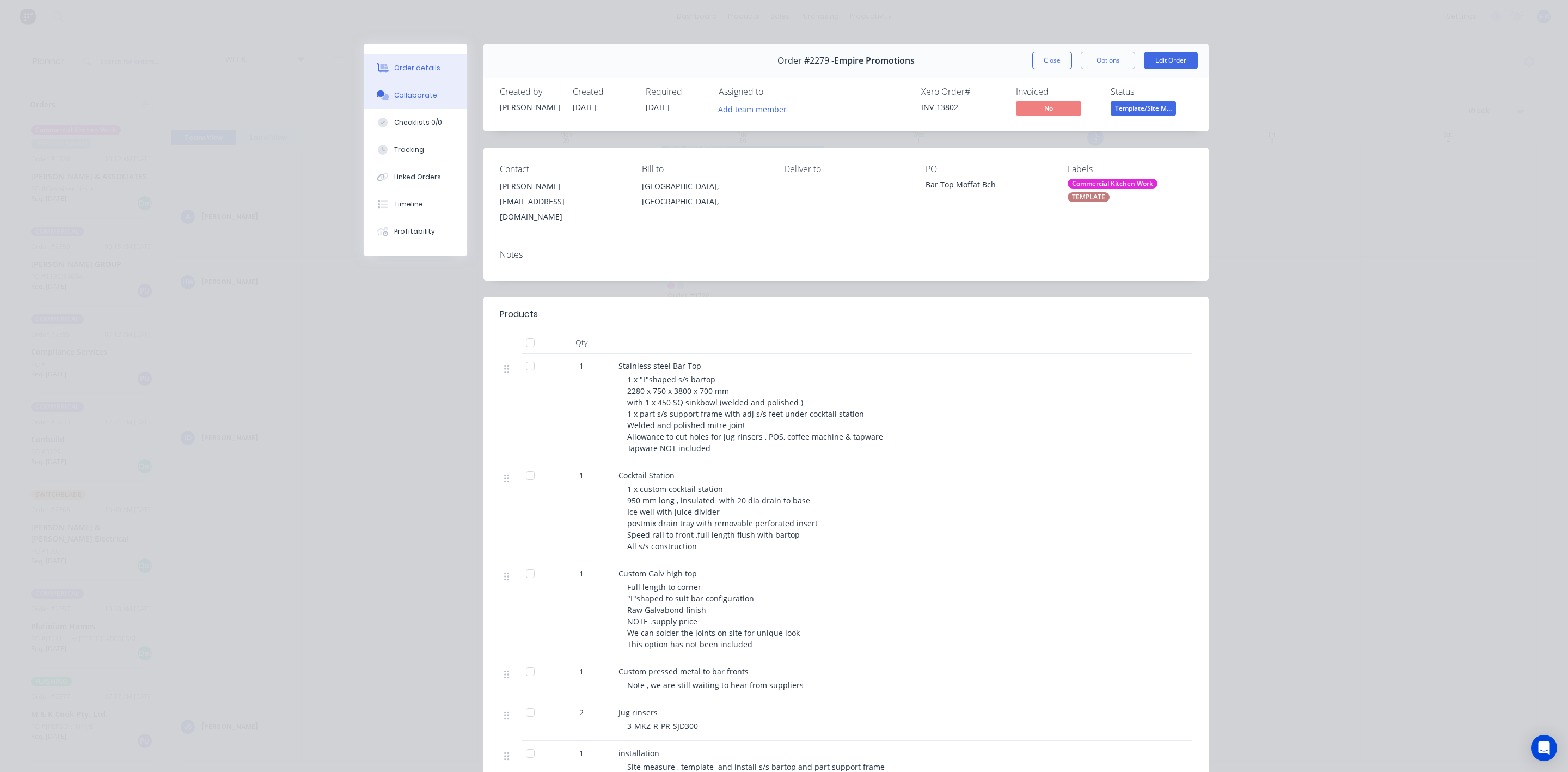
click at [424, 90] on div "Collaborate" at bounding box center [415, 95] width 43 height 10
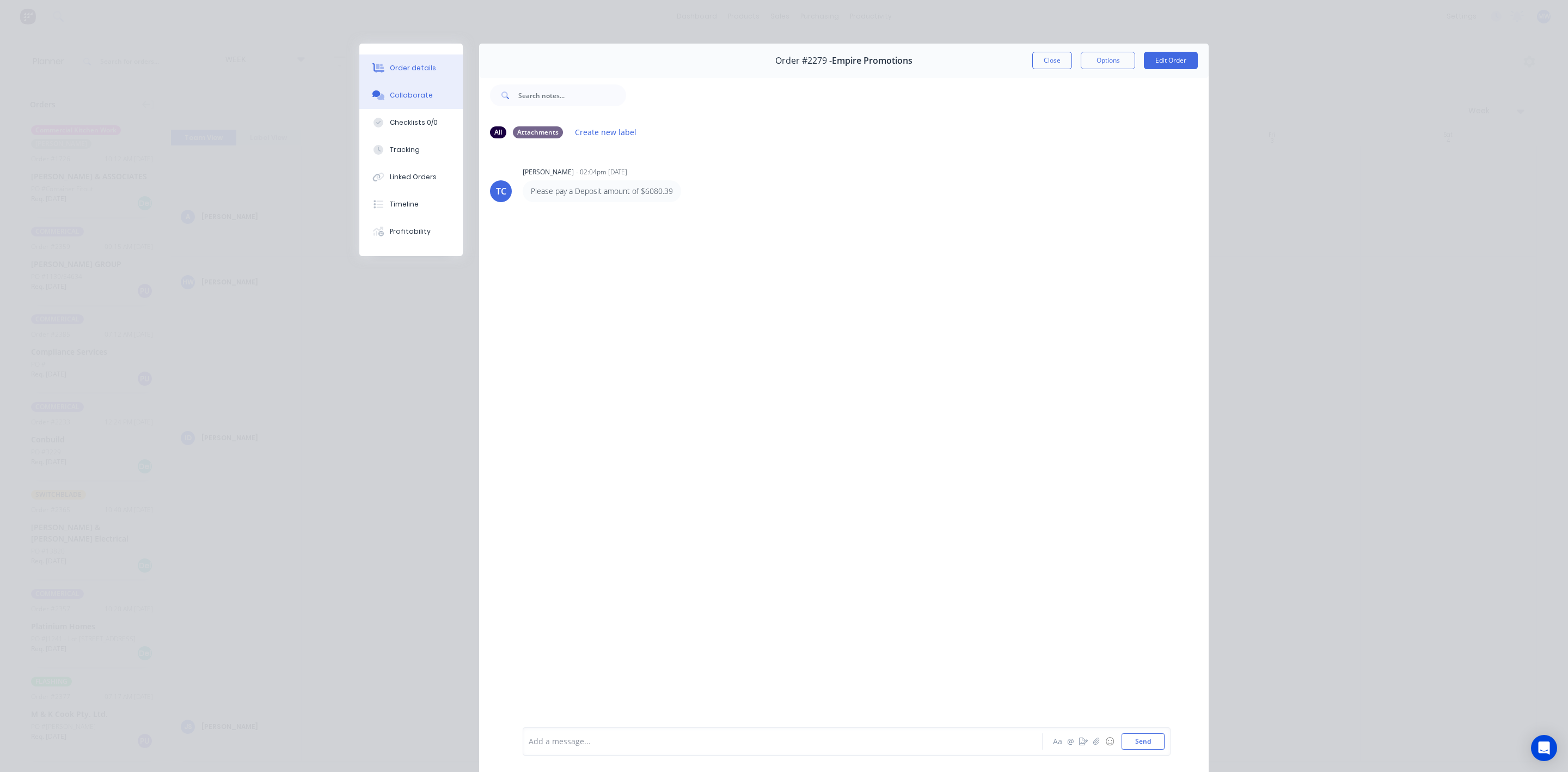
click at [416, 65] on div "Order details" at bounding box center [413, 68] width 47 height 10
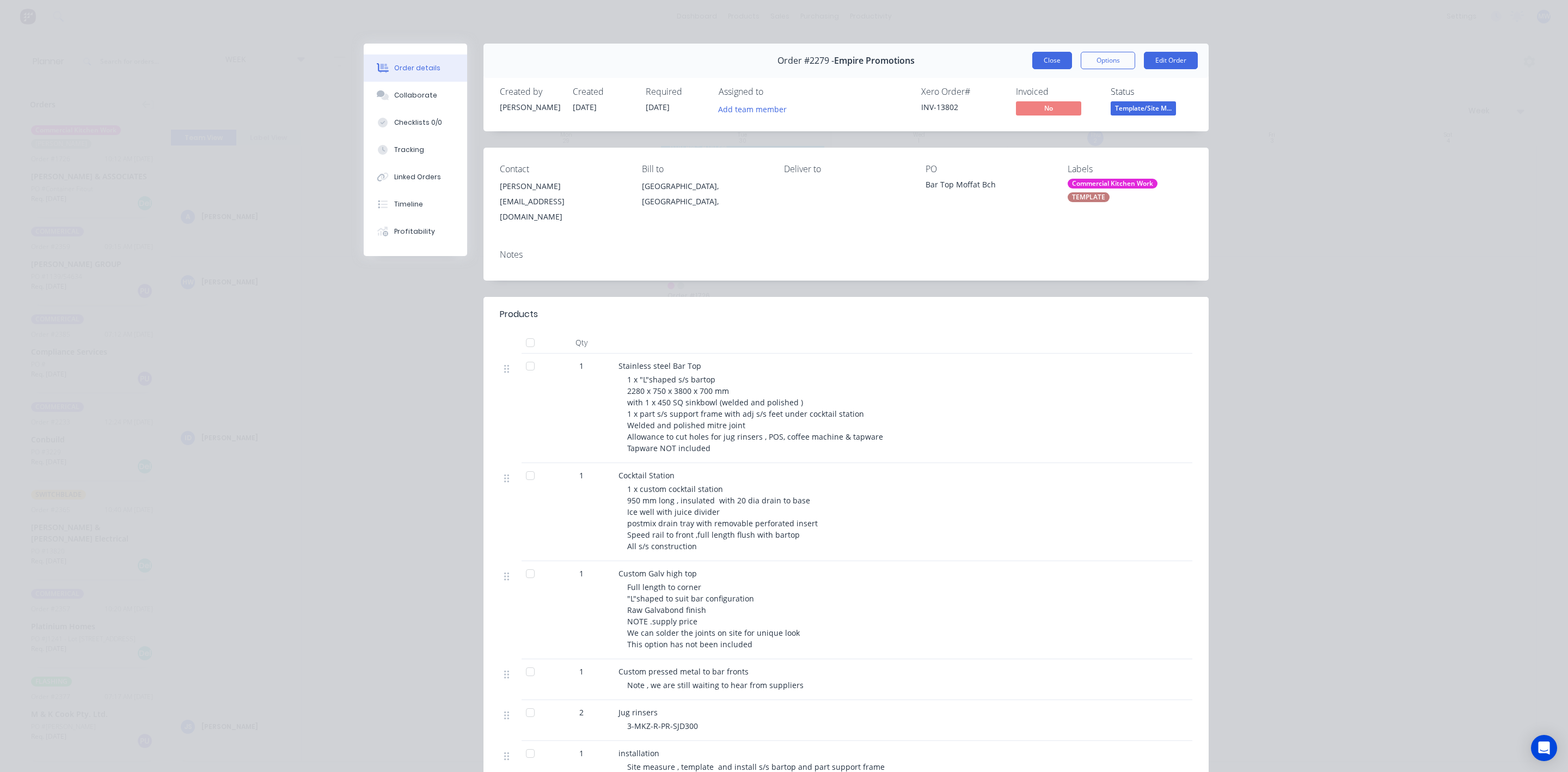
click at [1041, 61] on button "Close" at bounding box center [1052, 61] width 40 height 18
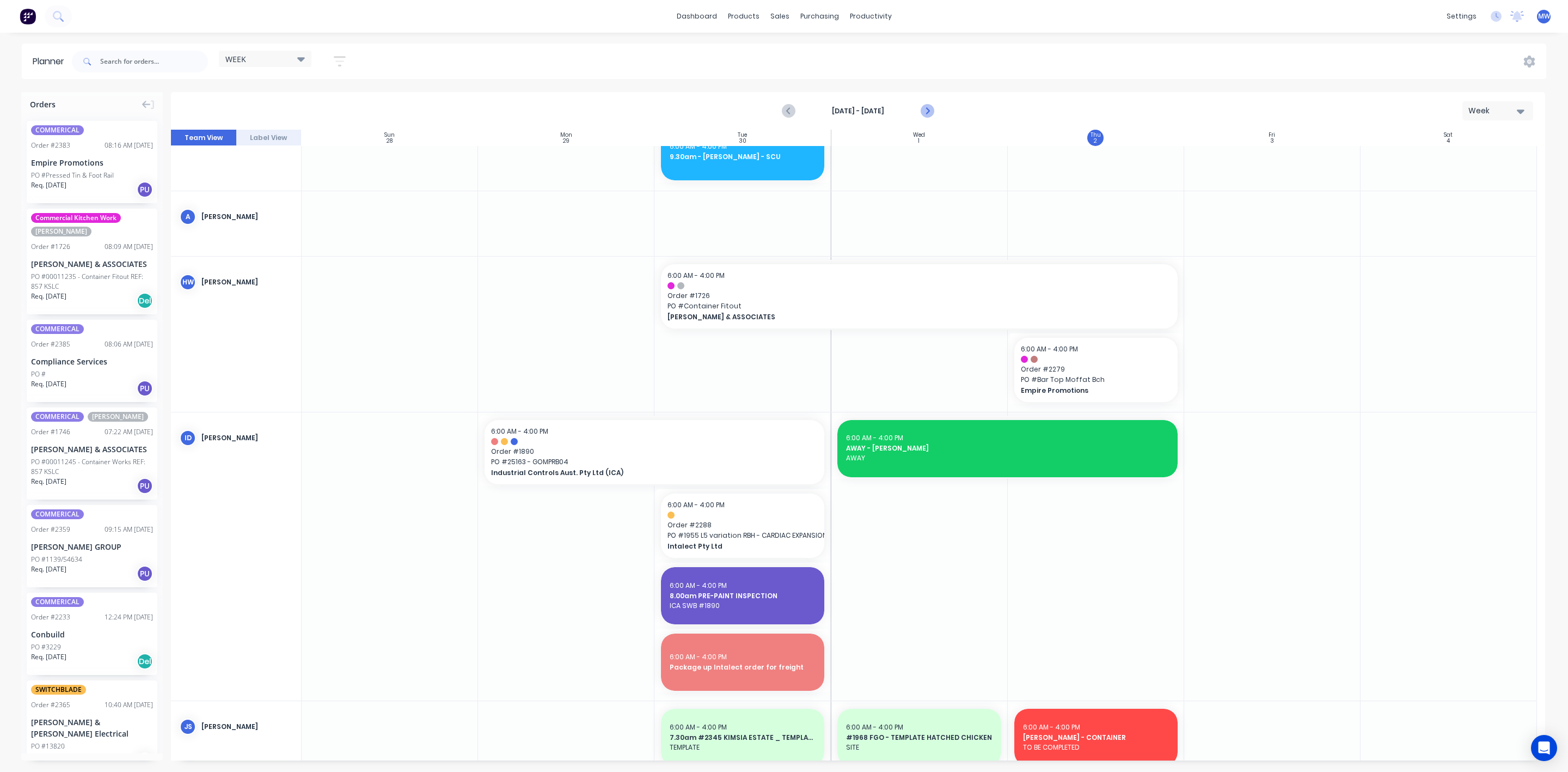
click at [925, 105] on icon "Next page" at bounding box center [926, 111] width 13 height 13
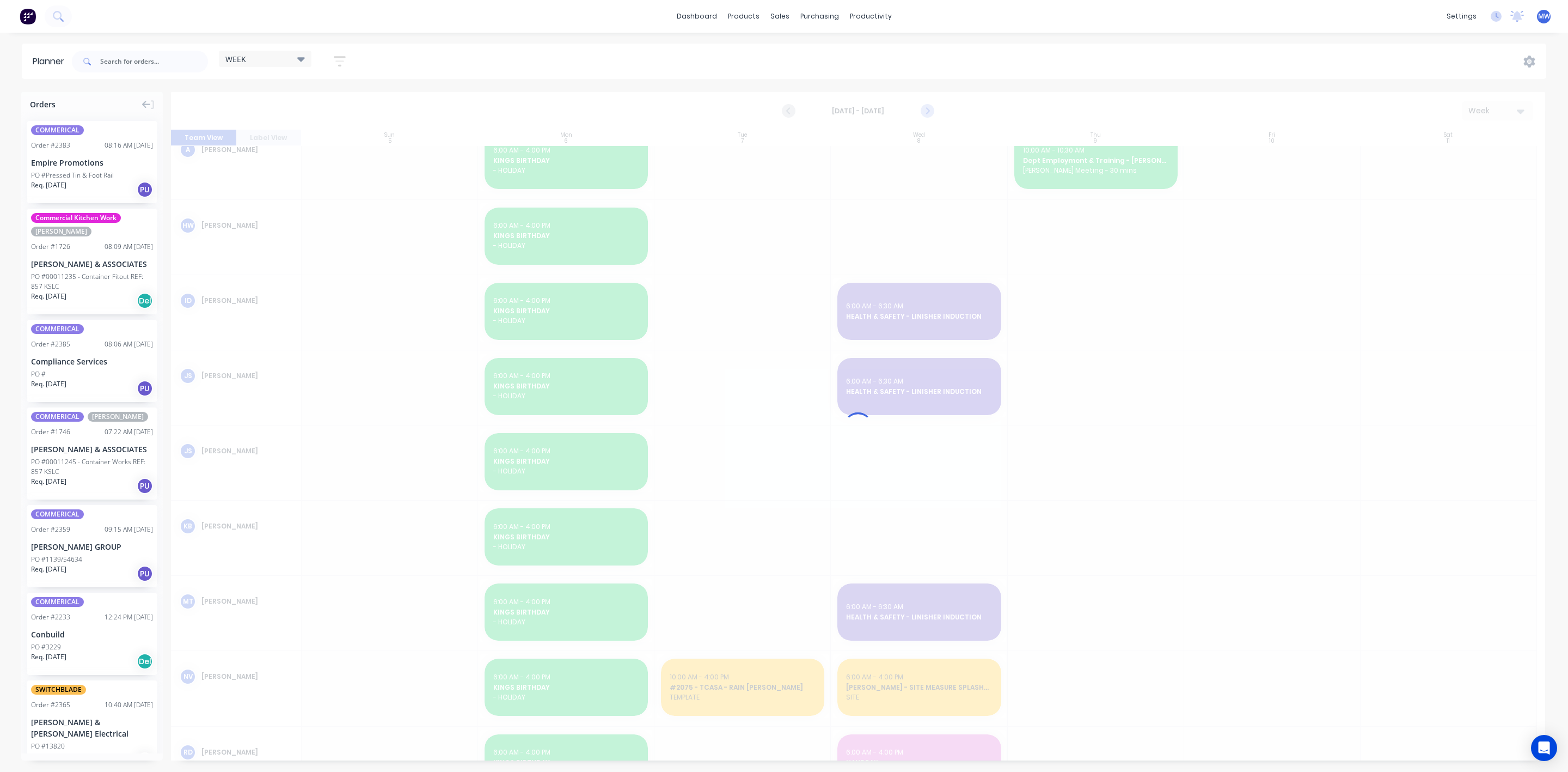
scroll to position [31, 0]
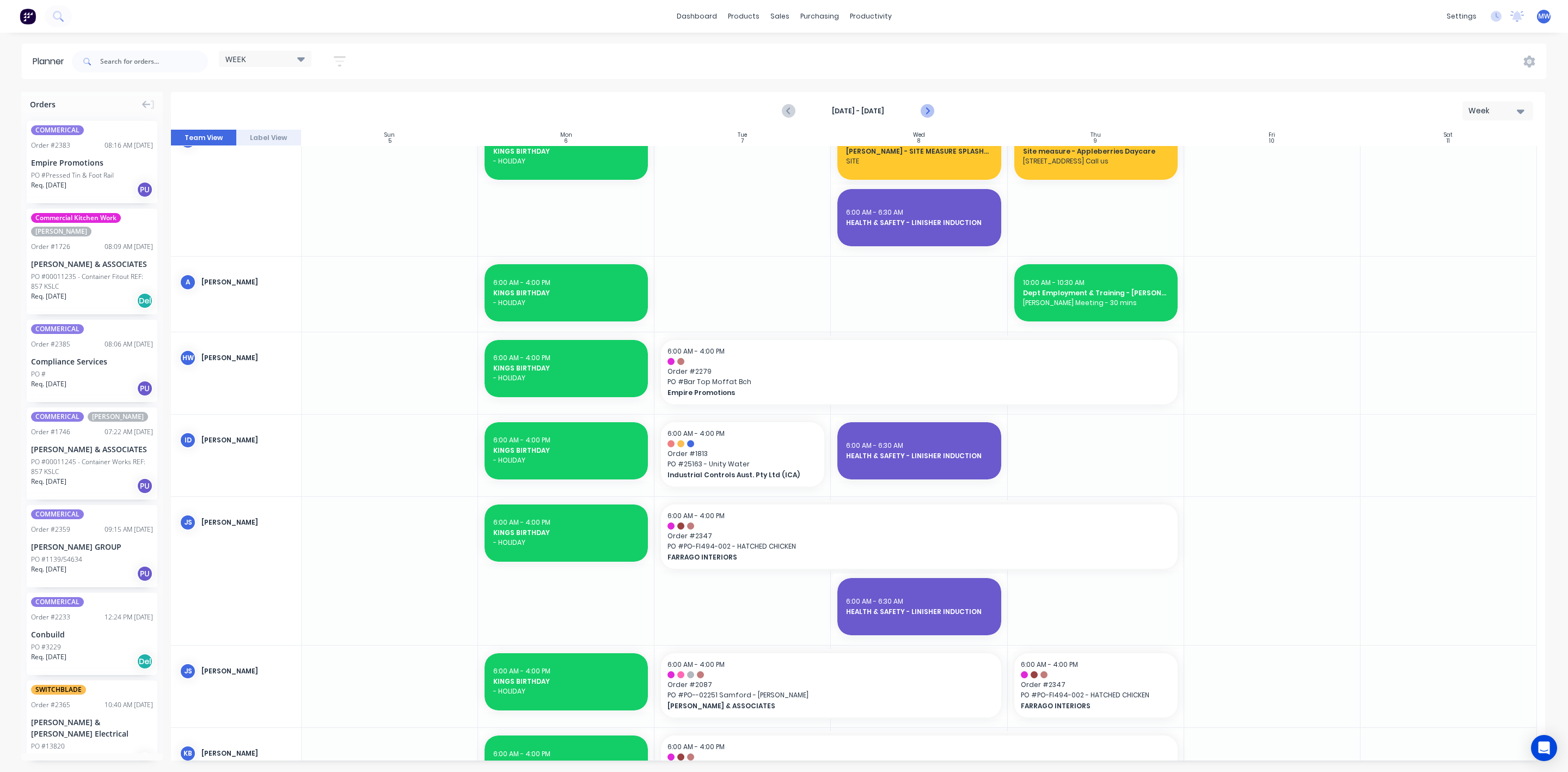
click at [925, 105] on icon "Next page" at bounding box center [926, 111] width 13 height 13
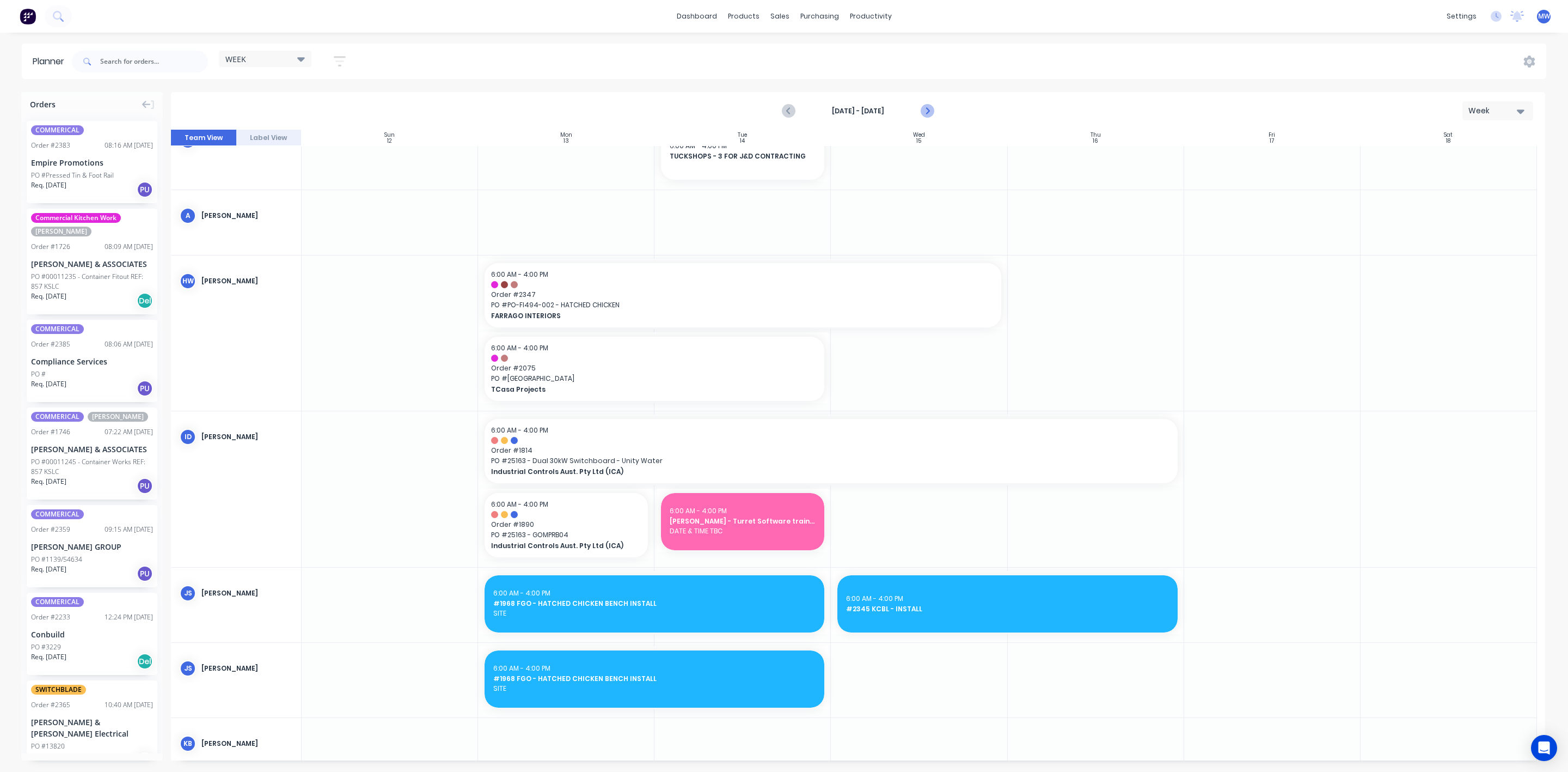
scroll to position [0, 0]
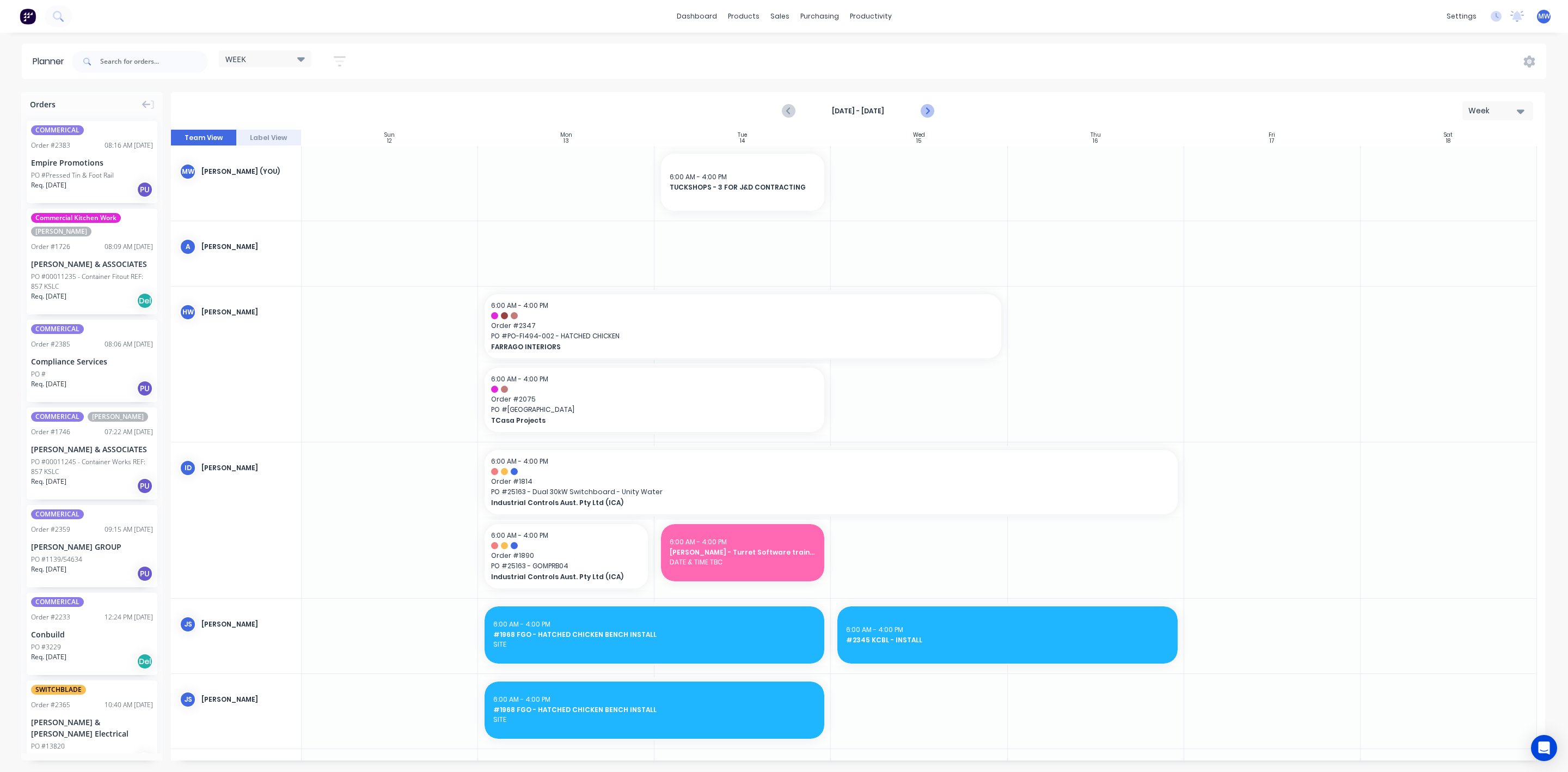
click at [925, 105] on icon "Next page" at bounding box center [926, 111] width 13 height 13
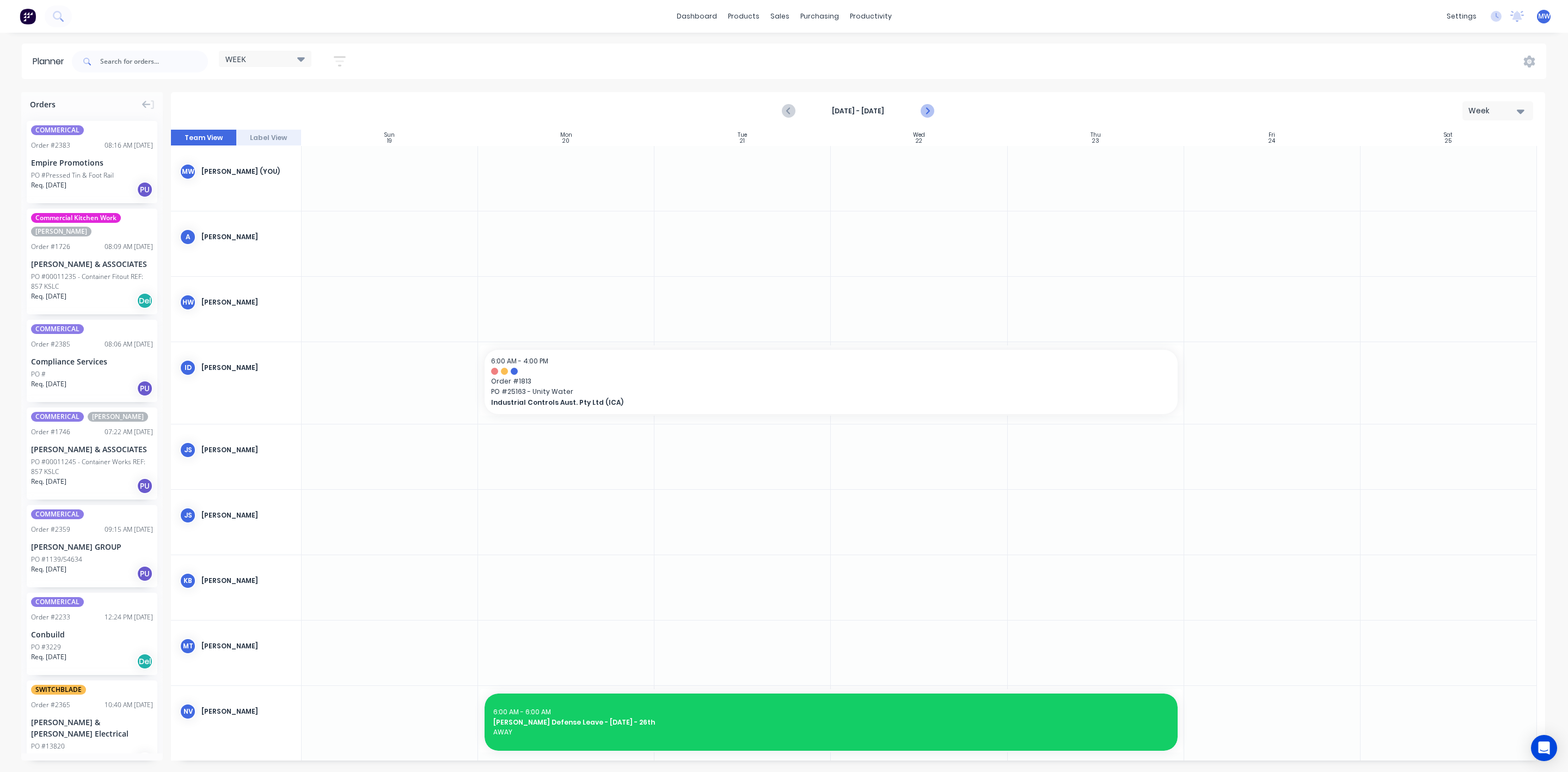
click at [935, 111] on button "Next page" at bounding box center [926, 111] width 21 height 21
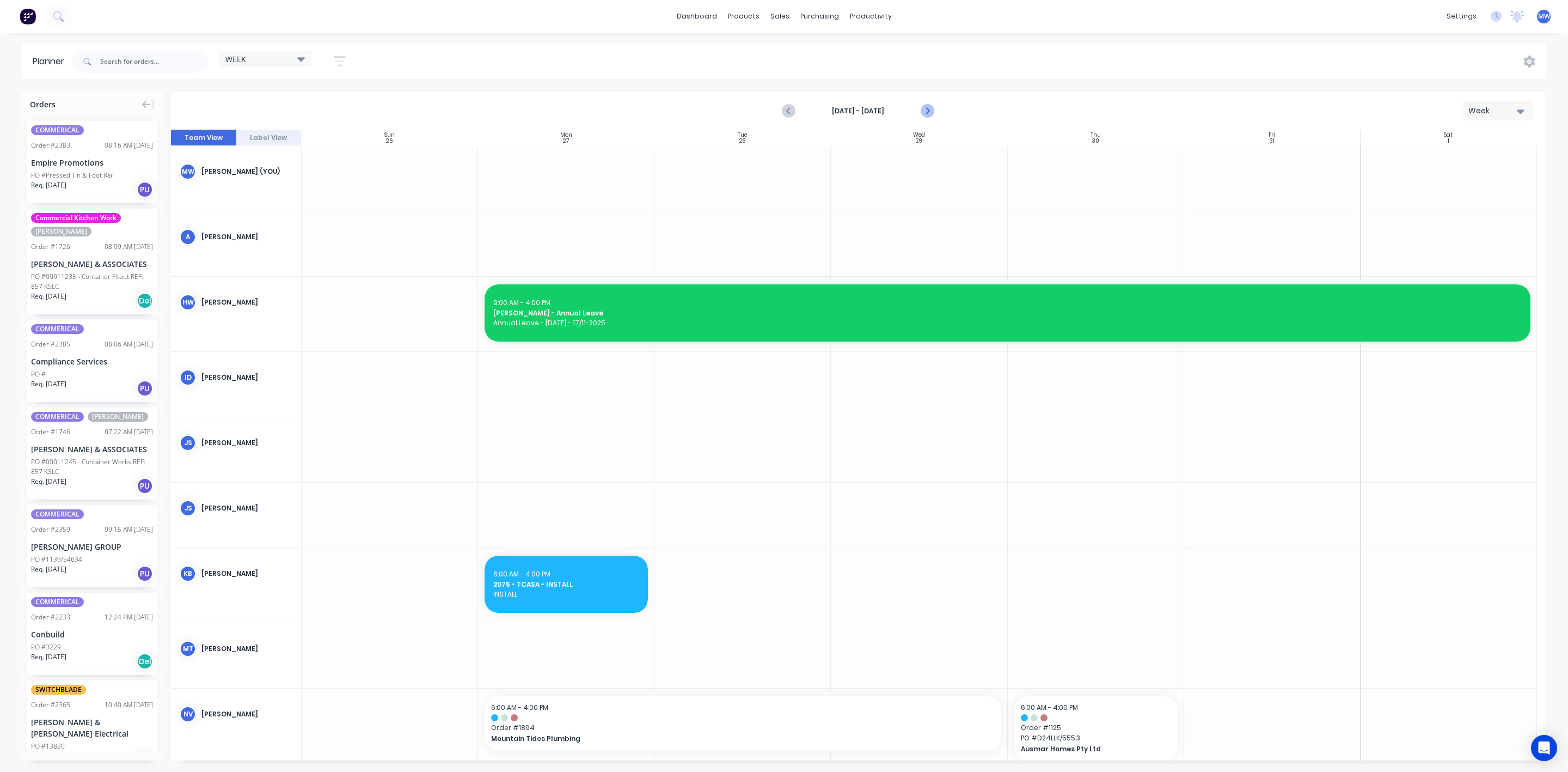
click at [930, 107] on icon "Next page" at bounding box center [926, 111] width 13 height 13
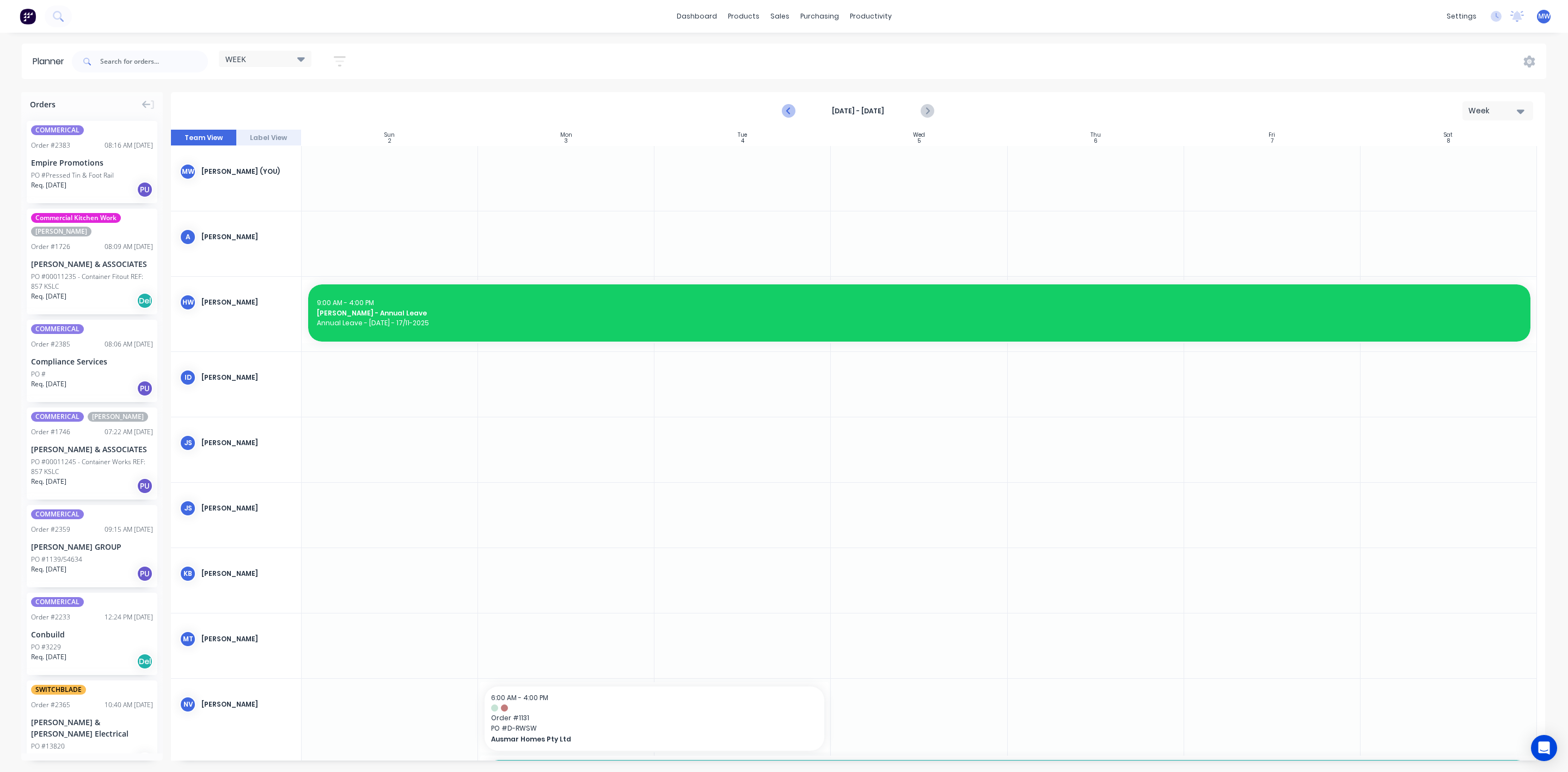
click at [791, 106] on icon "Previous page" at bounding box center [789, 111] width 13 height 13
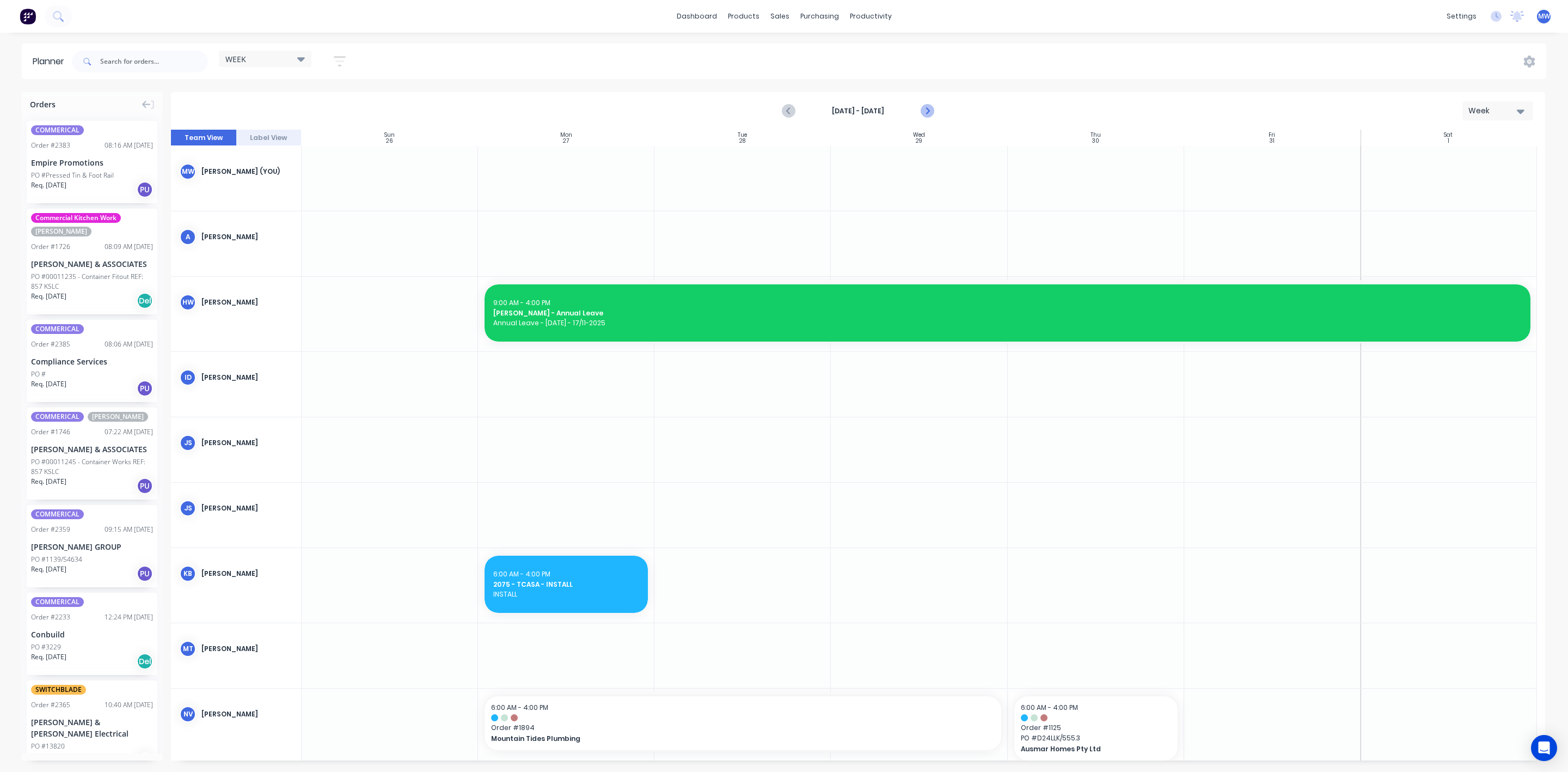
click at [925, 106] on icon "Next page" at bounding box center [926, 111] width 13 height 13
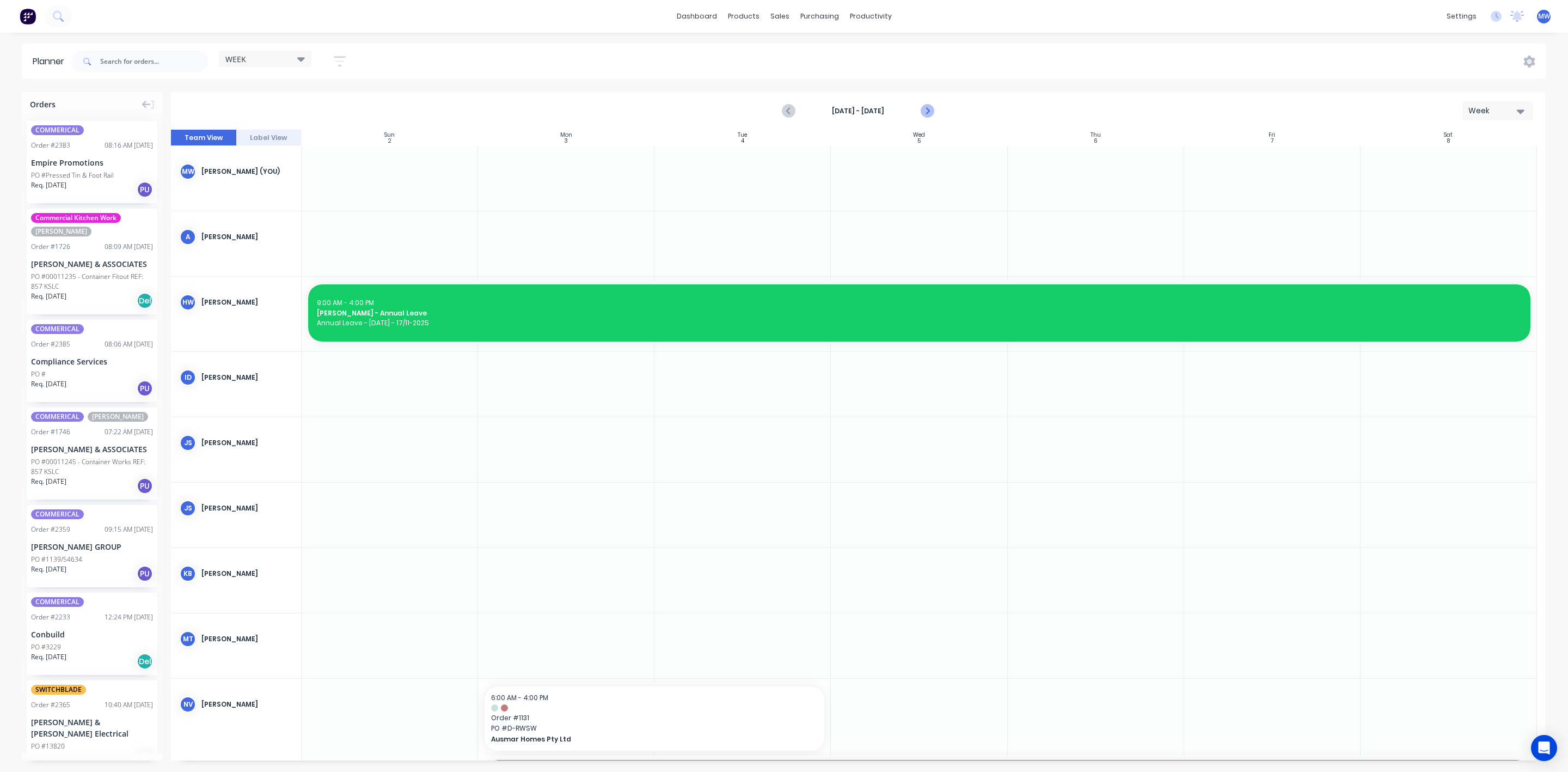
click at [925, 104] on icon "Next page" at bounding box center [926, 111] width 13 height 13
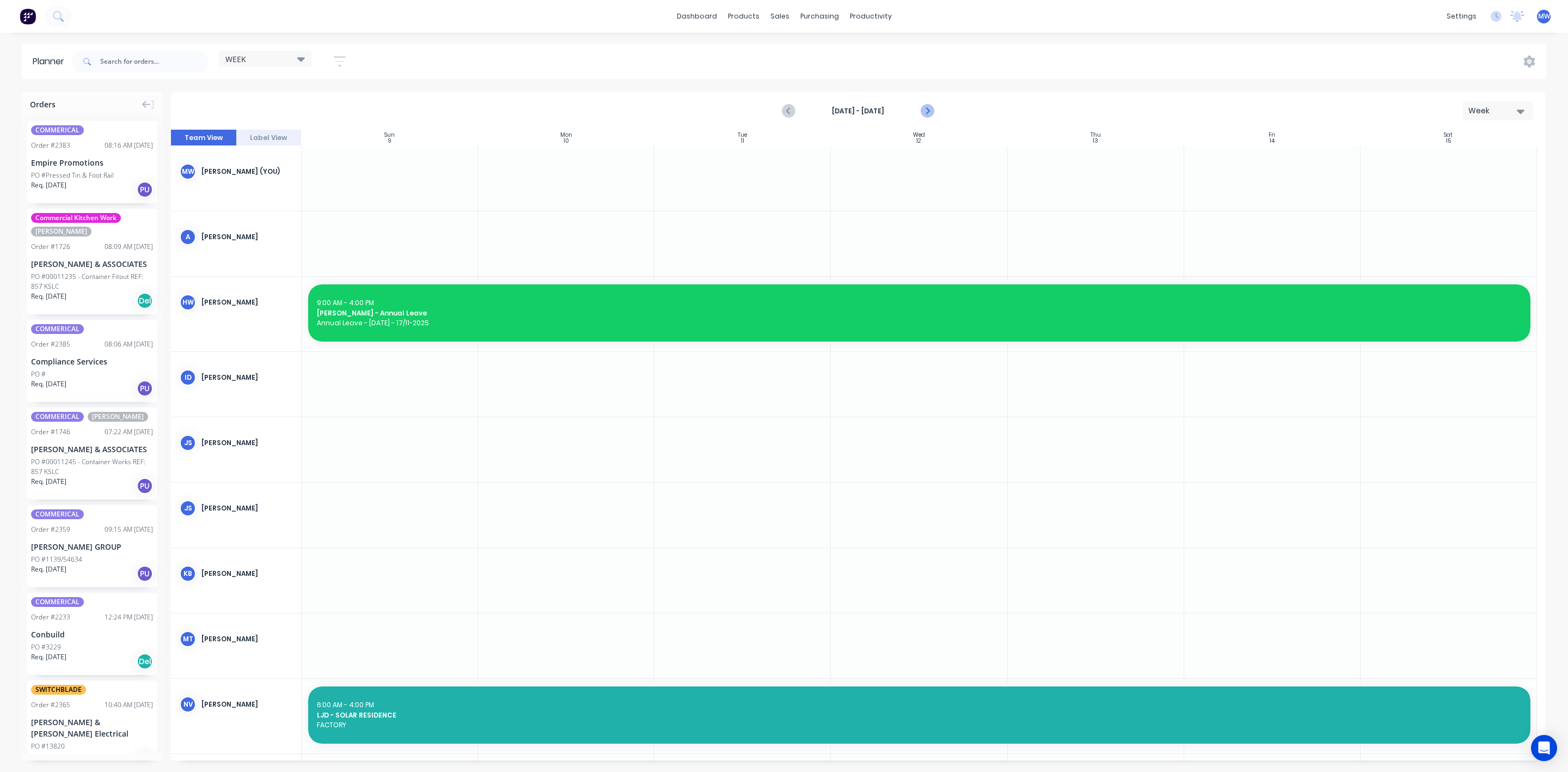
click at [926, 110] on icon "Next page" at bounding box center [926, 111] width 5 height 8
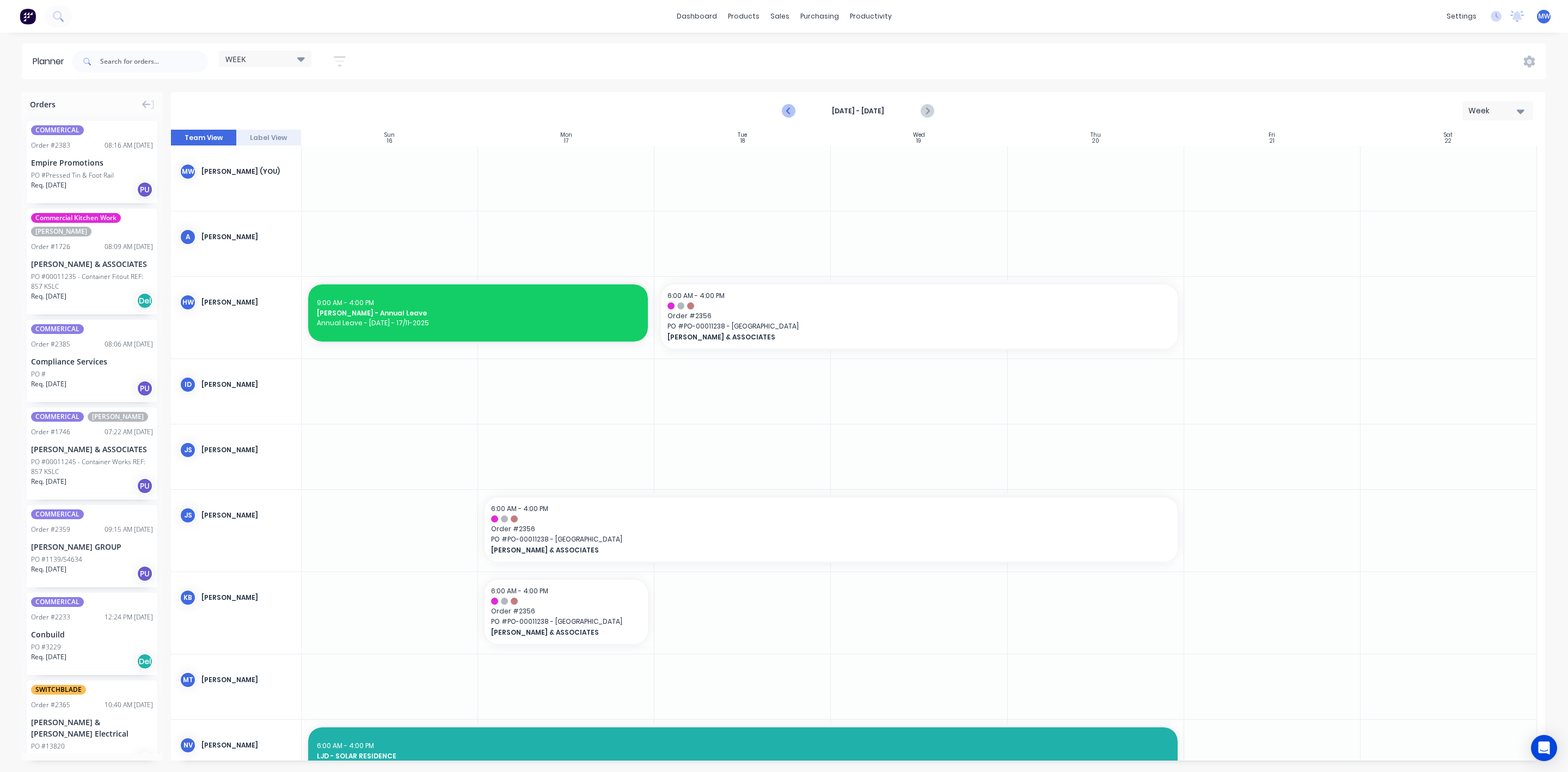
click at [786, 108] on icon "Previous page" at bounding box center [789, 111] width 13 height 13
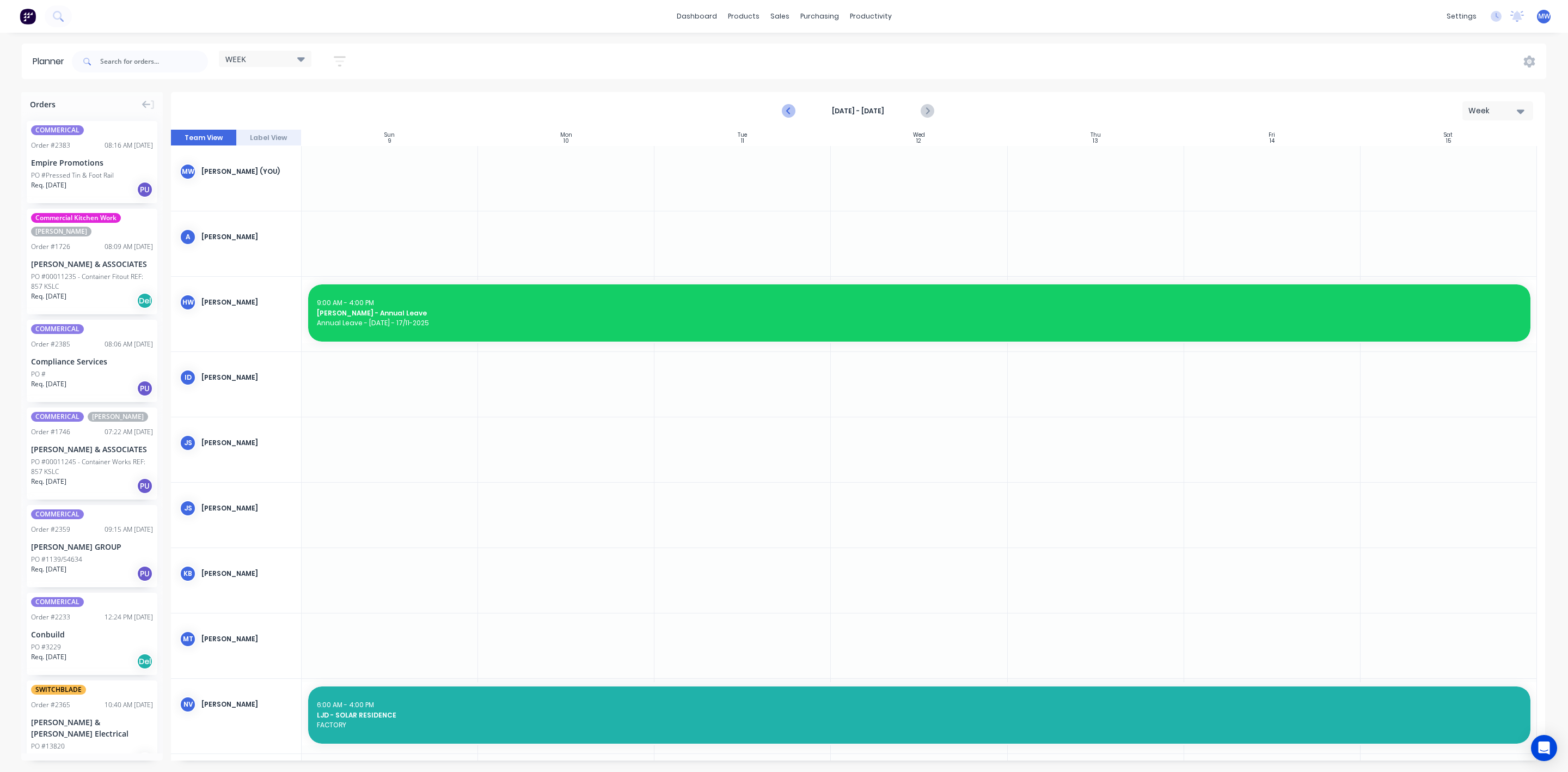
click at [786, 108] on icon "Previous page" at bounding box center [789, 111] width 13 height 13
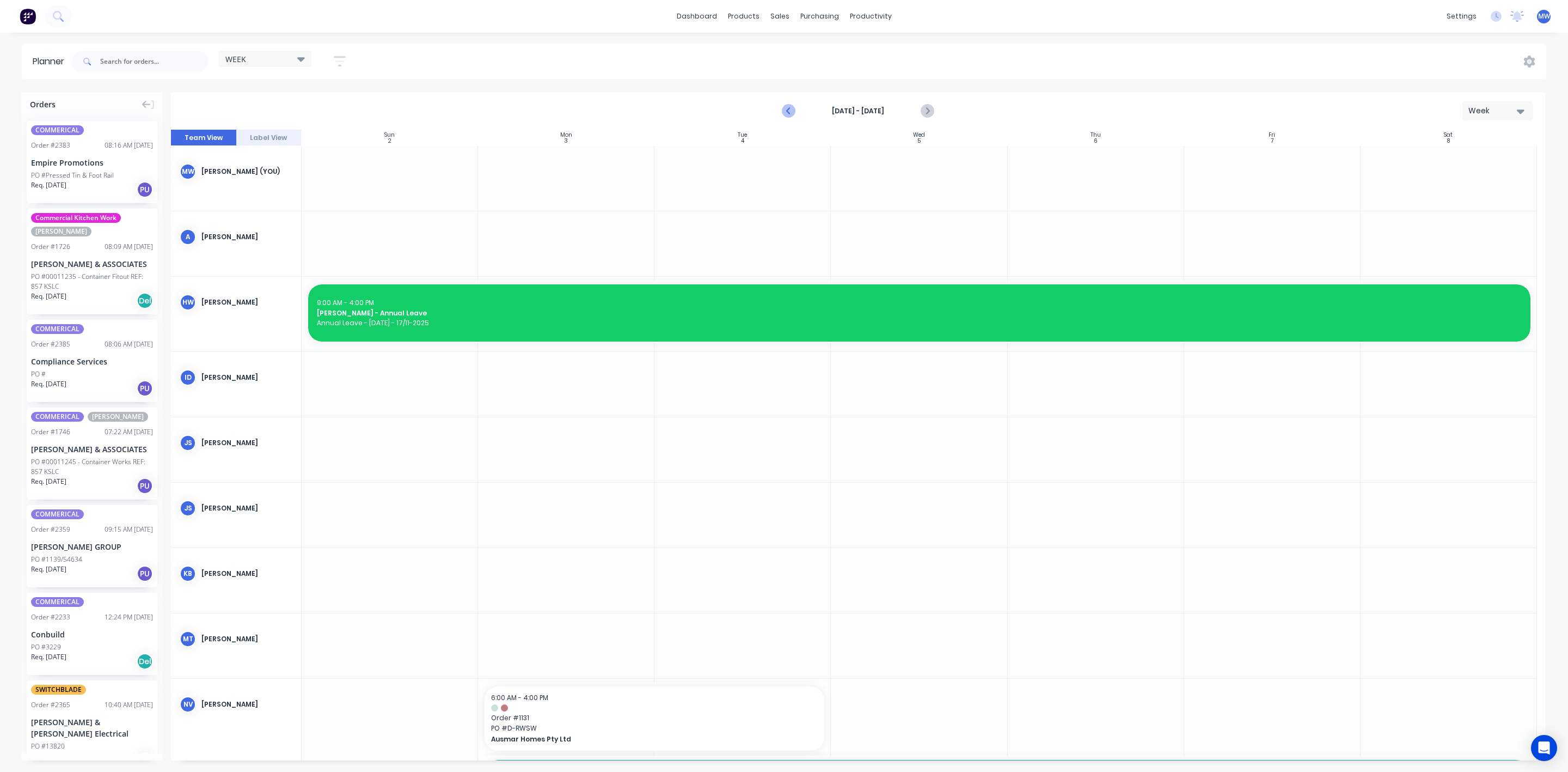
click at [786, 108] on icon "Previous page" at bounding box center [789, 111] width 13 height 13
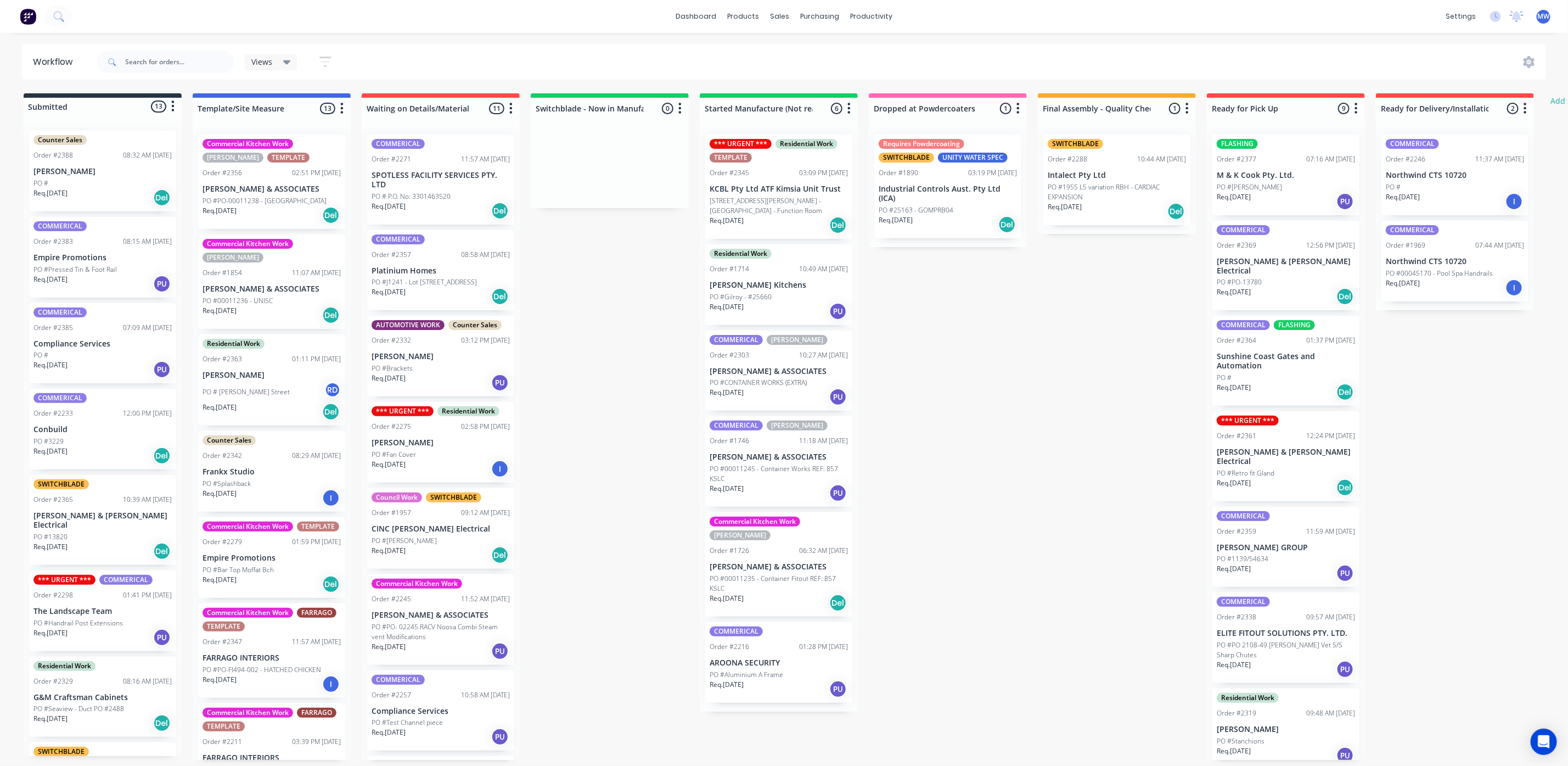
click at [98, 283] on div "Req. [DATE] PU" at bounding box center [102, 283] width 138 height 19
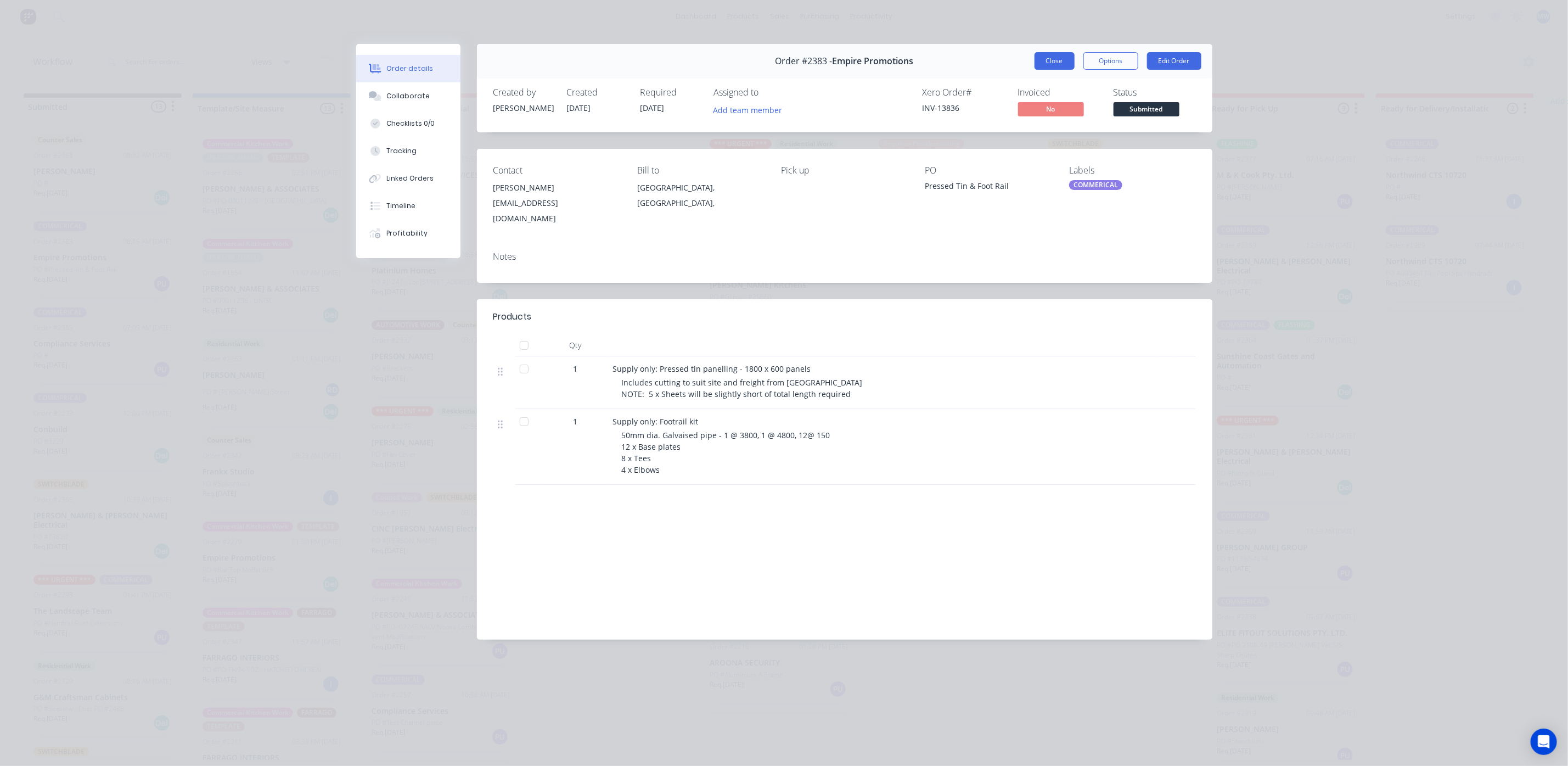
click at [1054, 63] on button "Close" at bounding box center [1054, 61] width 40 height 18
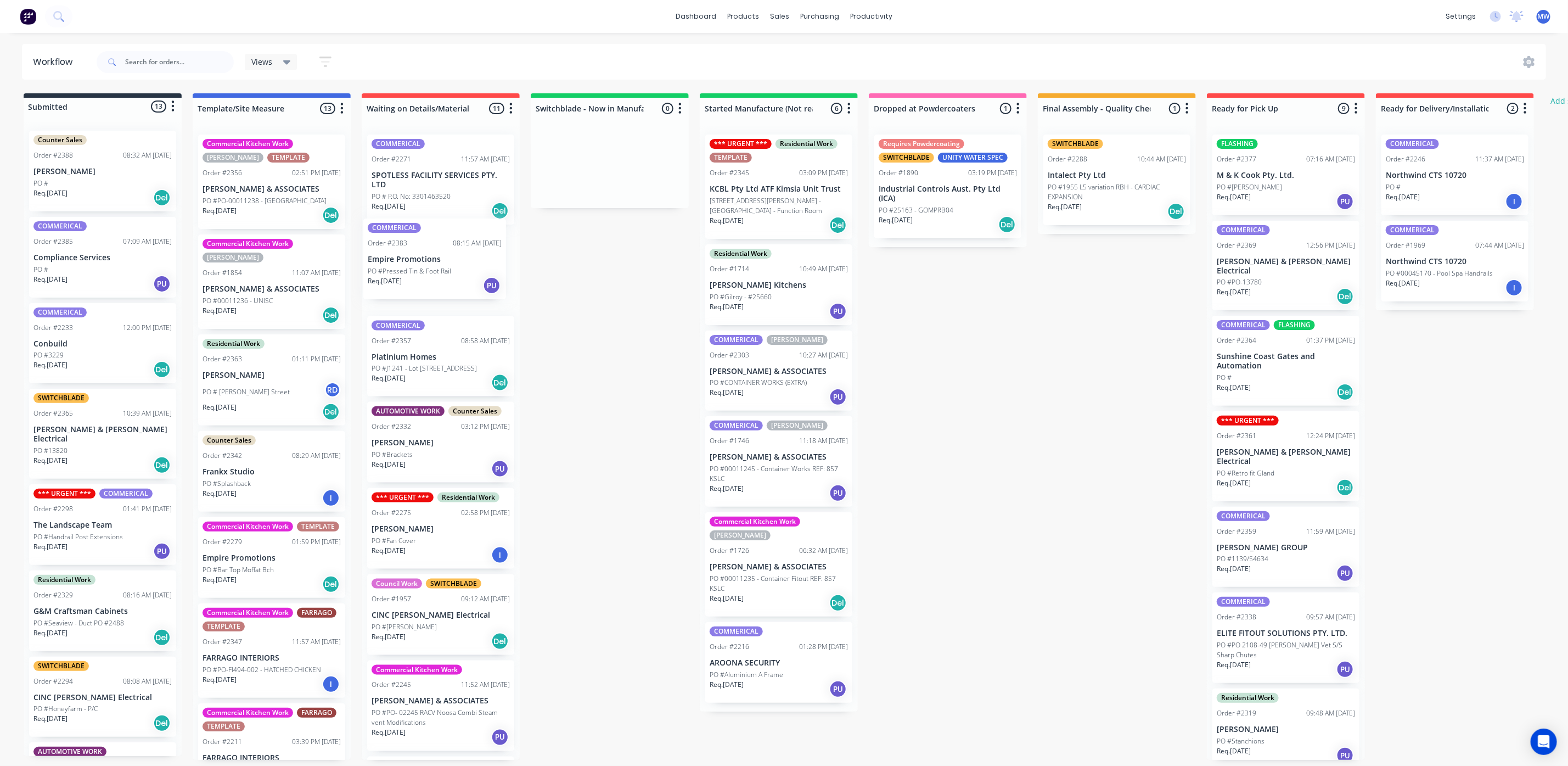
drag, startPoint x: 84, startPoint y: 285, endPoint x: 419, endPoint y: 287, distance: 335.0
click at [419, 287] on div "Submitted 13 Status colour #273444 hex #273444 Save Cancel Summaries Total orde…" at bounding box center [906, 426] width 1830 height 666
